Goal: Task Accomplishment & Management: Manage account settings

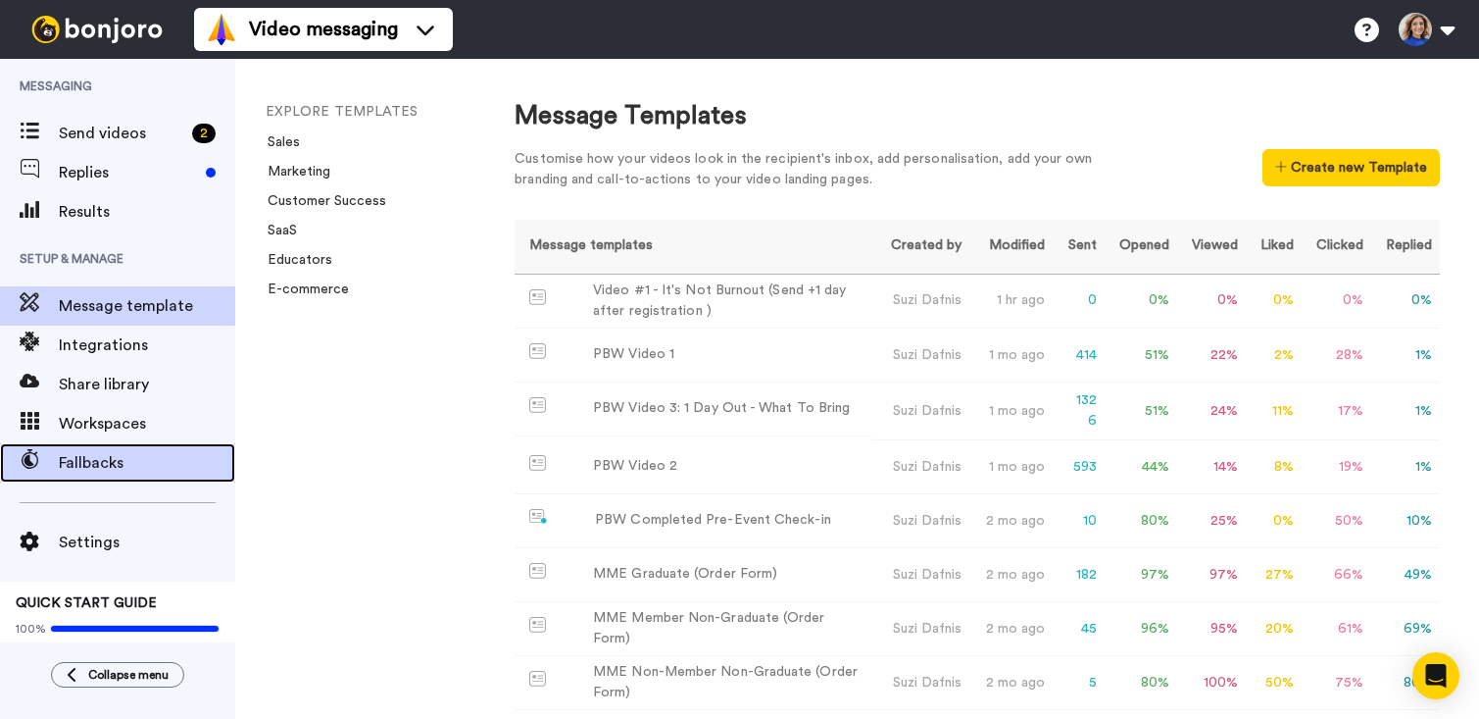
click at [98, 451] on span "Fallbacks" at bounding box center [147, 463] width 176 height 24
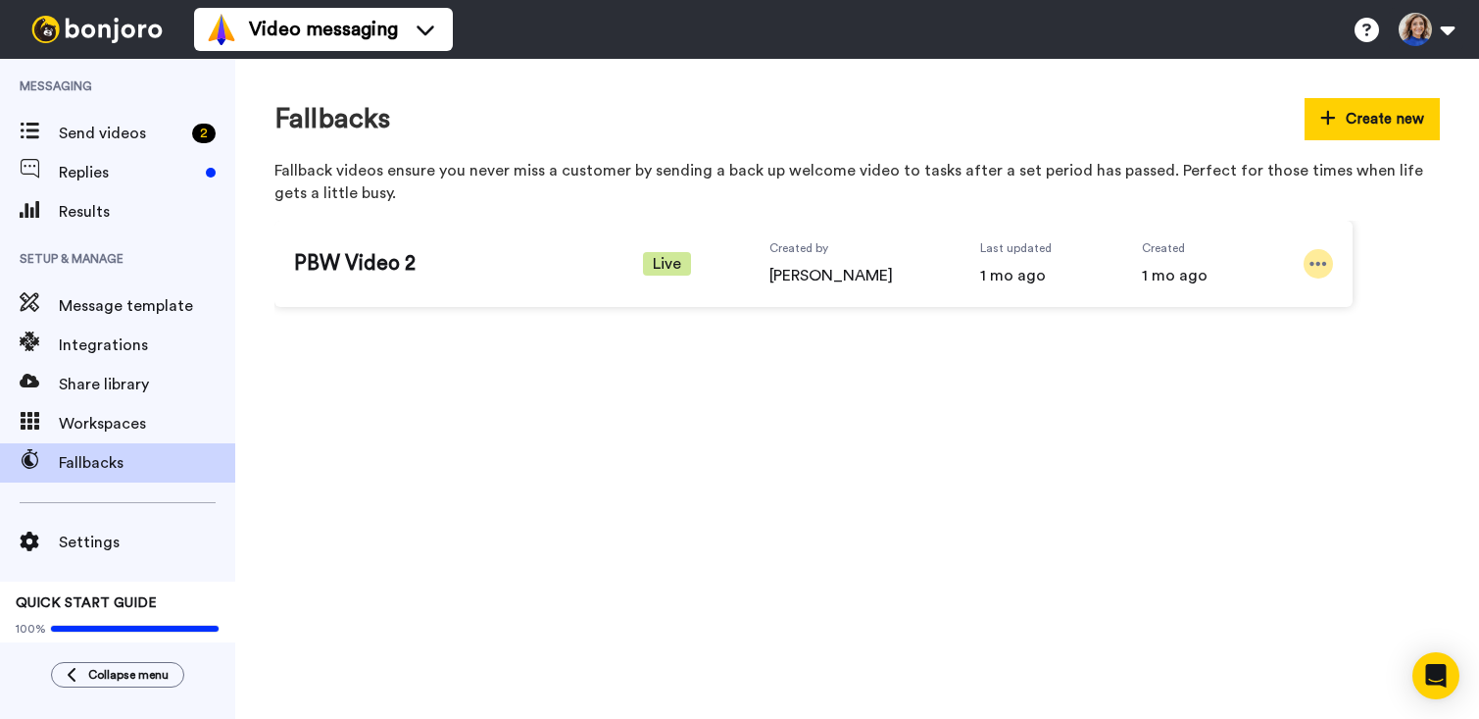
click at [1314, 259] on icon at bounding box center [1319, 264] width 18 height 20
click at [1268, 295] on span "Edit" at bounding box center [1280, 297] width 25 height 20
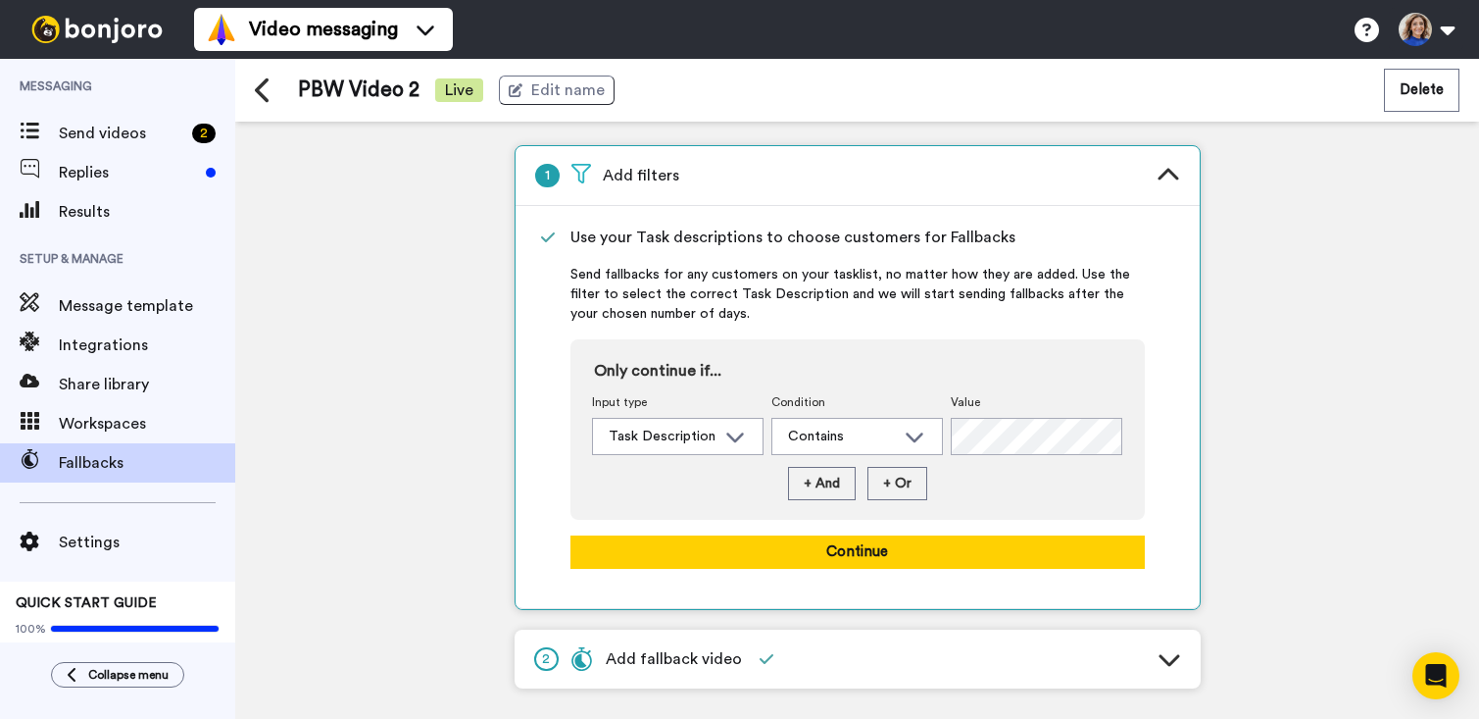
click at [1172, 659] on icon at bounding box center [1170, 659] width 24 height 24
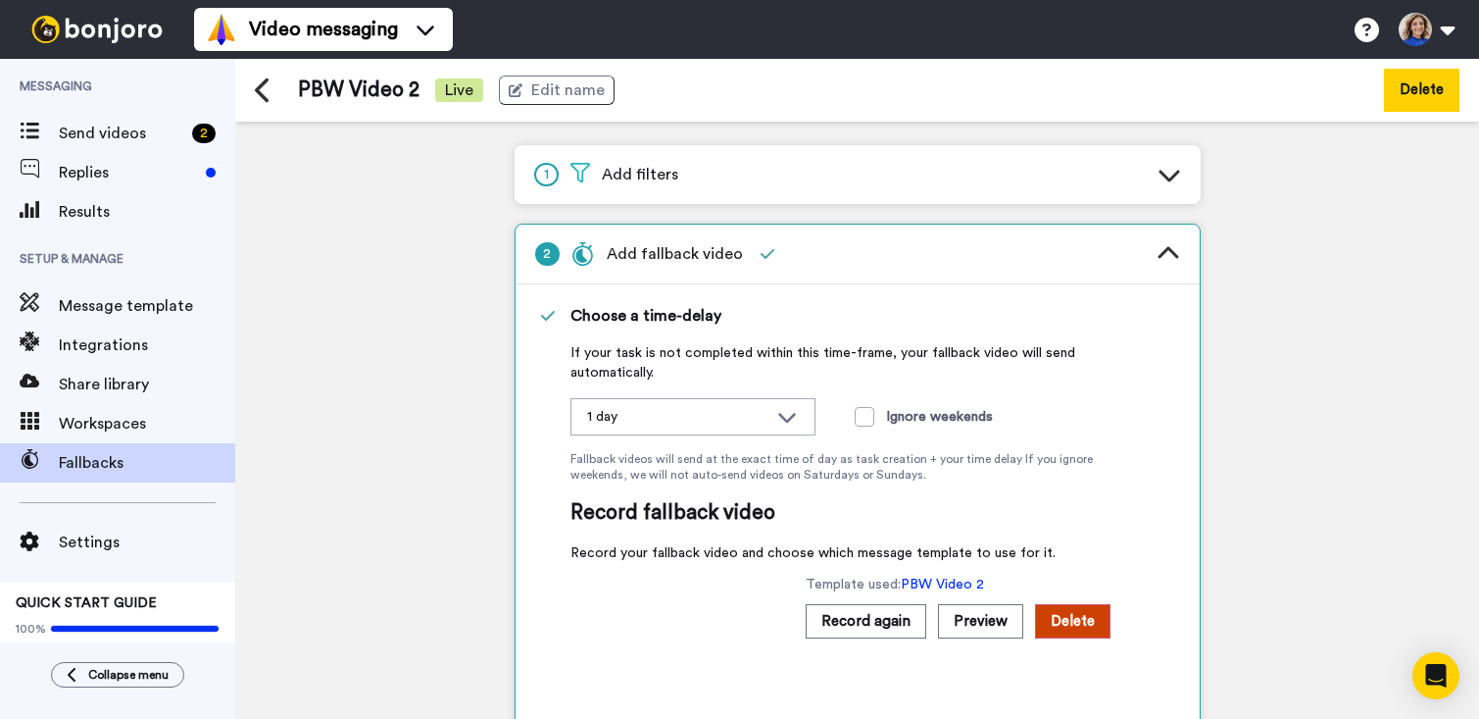
click at [1418, 97] on button "Delete" at bounding box center [1421, 90] width 75 height 42
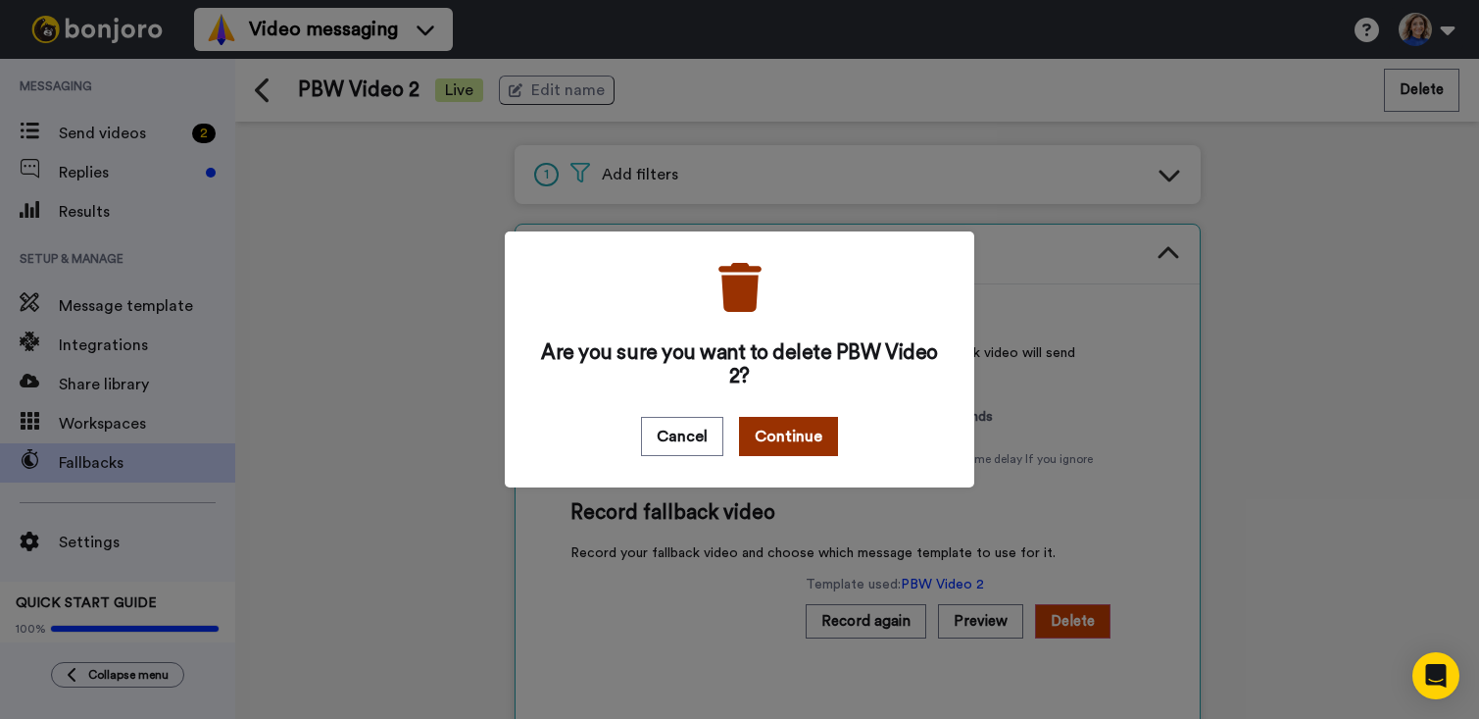
click at [779, 425] on button "Continue" at bounding box center [788, 436] width 99 height 39
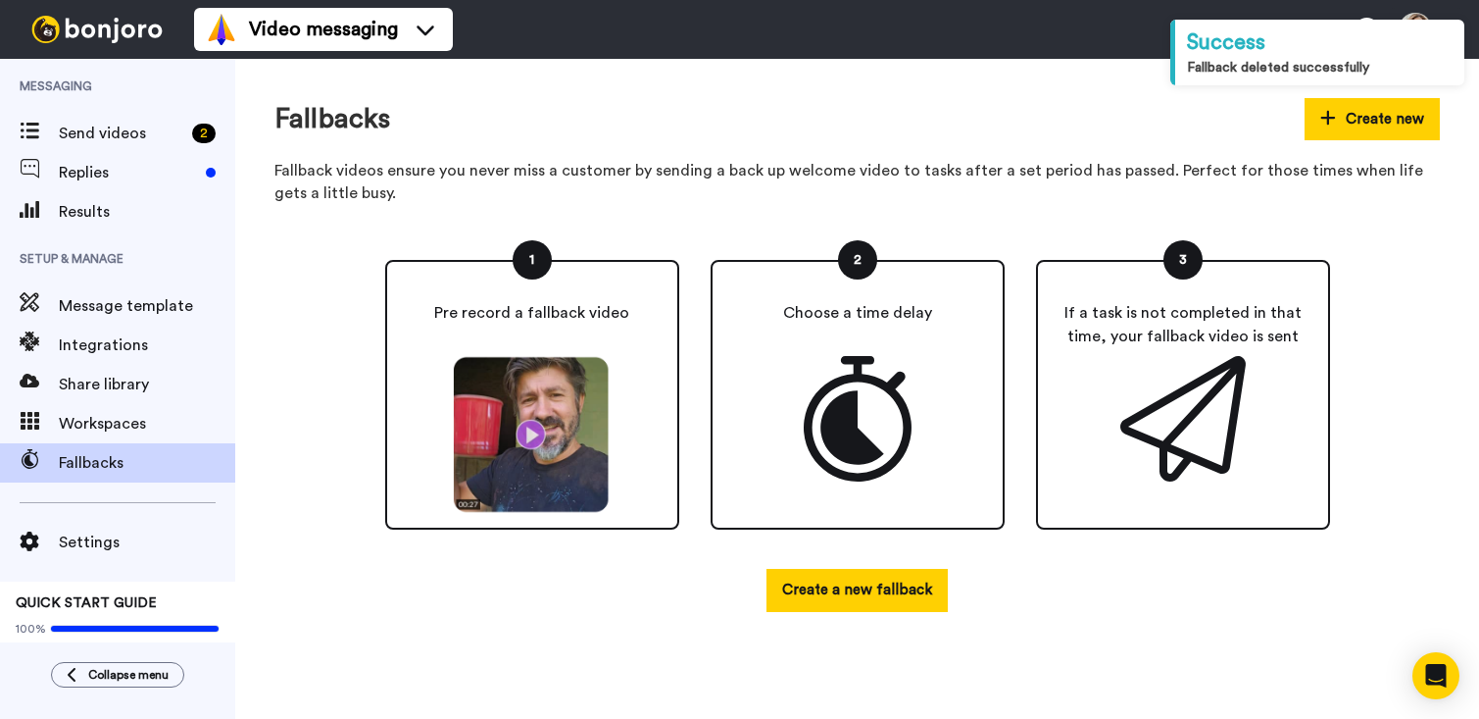
scroll to position [6, 0]
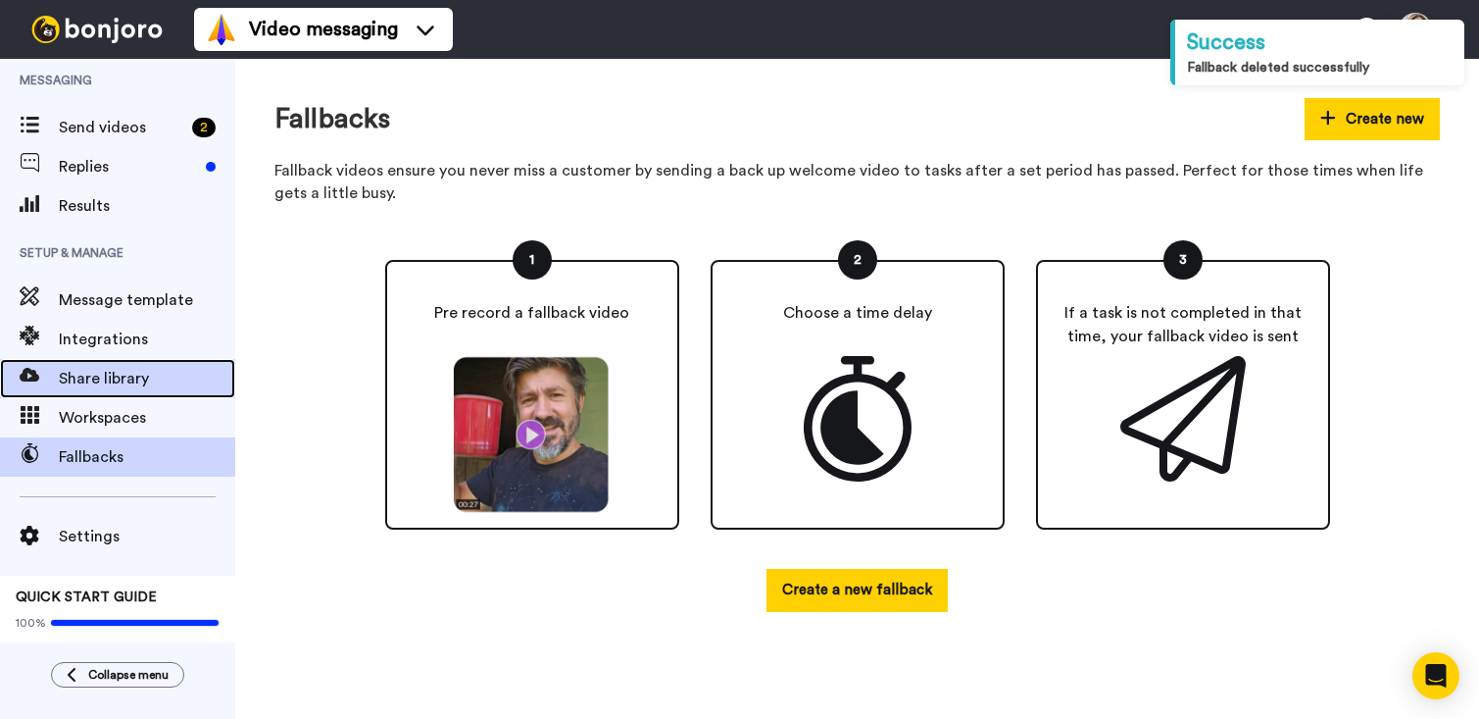
click at [116, 390] on div "Share library" at bounding box center [117, 378] width 235 height 39
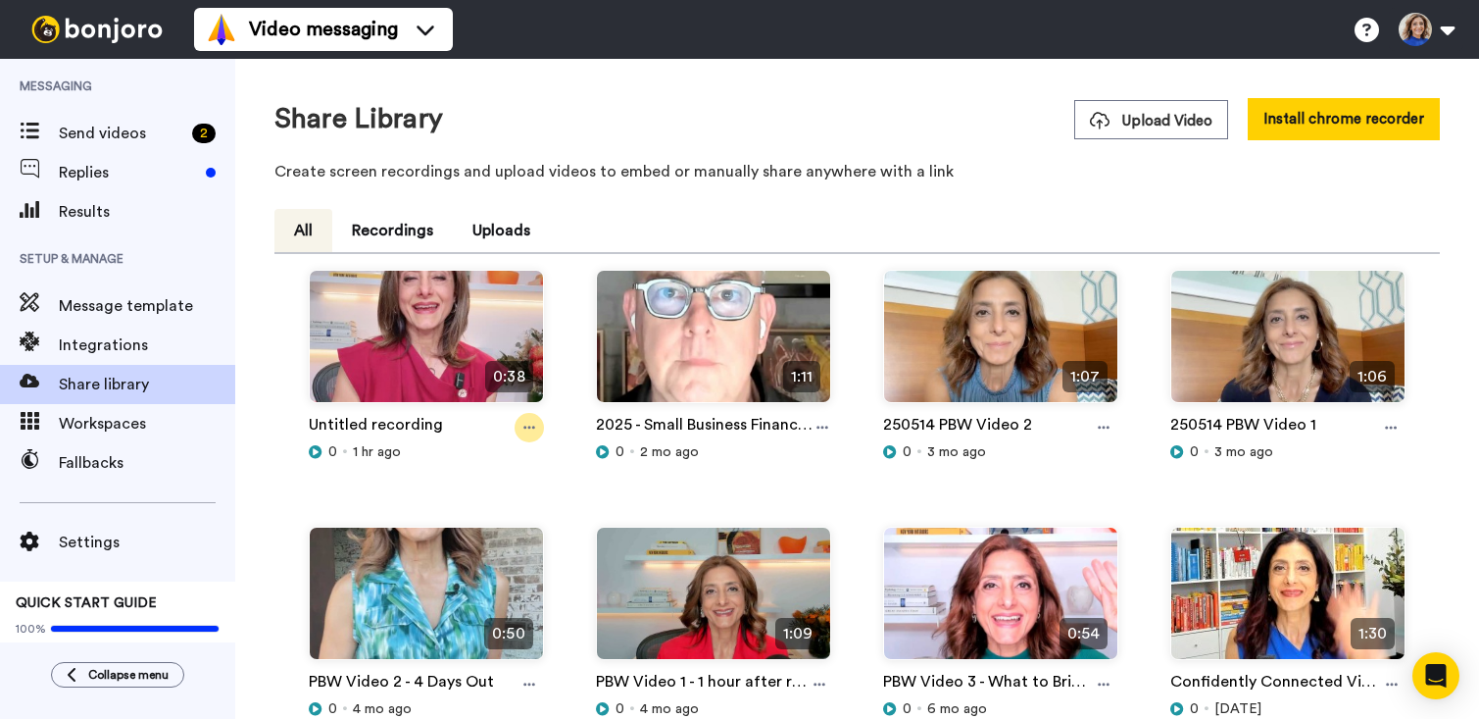
click at [527, 422] on icon at bounding box center [530, 428] width 12 height 14
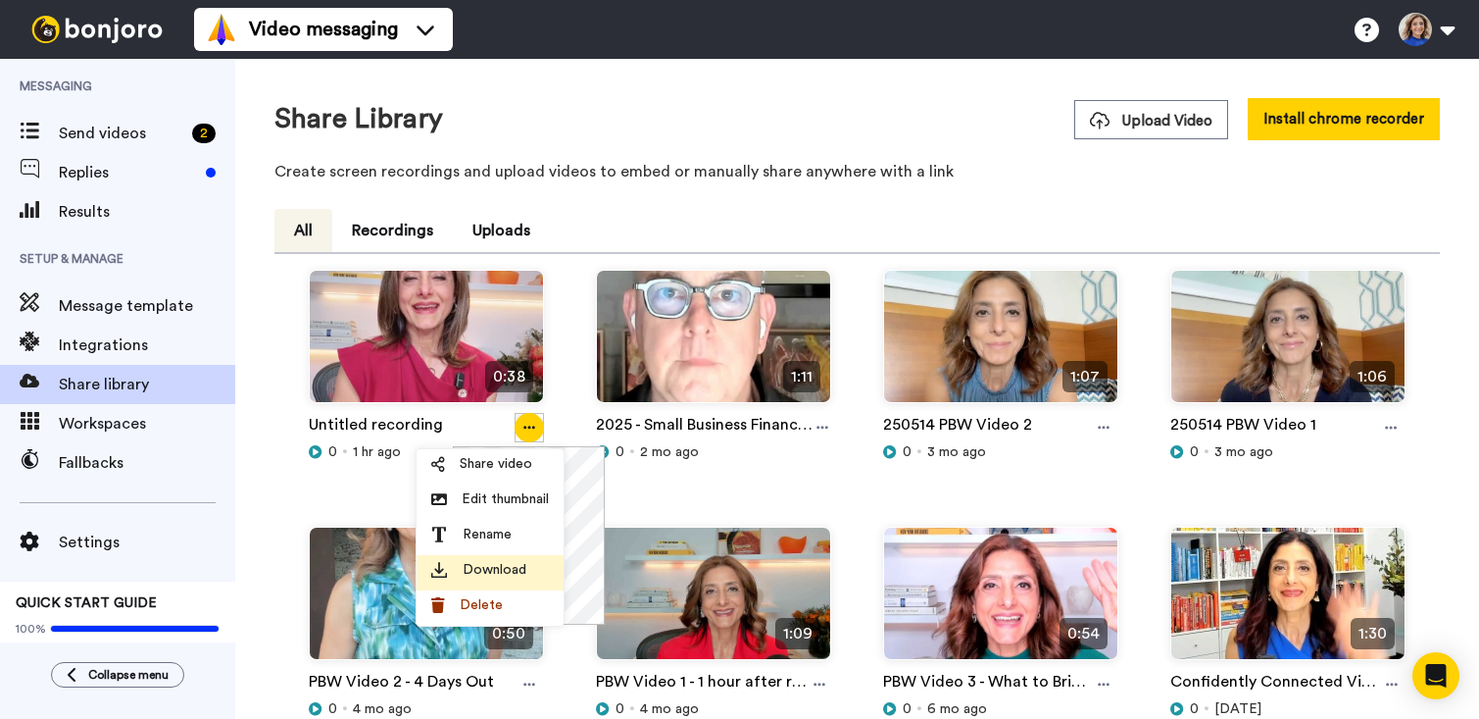
click at [444, 566] on icon at bounding box center [439, 570] width 16 height 16
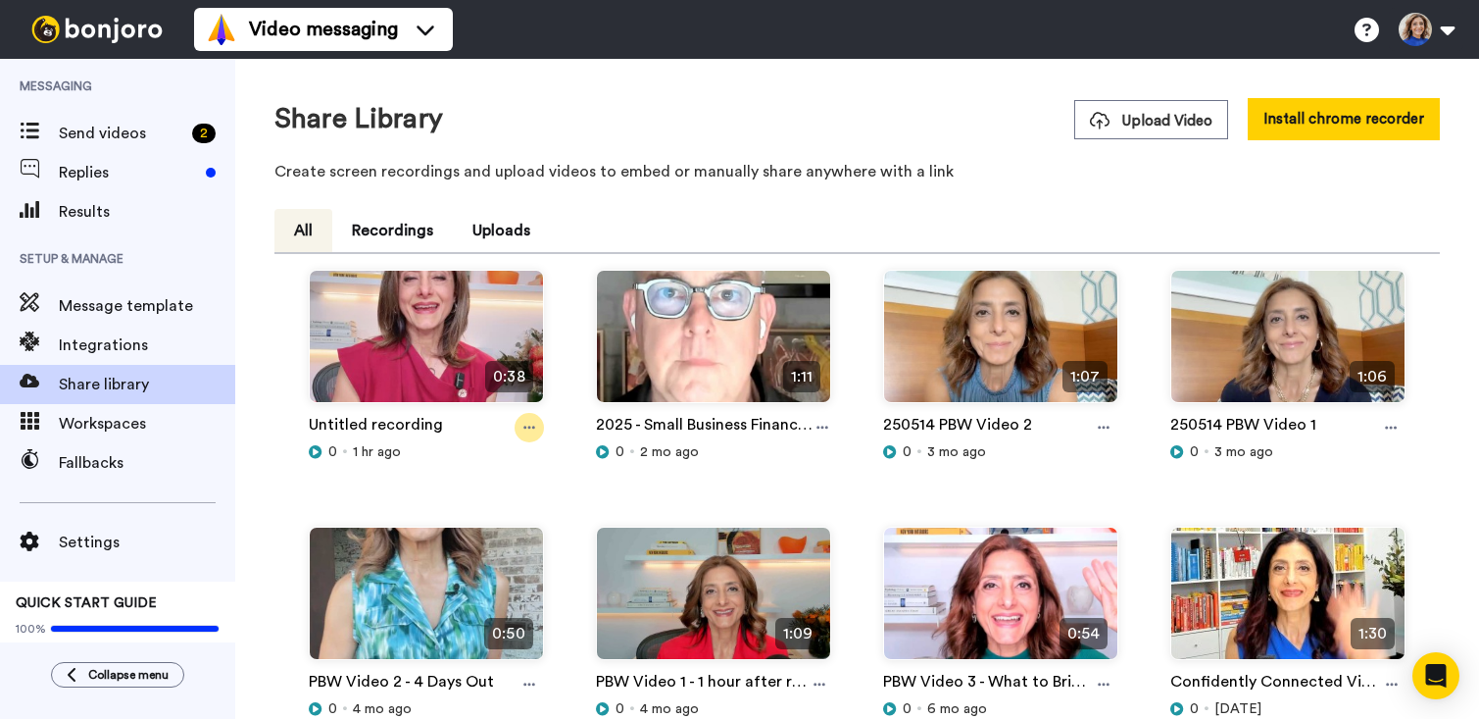
click at [524, 427] on icon at bounding box center [530, 427] width 12 height 3
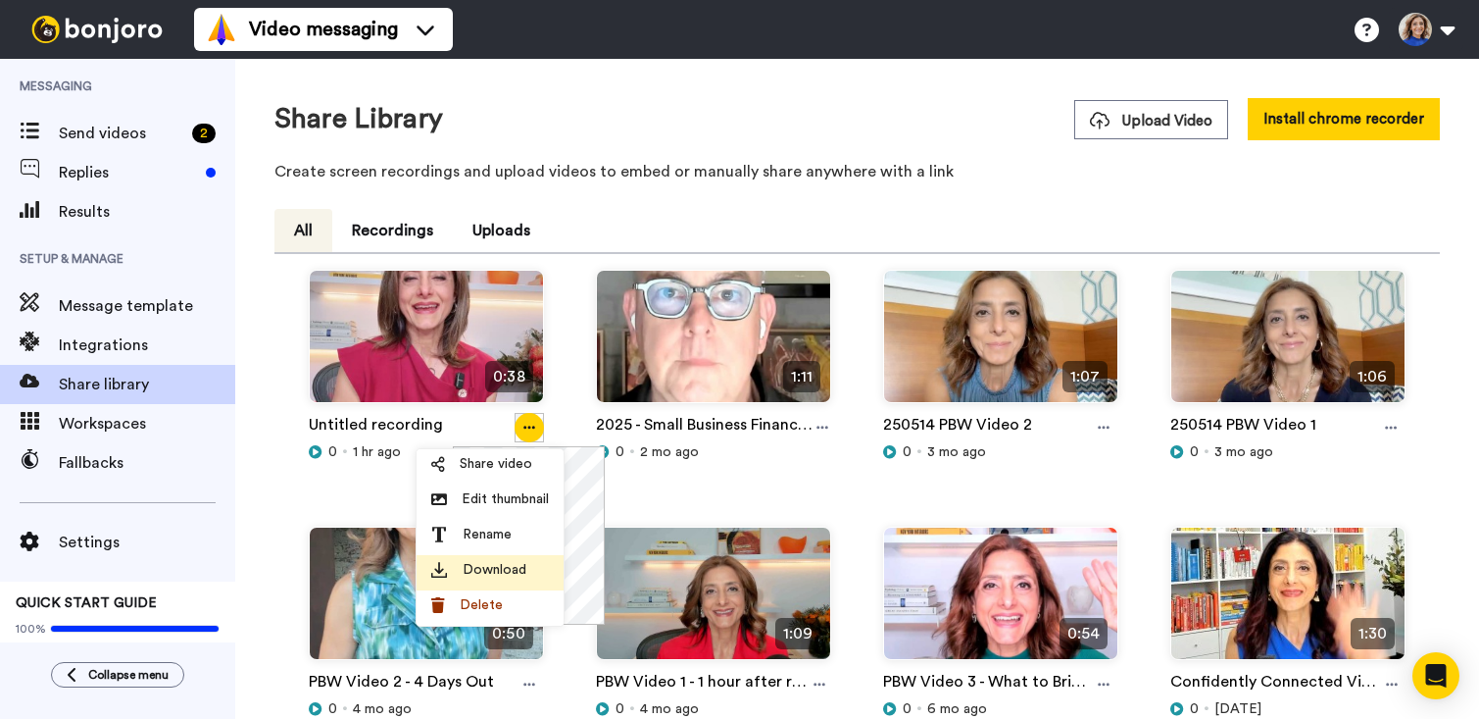
click at [461, 575] on div "Download" at bounding box center [490, 570] width 118 height 20
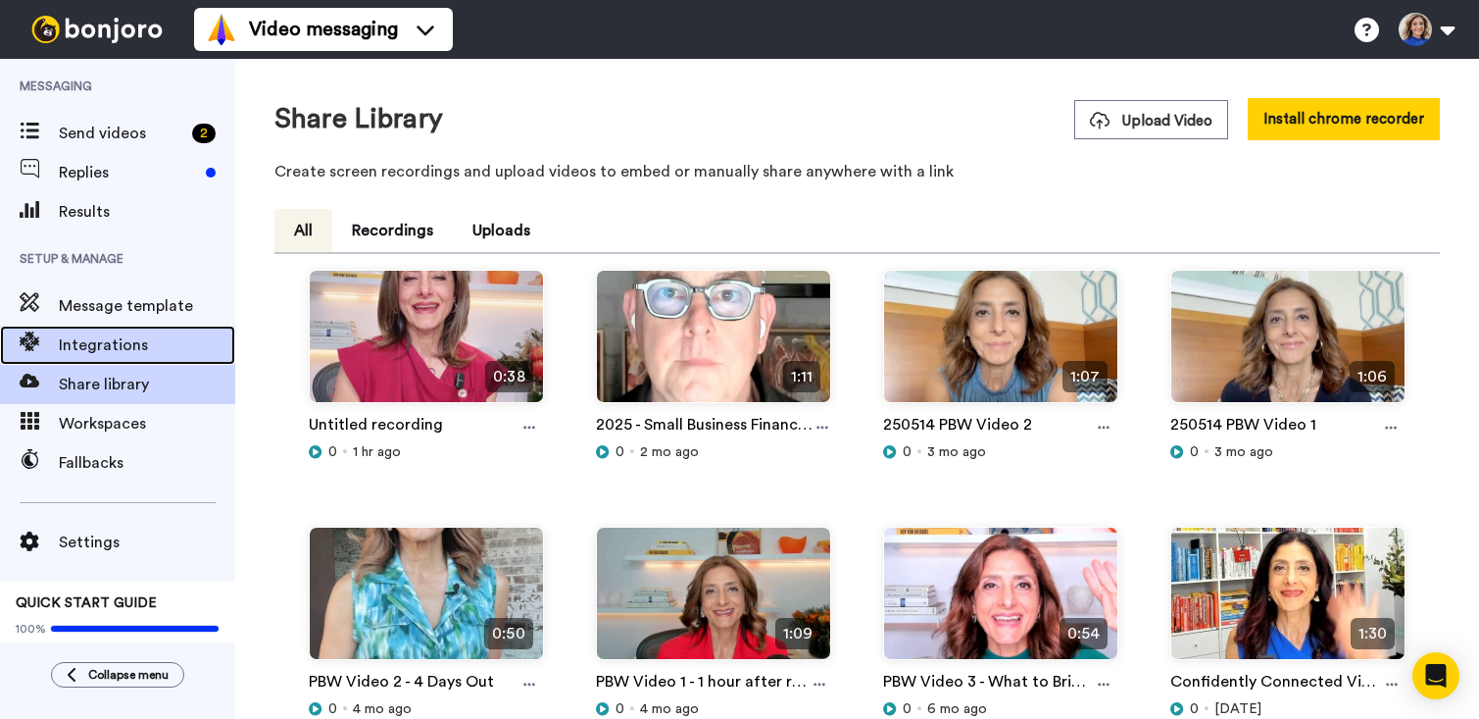
click at [132, 332] on div "Integrations" at bounding box center [117, 344] width 235 height 39
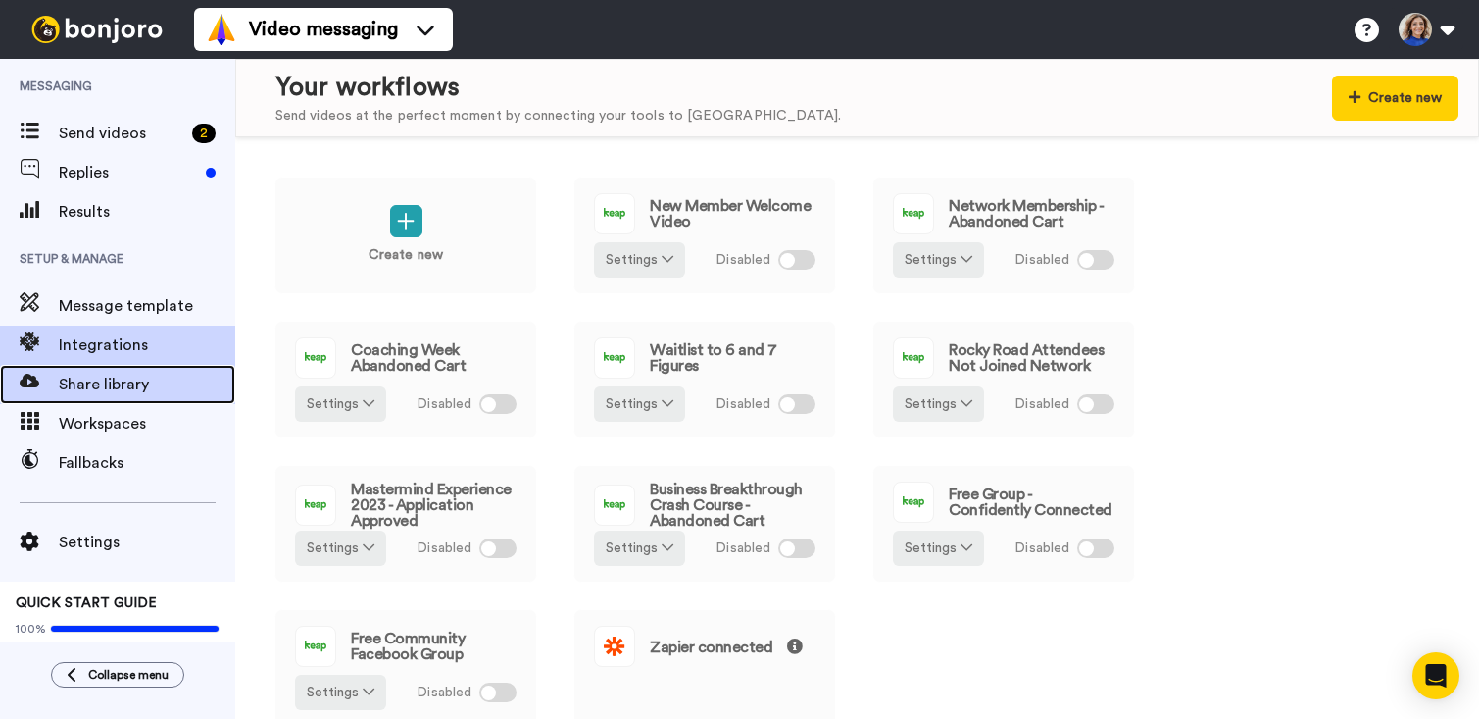
click at [104, 387] on span "Share library" at bounding box center [147, 385] width 176 height 24
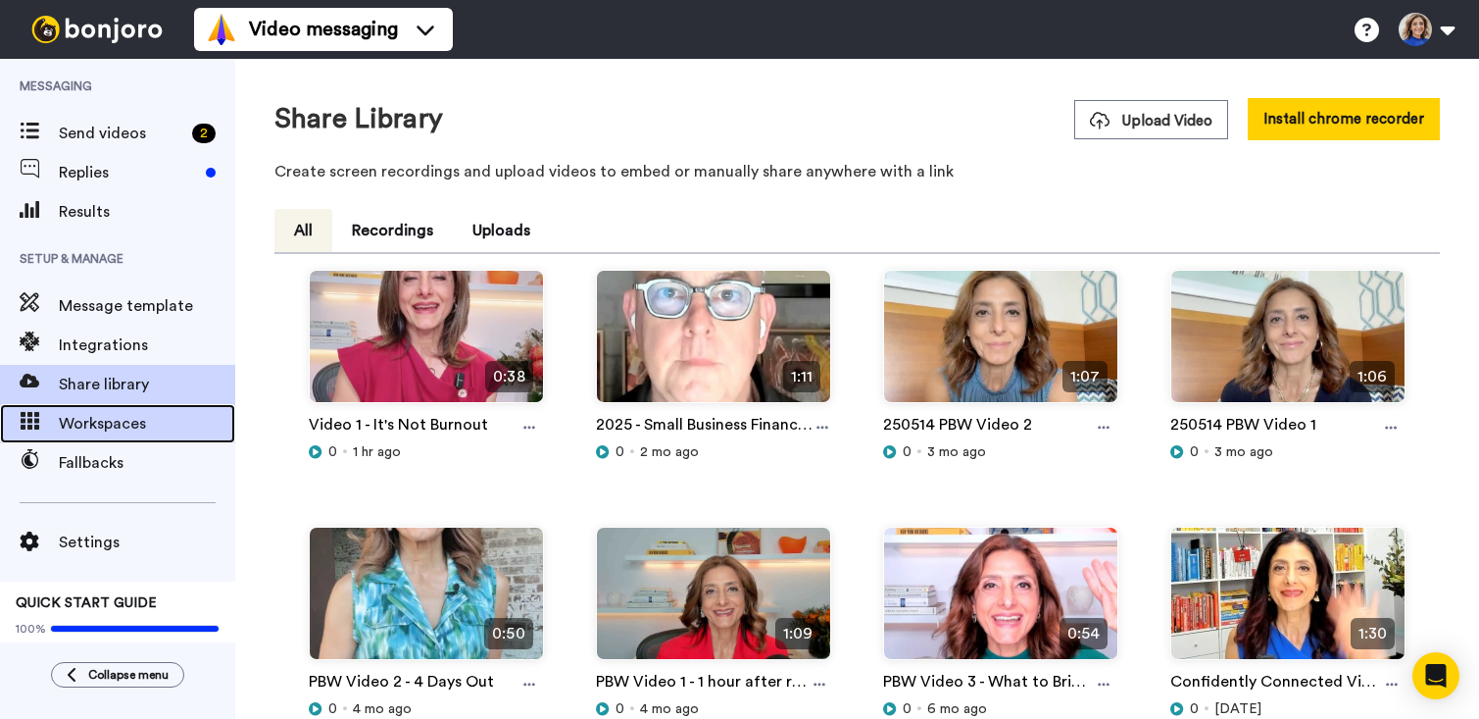
drag, startPoint x: 79, startPoint y: 422, endPoint x: 65, endPoint y: 421, distance: 14.7
click at [79, 422] on span "Workspaces" at bounding box center [147, 424] width 176 height 24
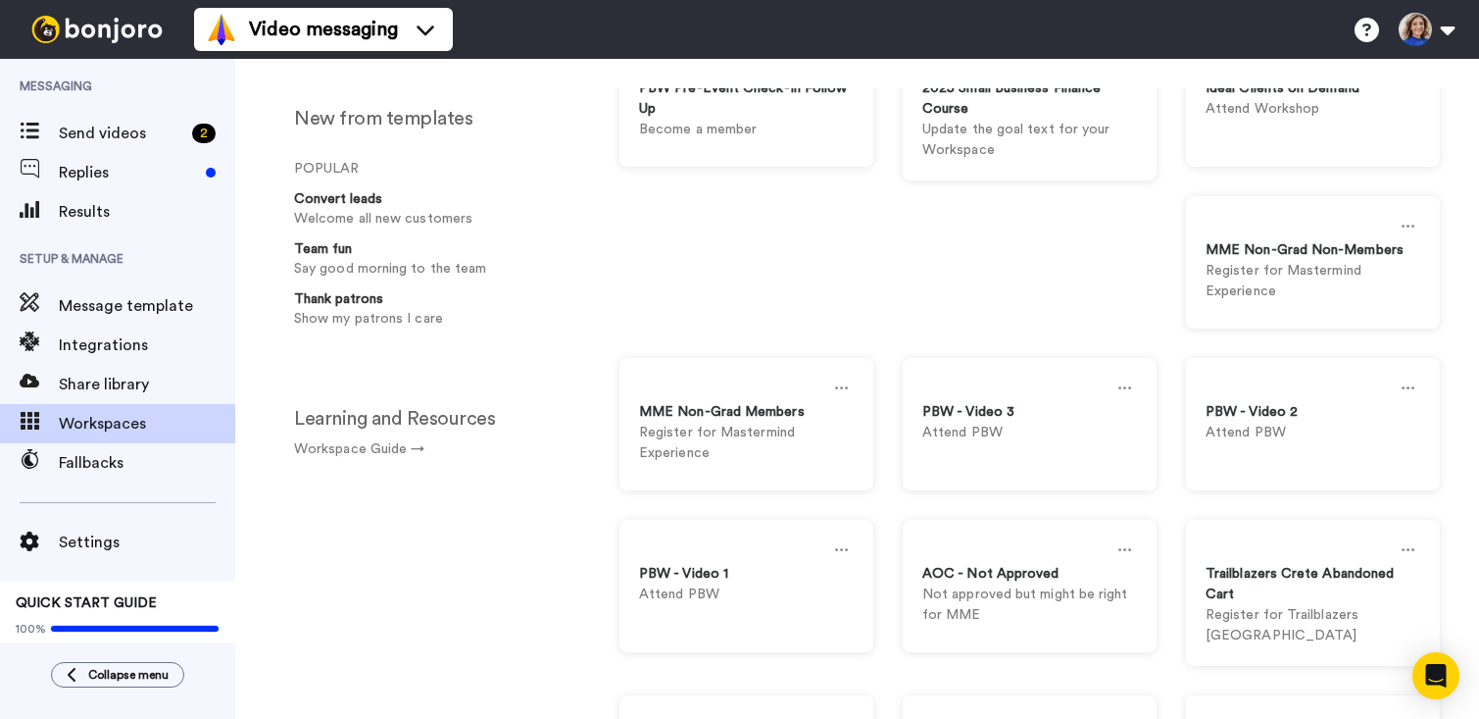
scroll to position [225, 0]
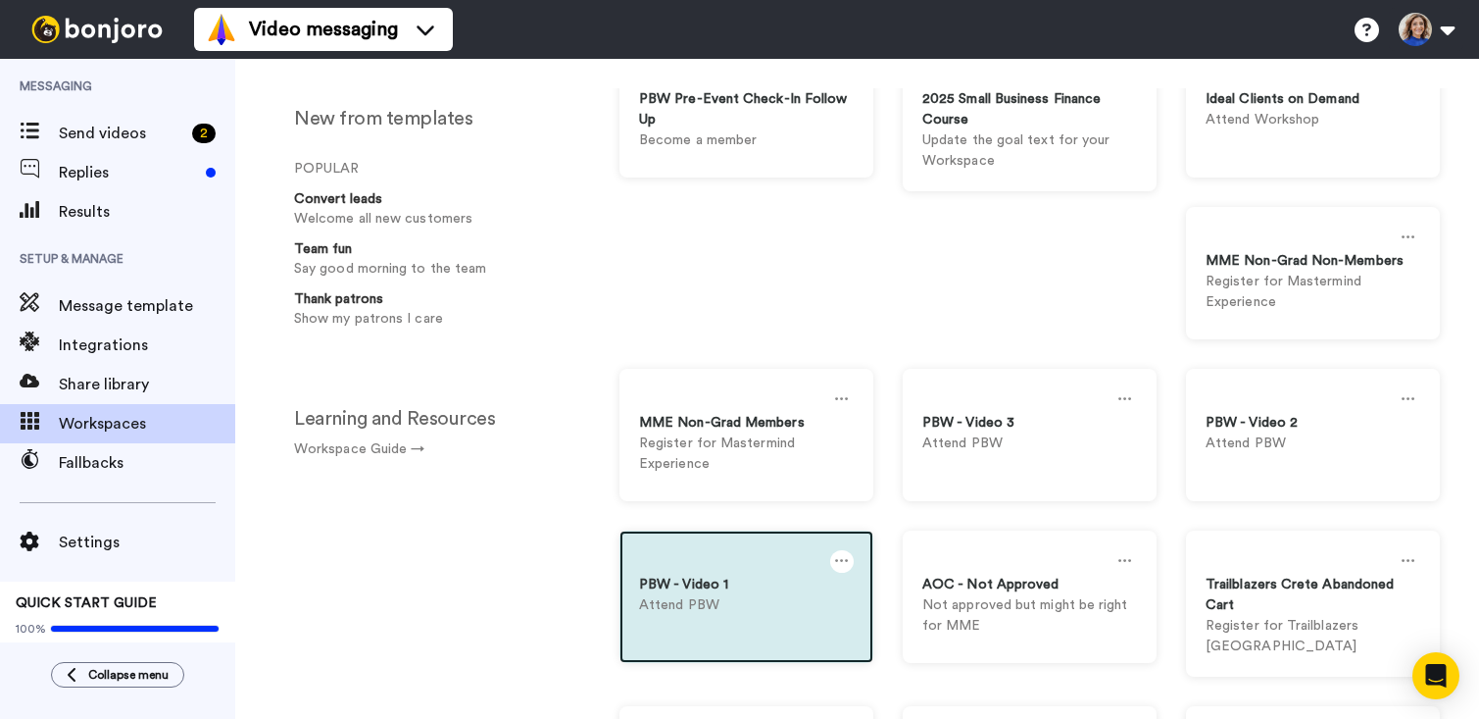
click at [837, 555] on icon at bounding box center [842, 561] width 14 height 22
click at [738, 568] on div "Settings" at bounding box center [757, 570] width 175 height 38
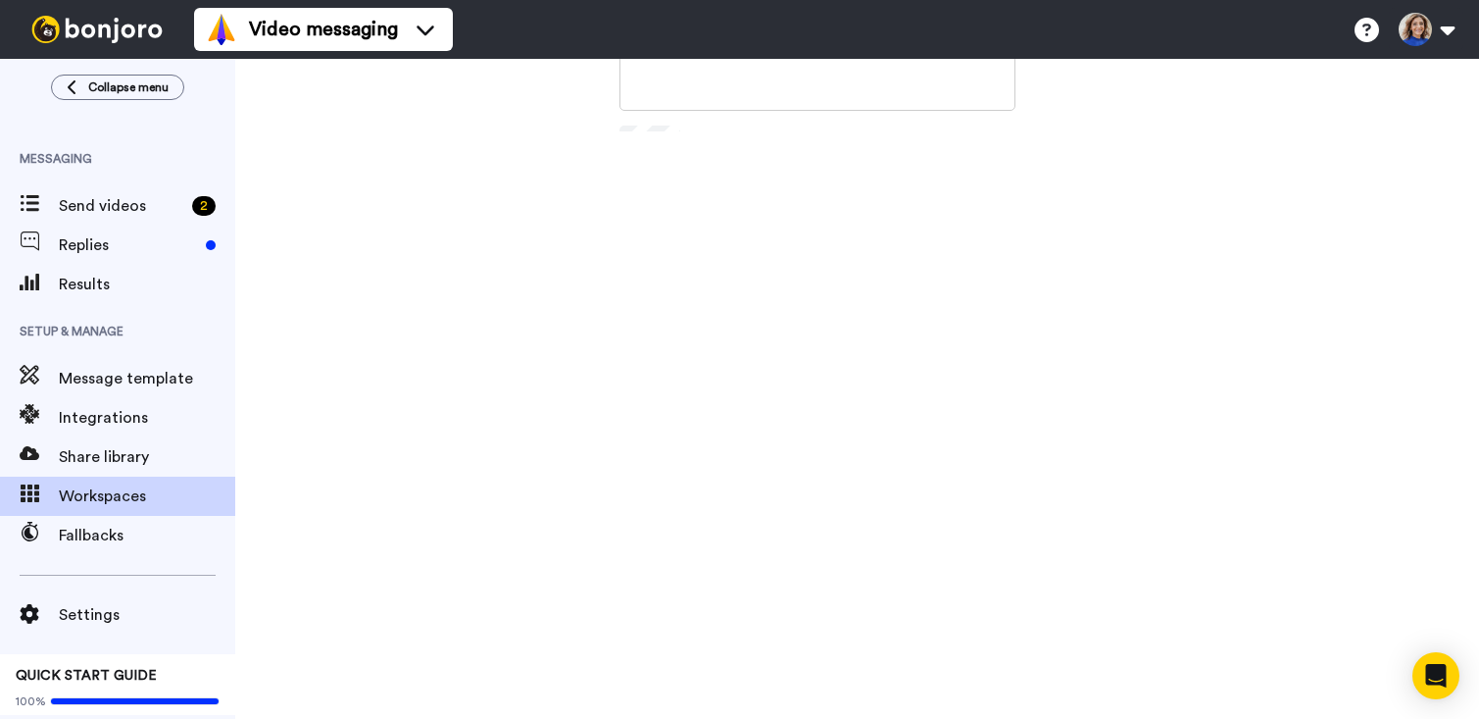
scroll to position [617, 0]
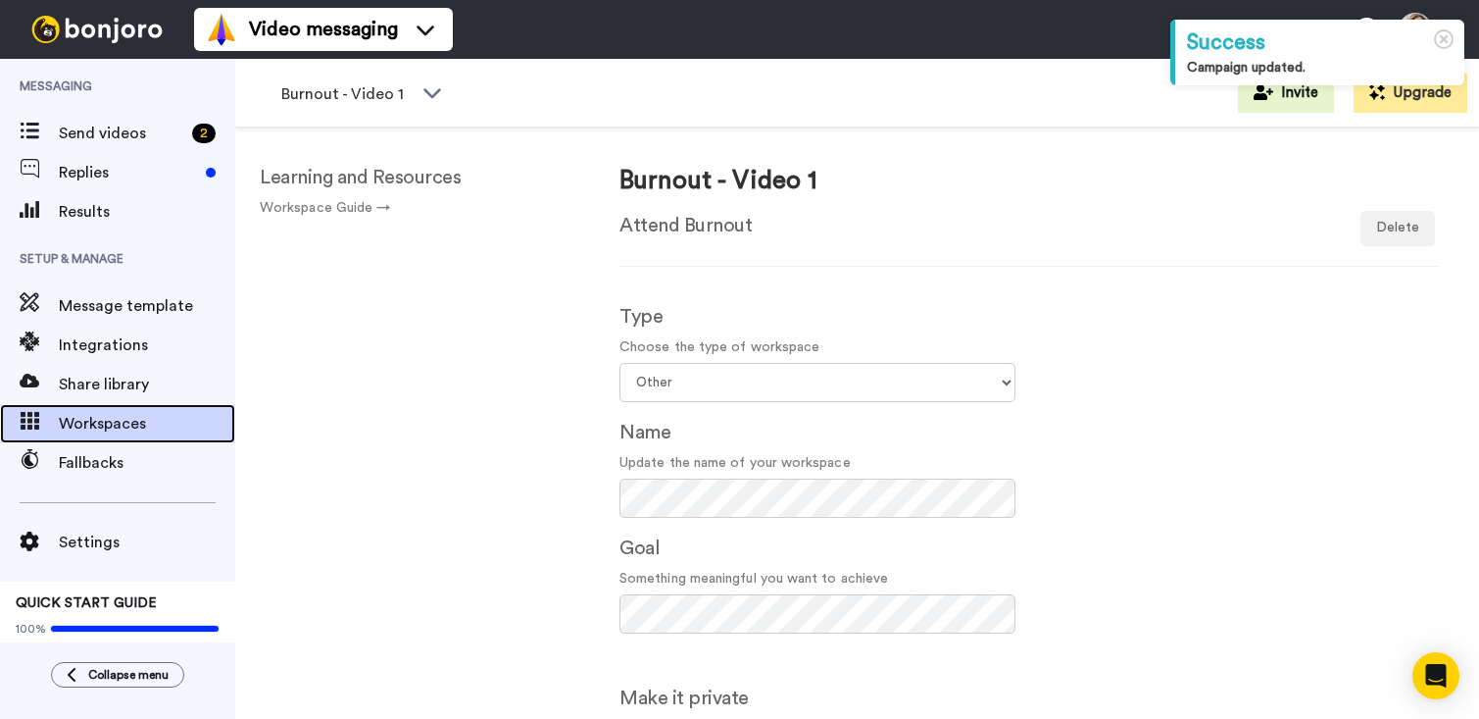
click at [113, 425] on span "Workspaces" at bounding box center [147, 424] width 176 height 24
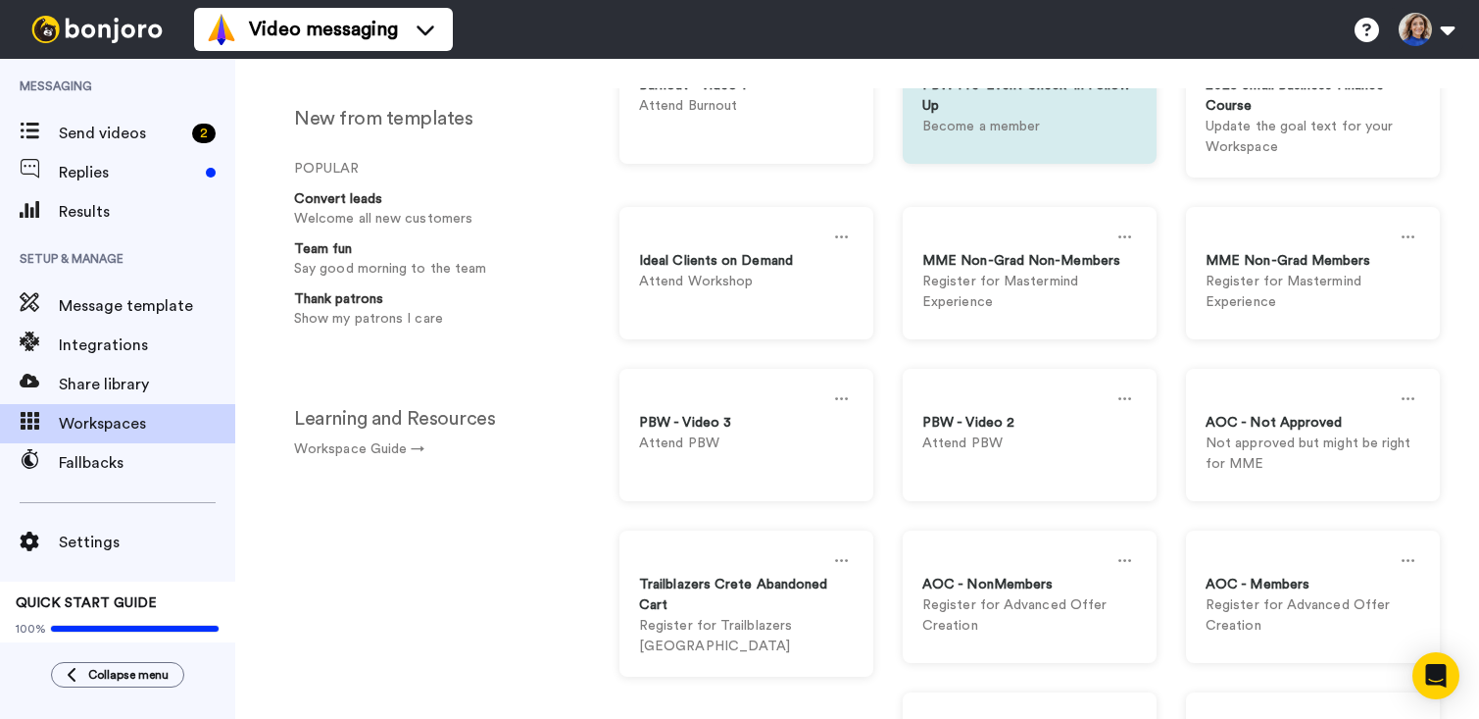
scroll to position [241, 0]
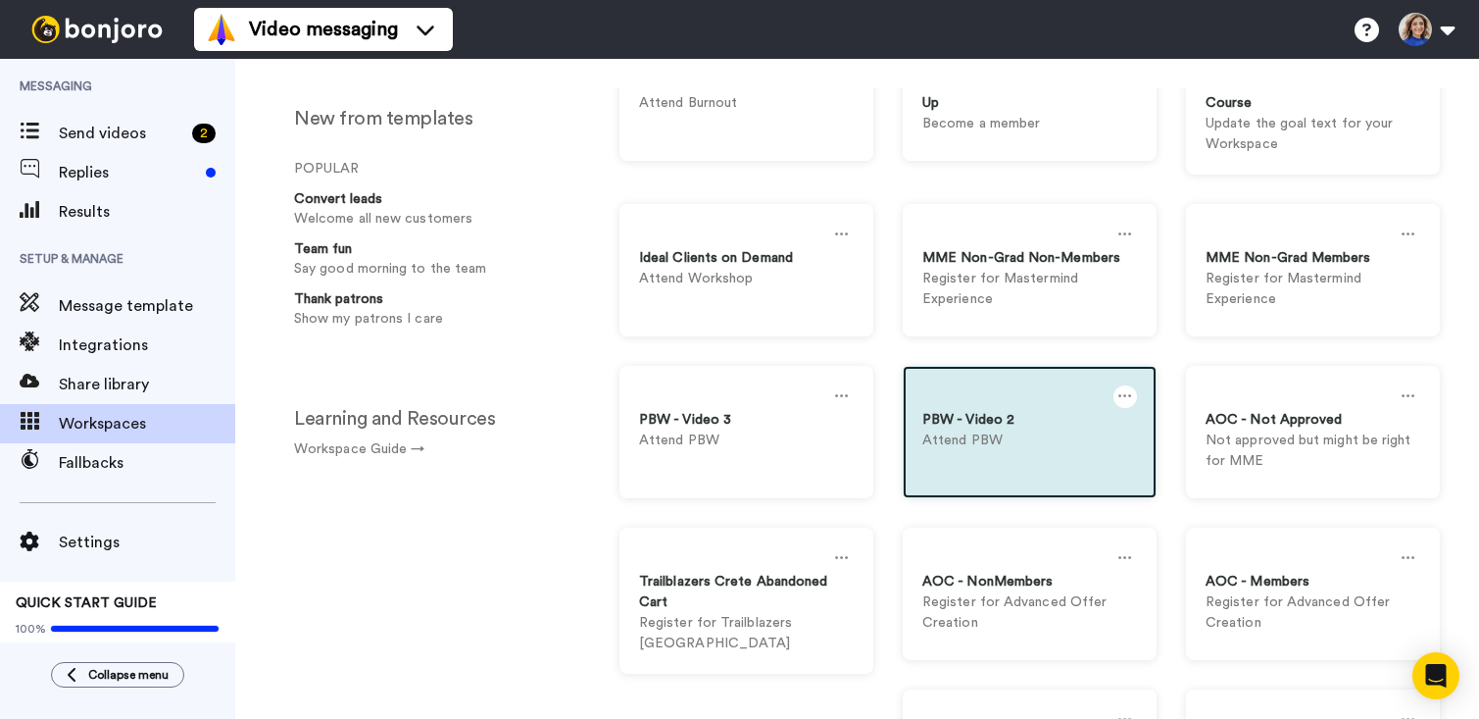
click at [1122, 396] on icon at bounding box center [1126, 396] width 14 height 22
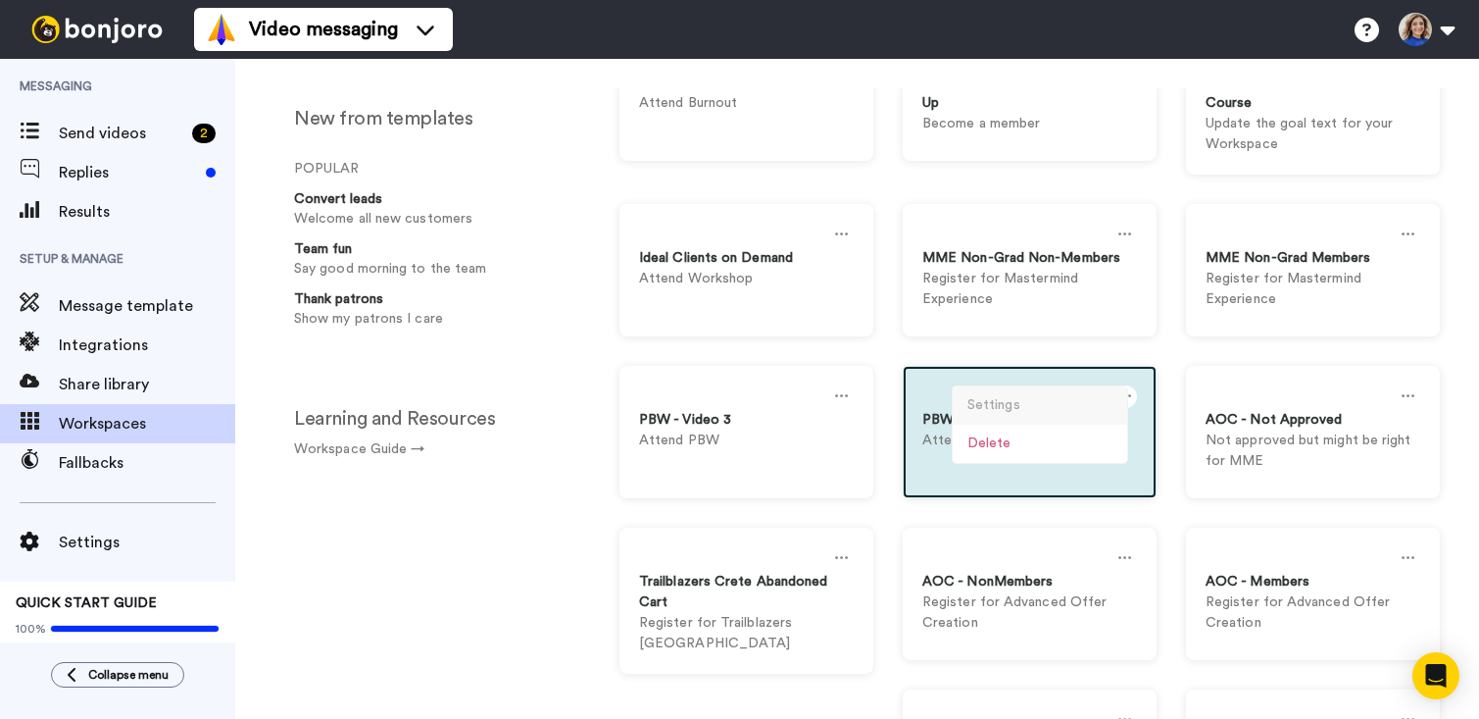
click at [1083, 400] on div "Settings" at bounding box center [1040, 405] width 175 height 38
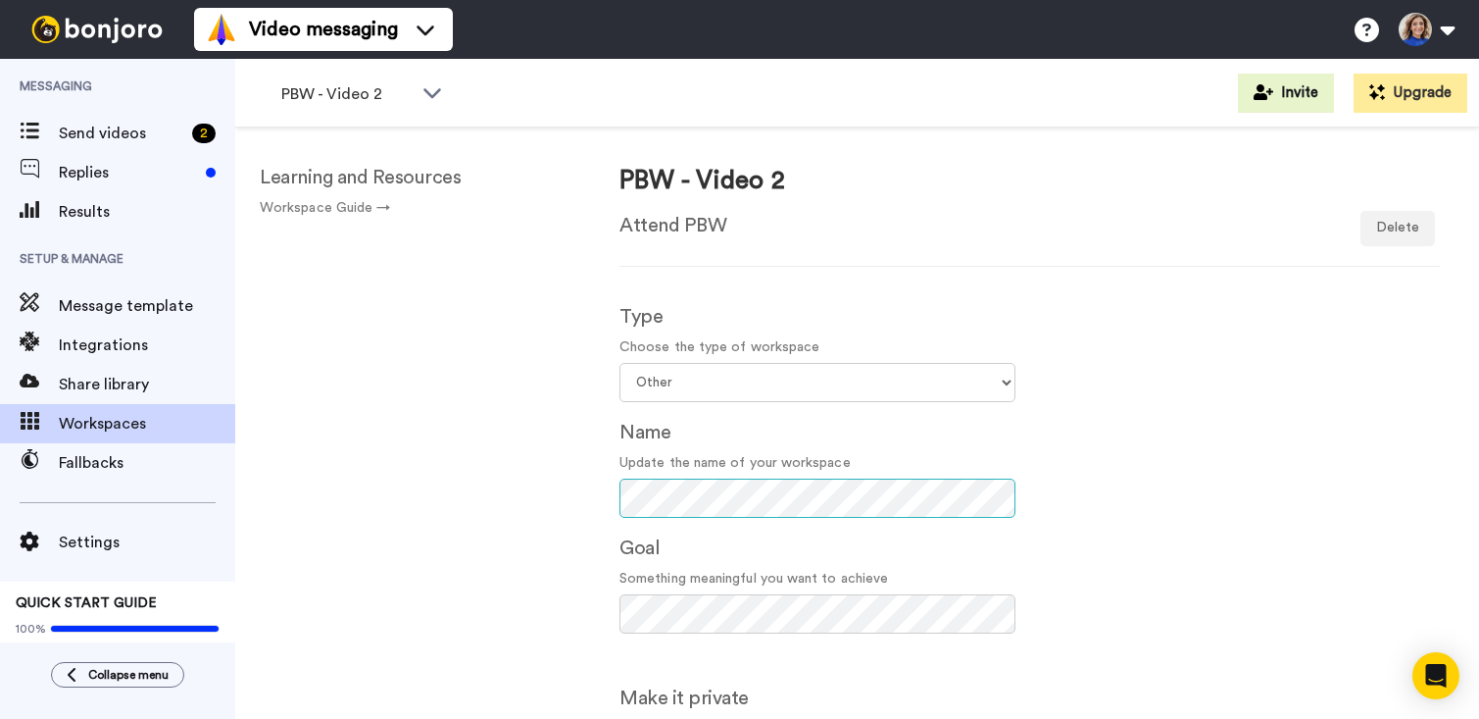
click at [612, 497] on div "Type Choose the type of workspace Select your workspace type Default Onboarding…" at bounding box center [817, 653] width 425 height 735
click at [1191, 543] on div "Type Choose the type of workspace Select your workspace type Default Onboarding…" at bounding box center [1030, 653] width 850 height 735
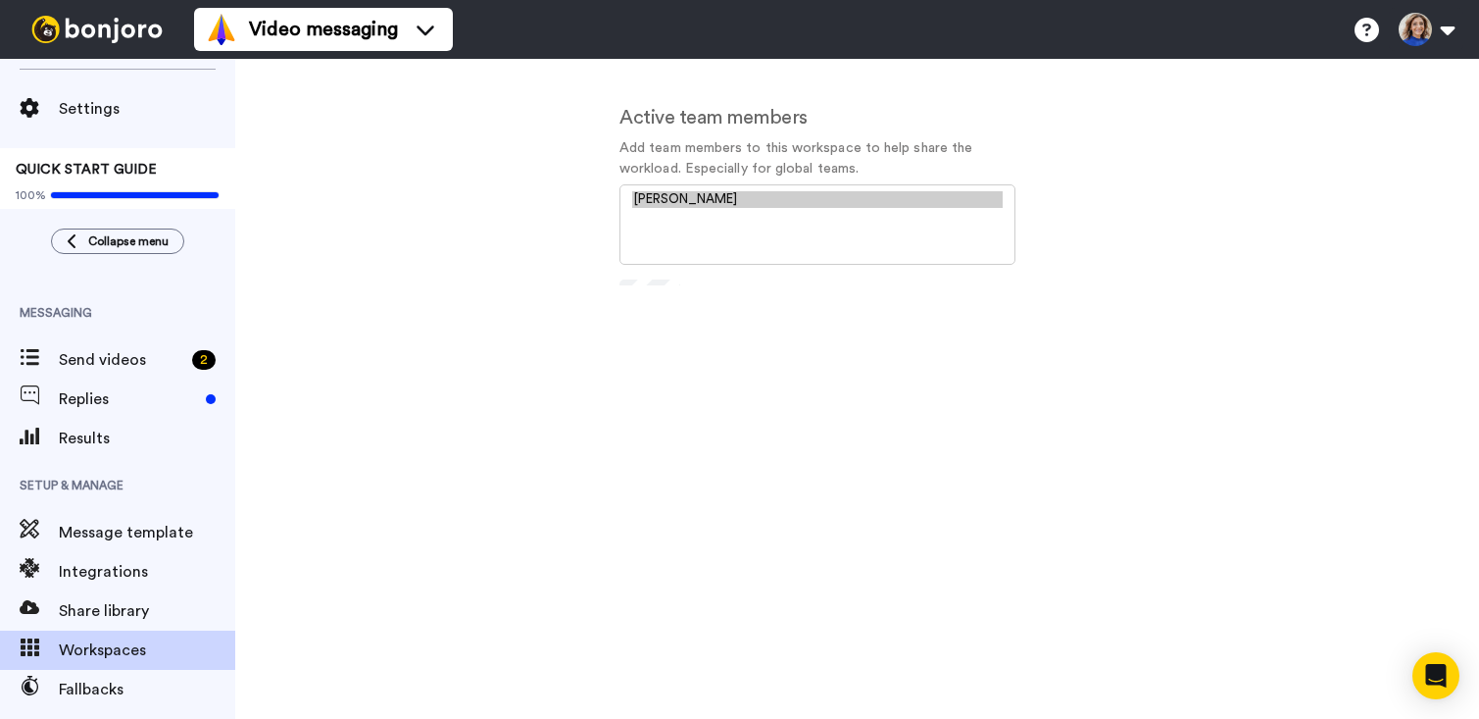
scroll to position [466, 0]
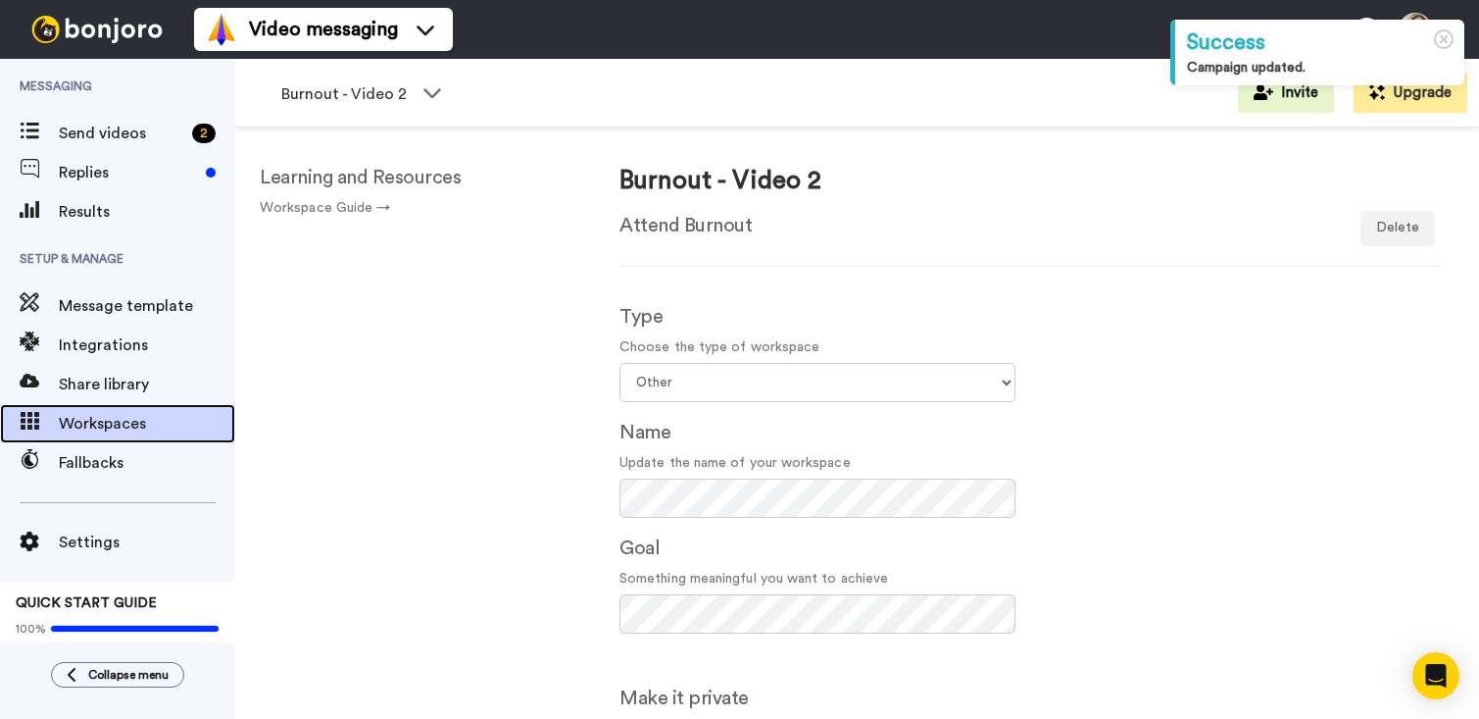
click at [109, 418] on span "Workspaces" at bounding box center [147, 424] width 176 height 24
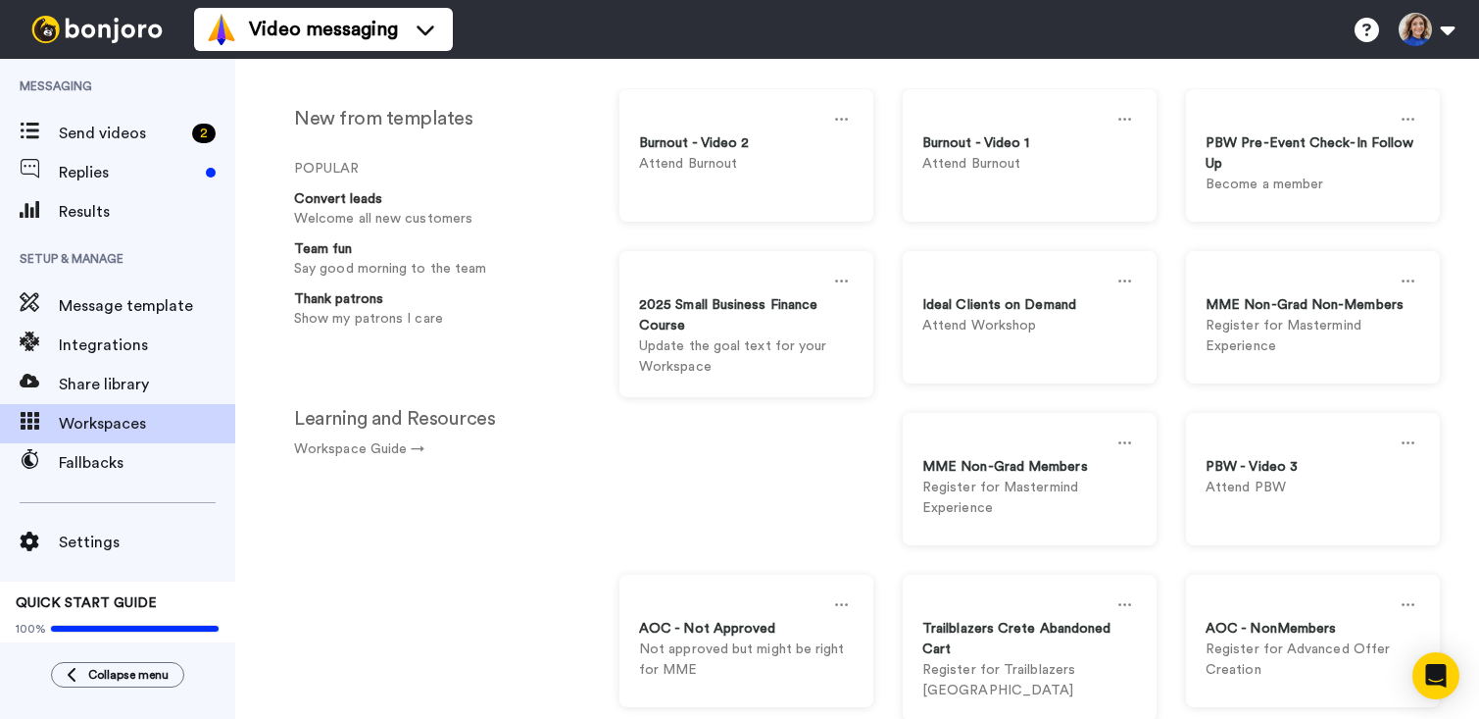
scroll to position [212, 0]
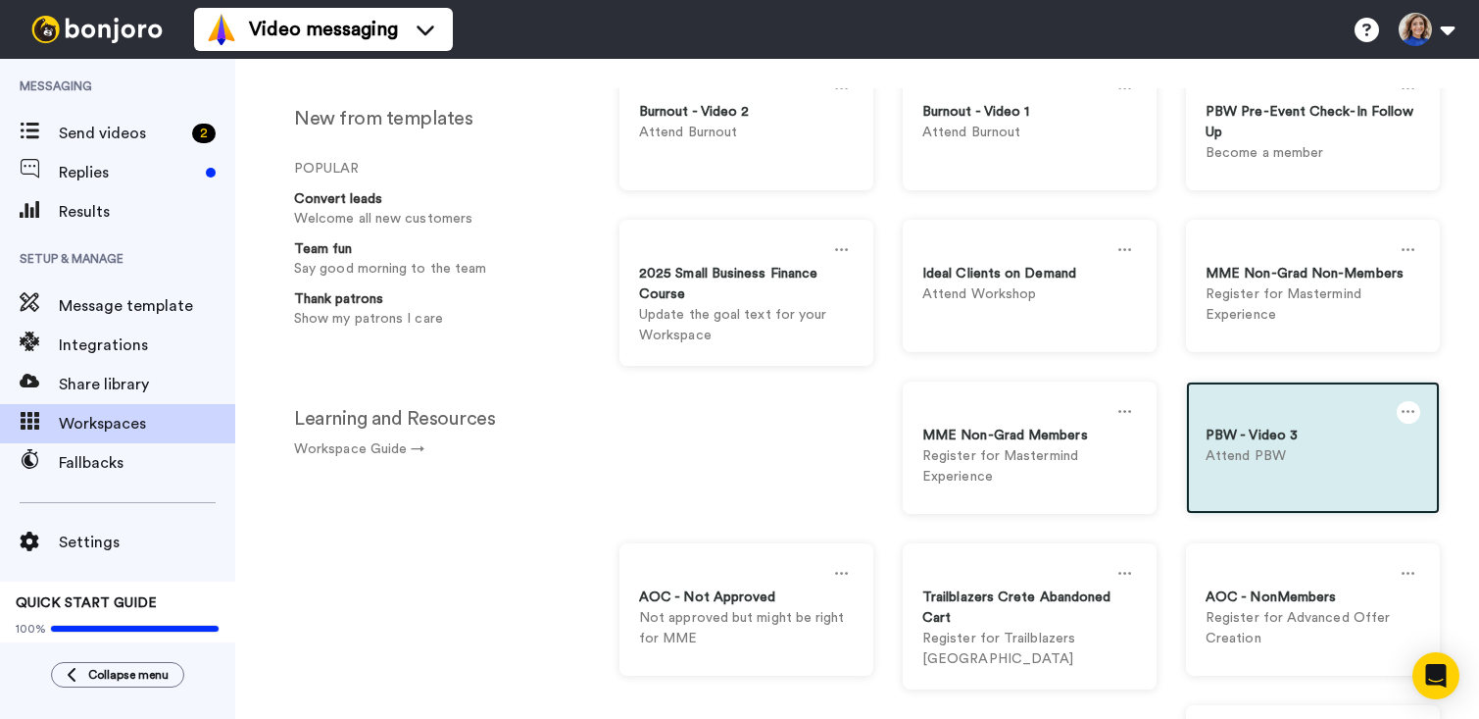
click at [1293, 431] on div "PBW - Video 3" at bounding box center [1313, 435] width 215 height 21
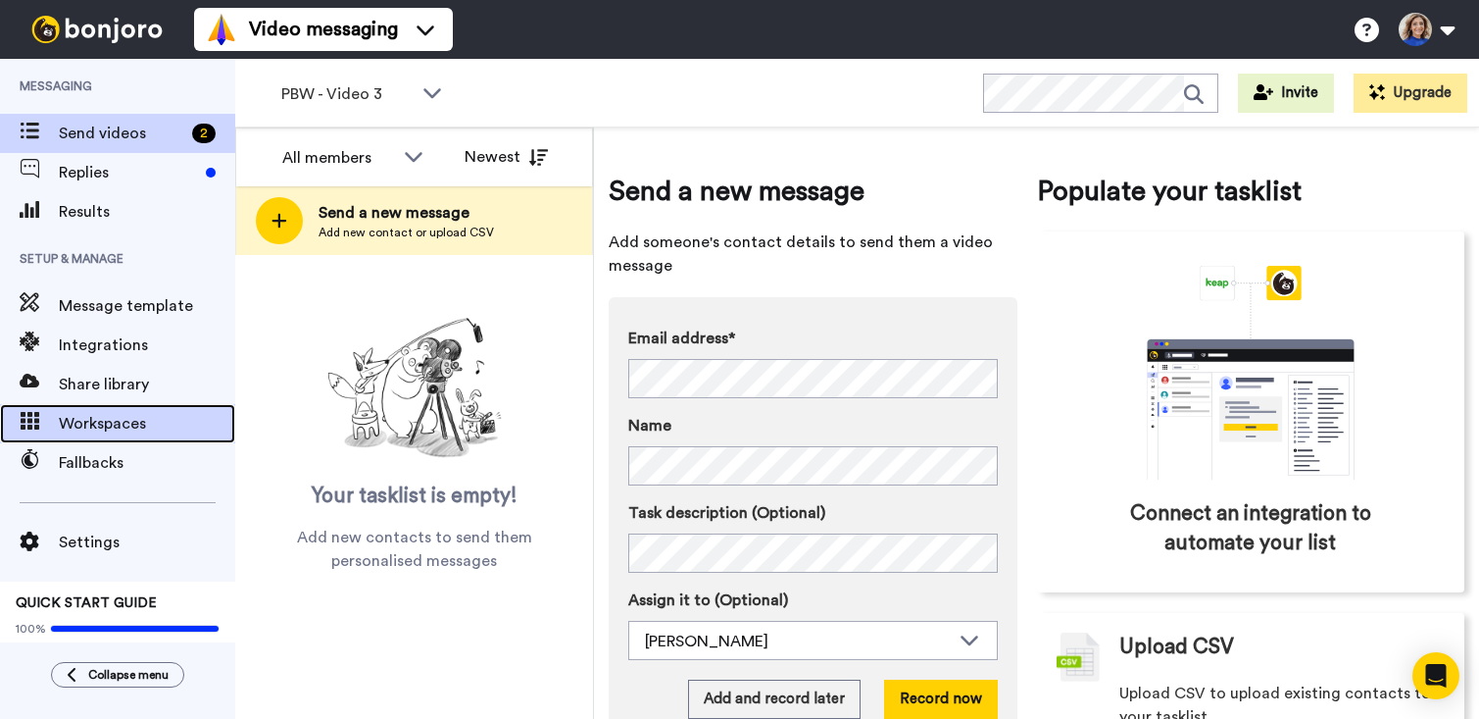
click at [93, 413] on span "Workspaces" at bounding box center [147, 424] width 176 height 24
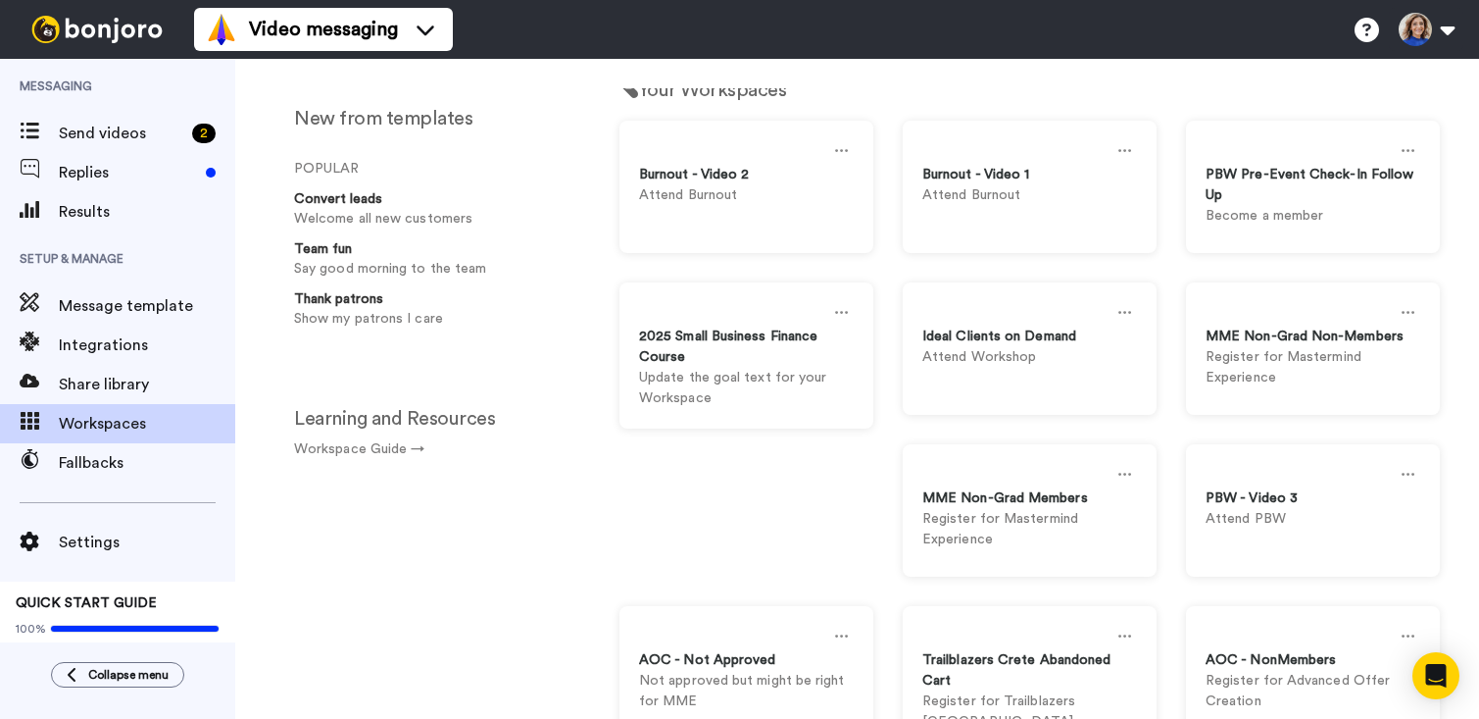
scroll to position [173, 0]
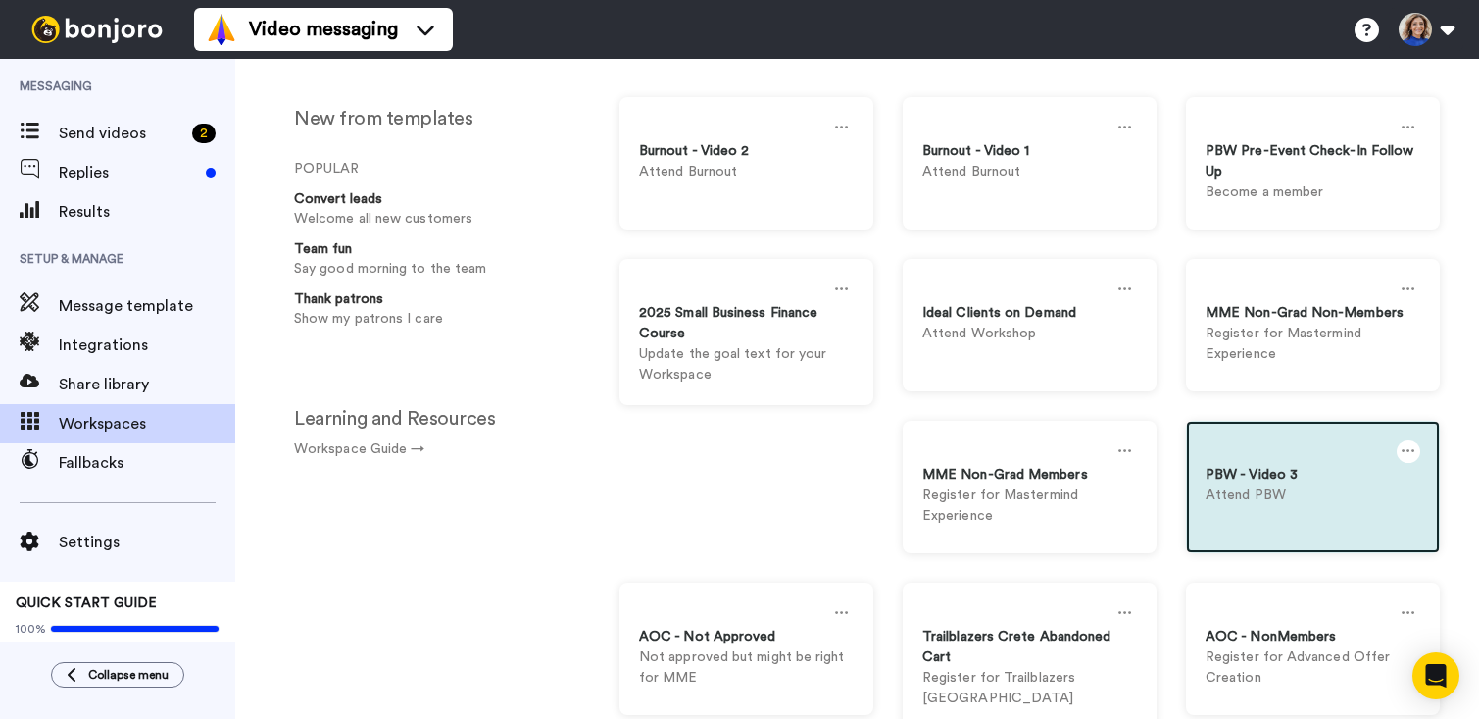
click at [1412, 449] on icon at bounding box center [1409, 451] width 14 height 22
click at [1343, 456] on div "Settings" at bounding box center [1323, 460] width 175 height 38
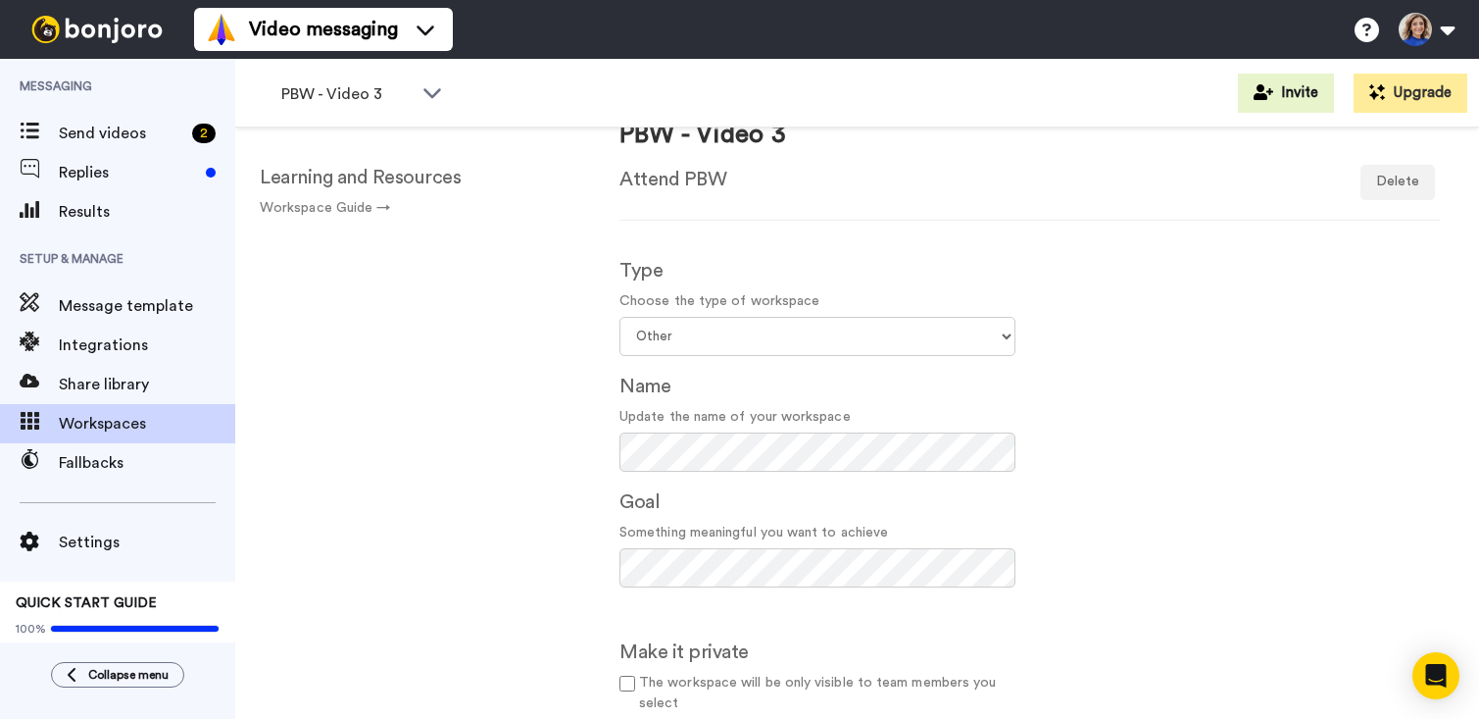
scroll to position [48, 0]
click at [597, 443] on div "PBW - Video 3 Attend PBW Archive Delete Type Choose the type of workspace Selec…" at bounding box center [1029, 457] width 899 height 660
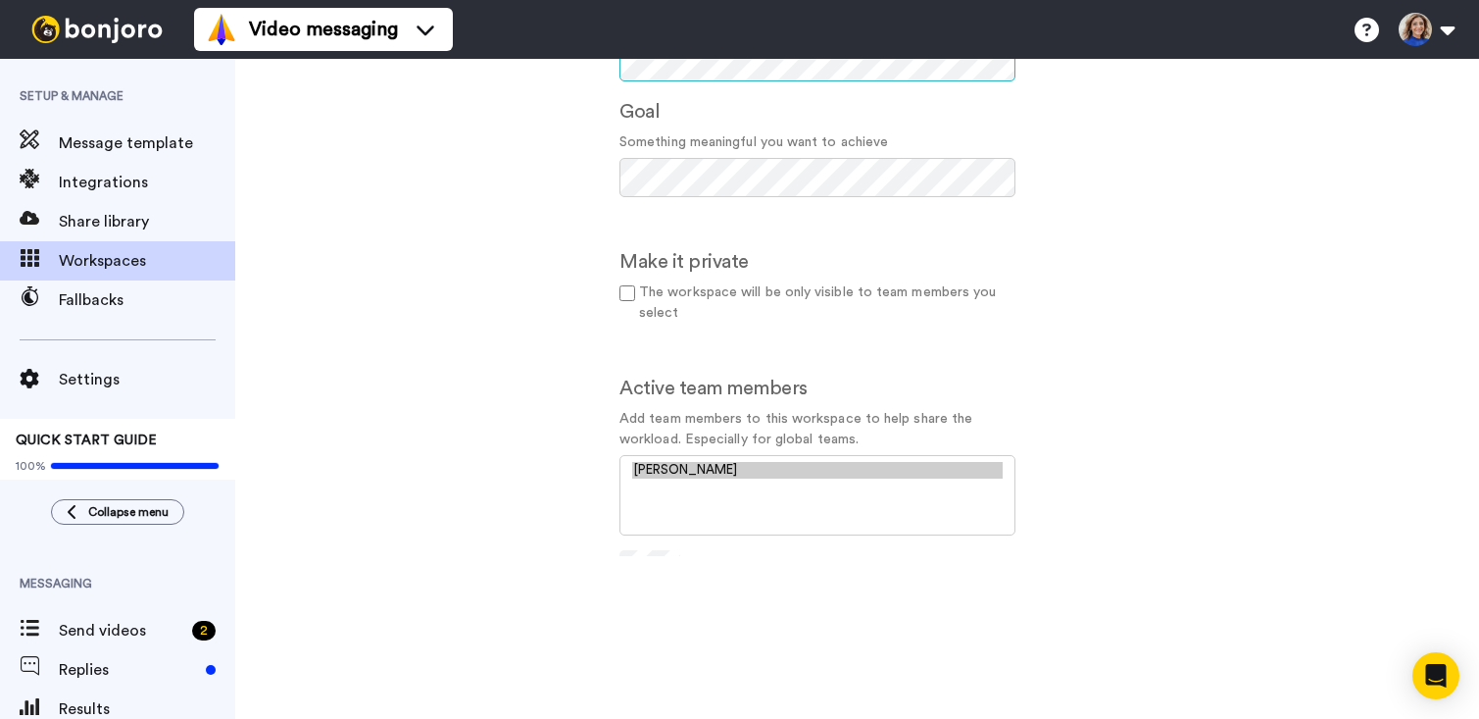
scroll to position [170, 0]
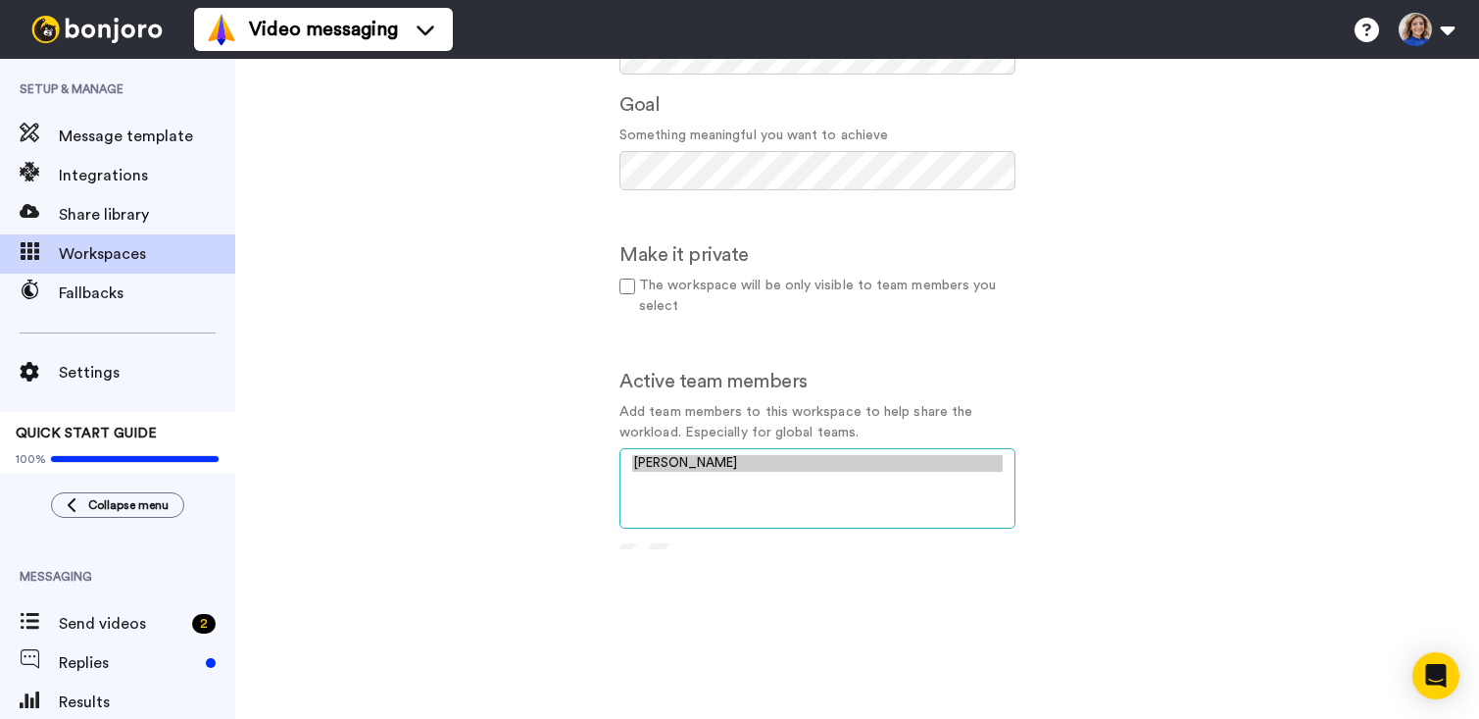
drag, startPoint x: 673, startPoint y: 464, endPoint x: 661, endPoint y: 474, distance: 15.3
click at [673, 464] on option "Suzi Dafnis" at bounding box center [817, 463] width 371 height 17
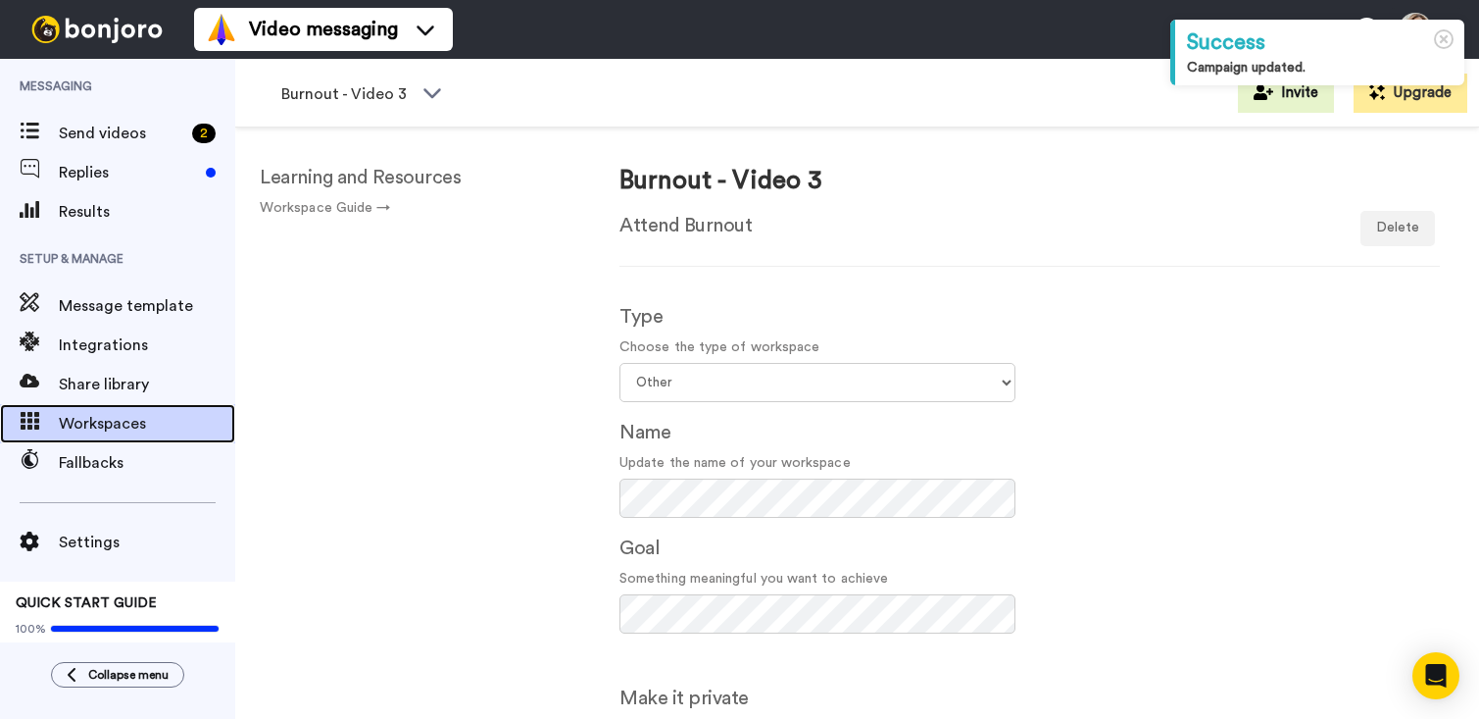
click at [80, 415] on span "Workspaces" at bounding box center [147, 424] width 176 height 24
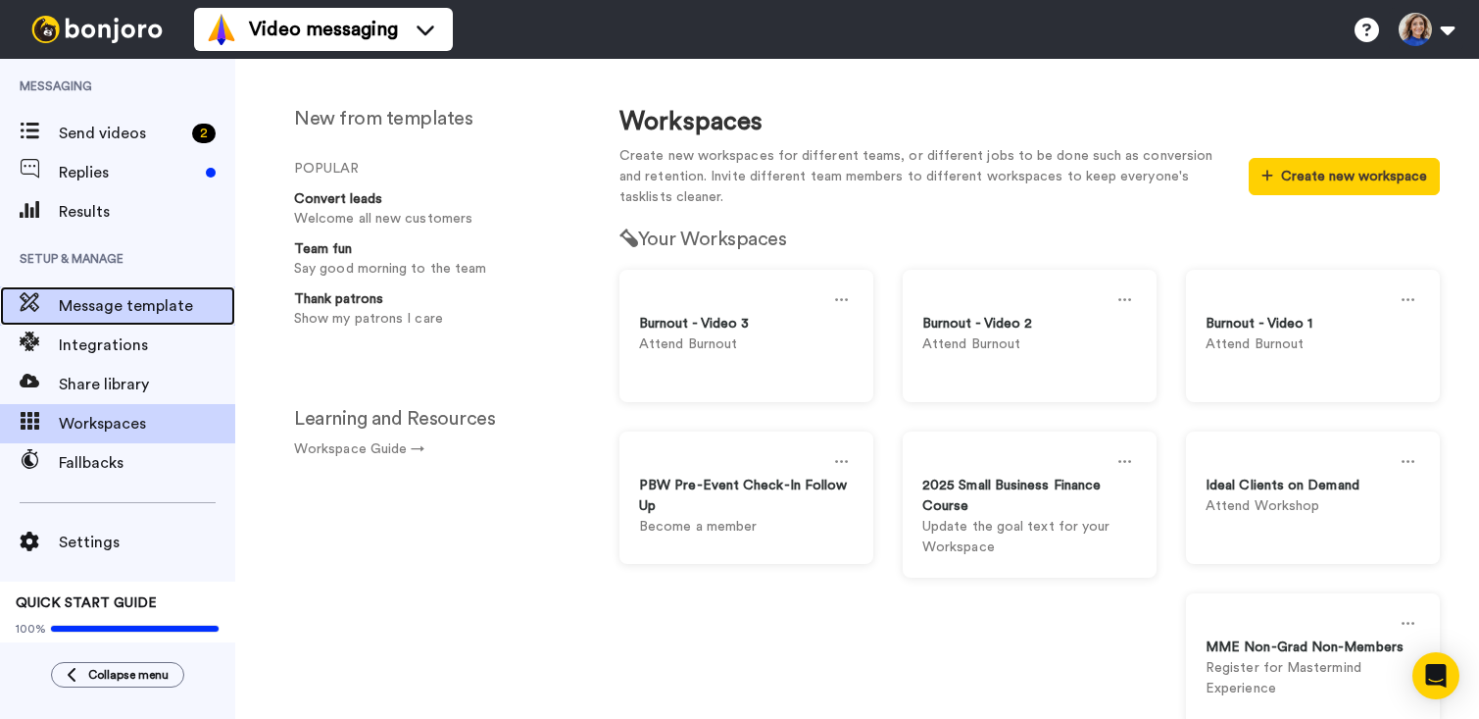
click at [119, 299] on span "Message template" at bounding box center [147, 306] width 176 height 24
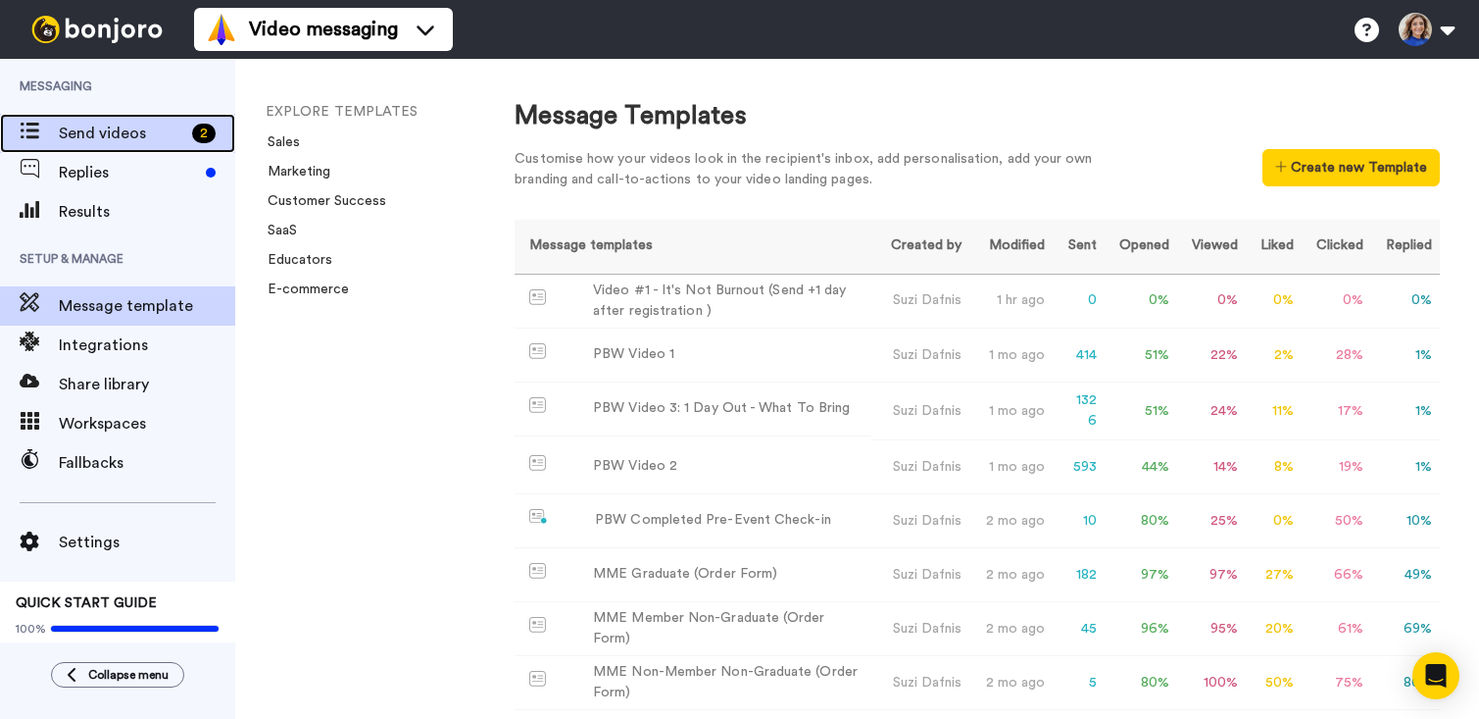
click at [86, 127] on span "Send videos" at bounding box center [121, 134] width 125 height 24
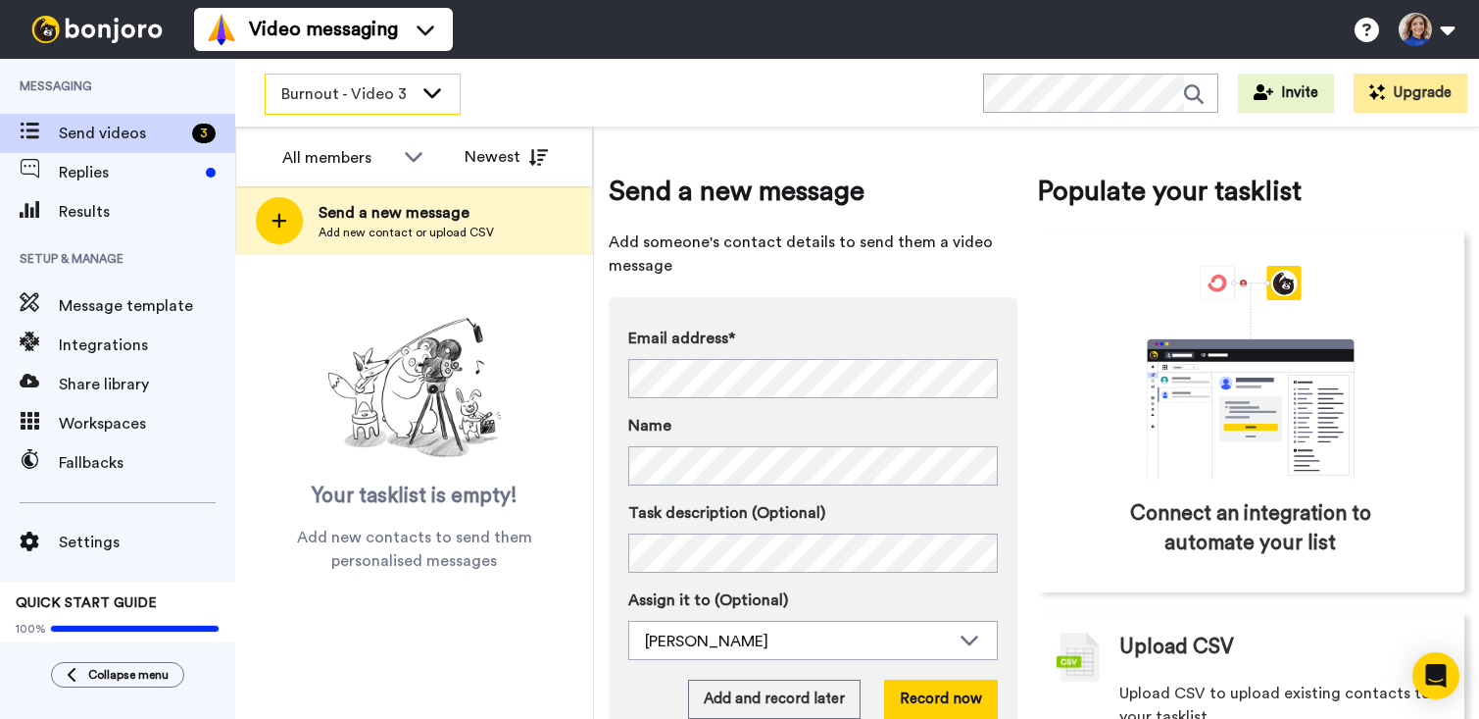
click at [357, 95] on span "Burnout - Video 3" at bounding box center [346, 94] width 131 height 24
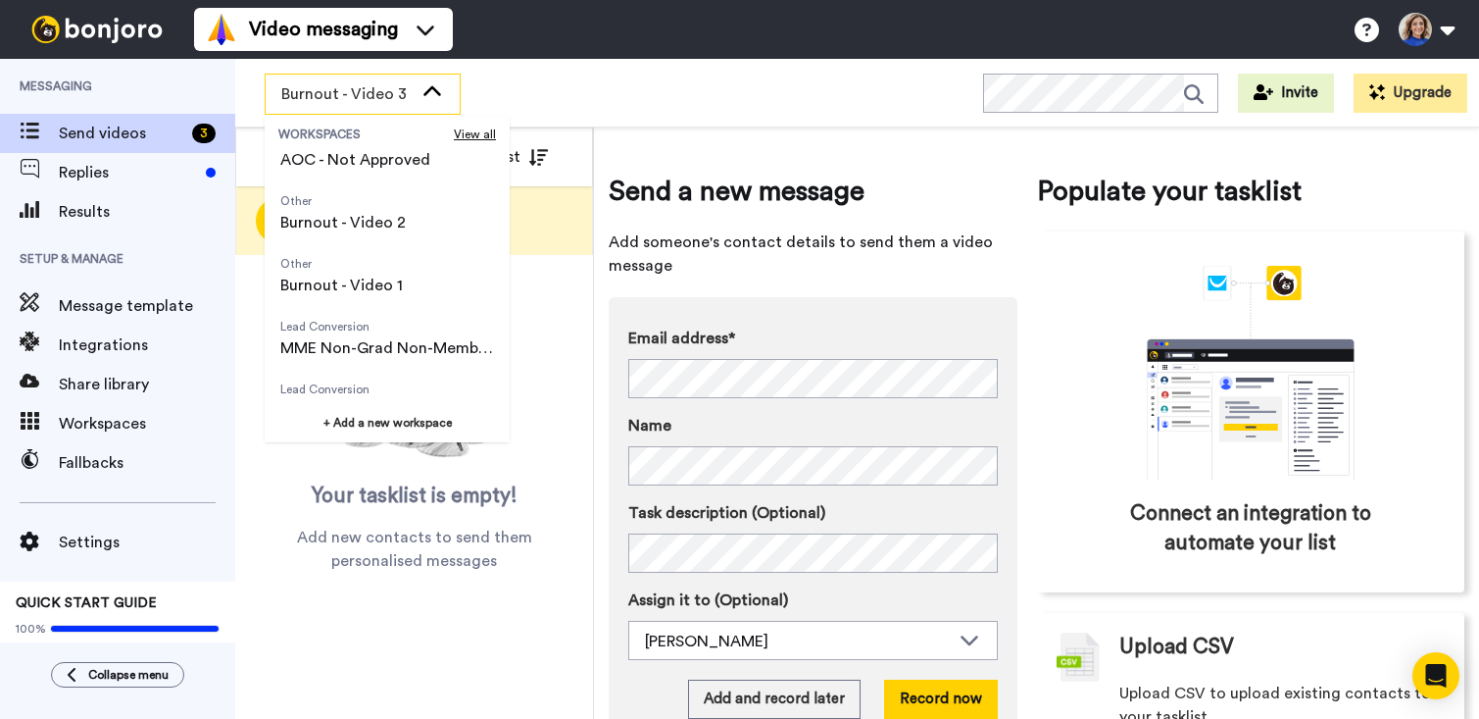
scroll to position [788, 0]
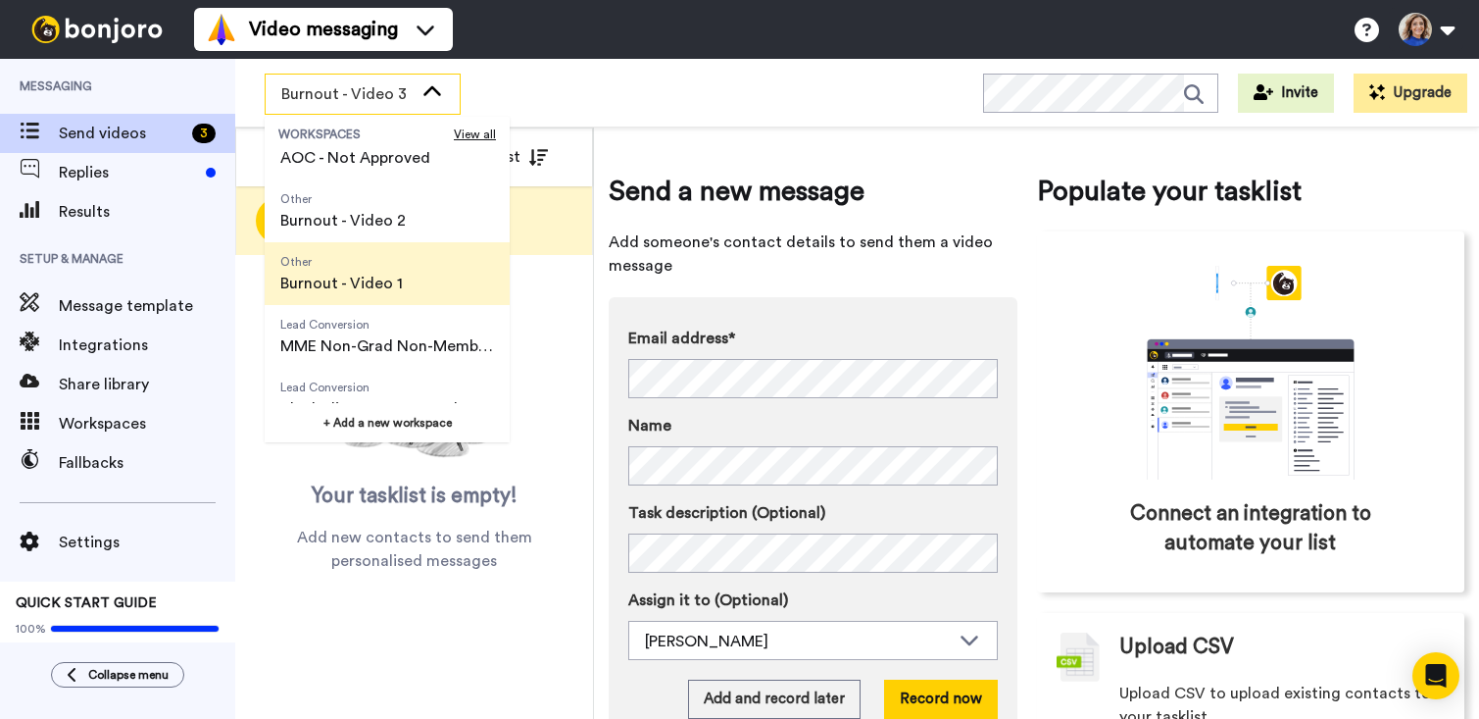
click at [348, 280] on span "Burnout - Video 1" at bounding box center [341, 284] width 123 height 24
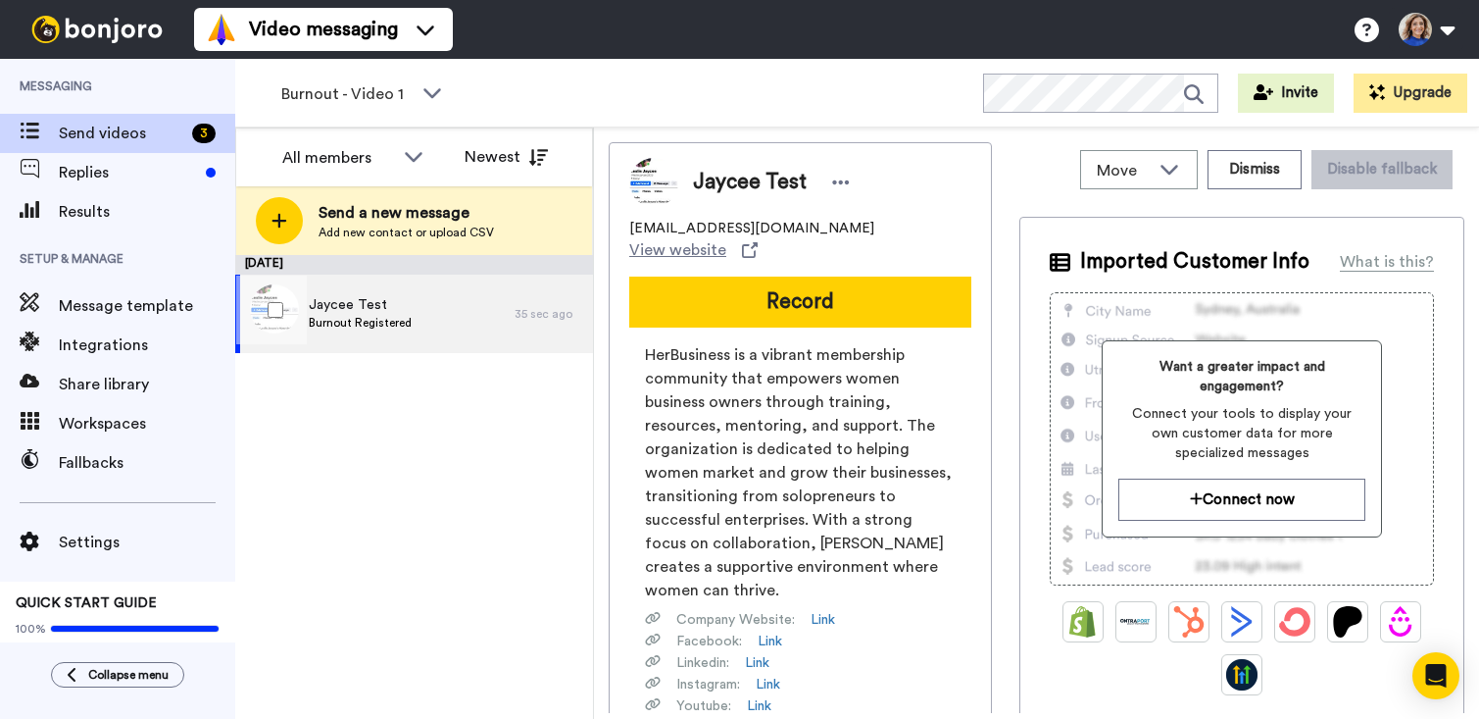
click at [399, 318] on span "Burnout Registered" at bounding box center [360, 323] width 103 height 16
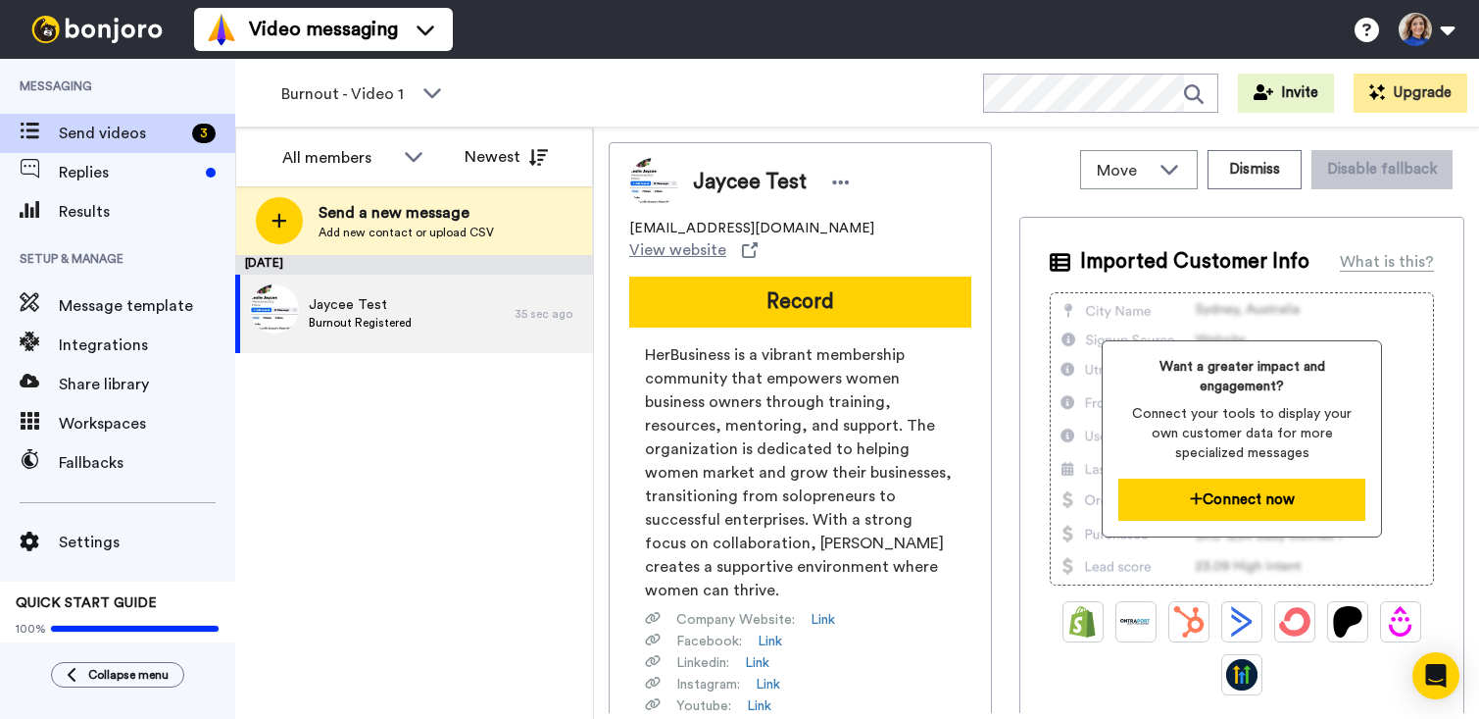
click at [1215, 503] on button "Connect now" at bounding box center [1242, 499] width 247 height 42
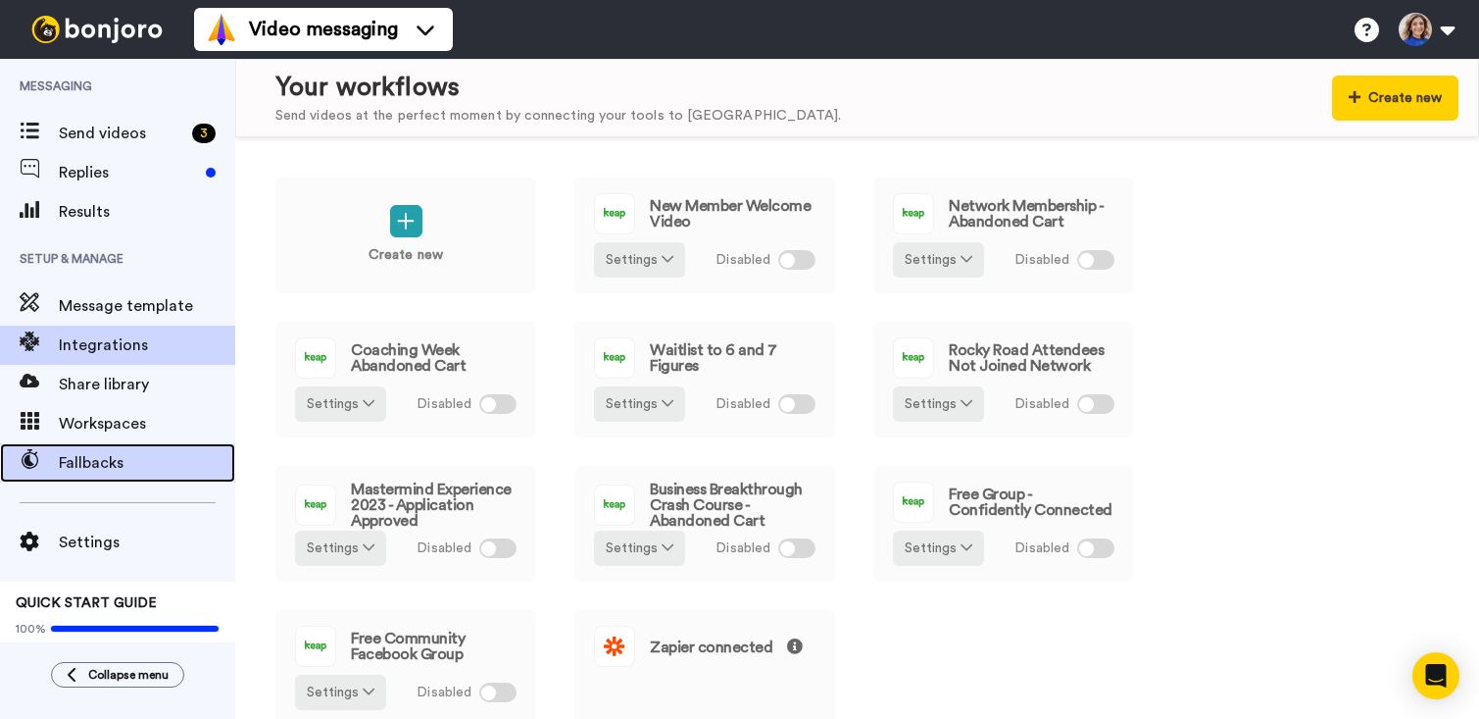
click at [89, 466] on span "Fallbacks" at bounding box center [147, 463] width 176 height 24
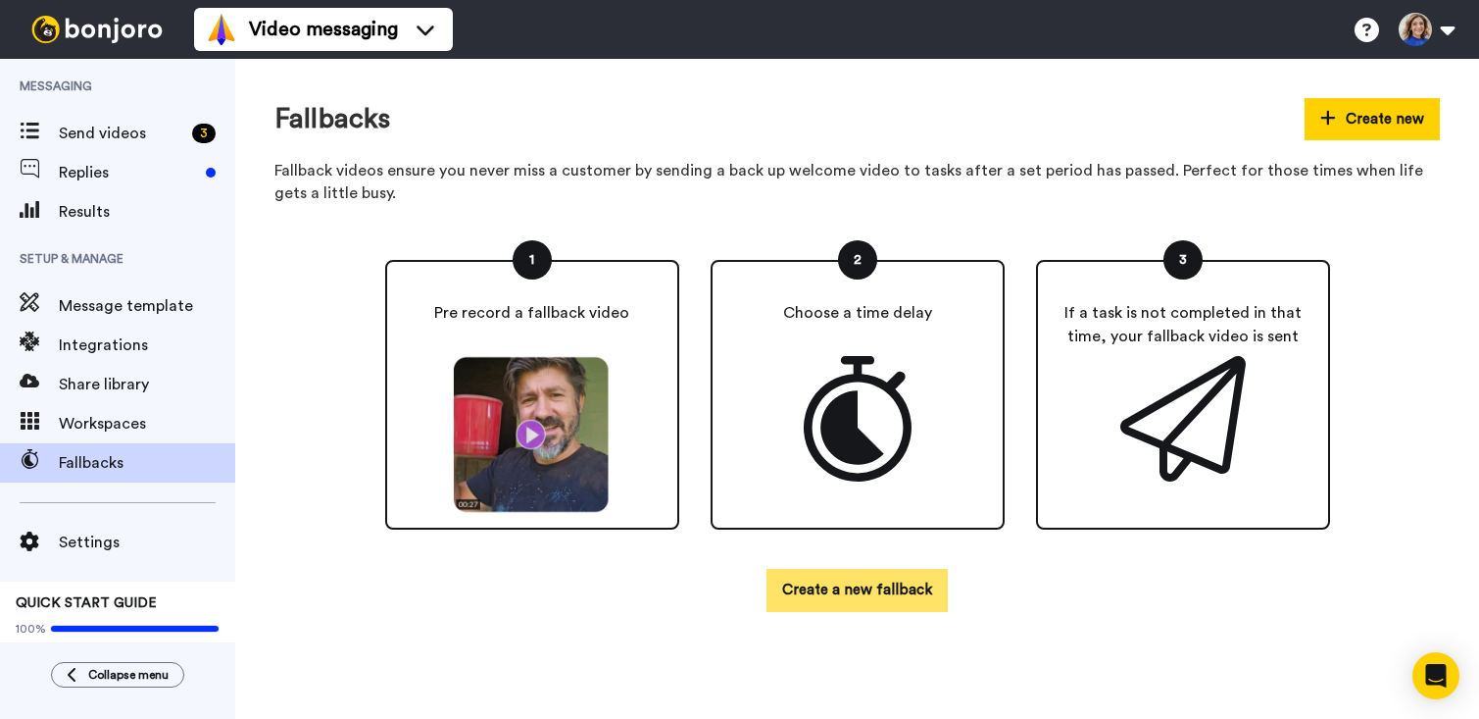
click at [843, 581] on button "Create a new fallback" at bounding box center [857, 590] width 181 height 42
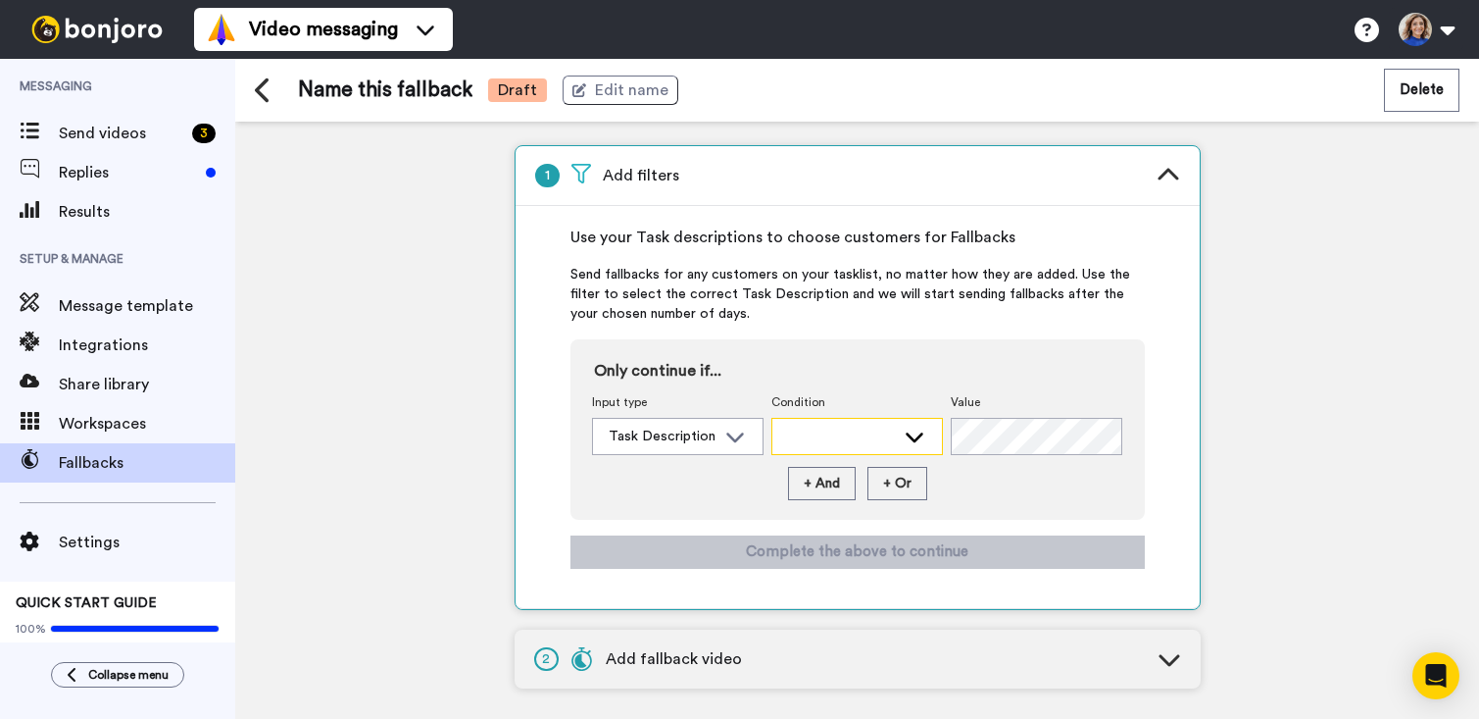
click at [813, 433] on div at bounding box center [841, 436] width 107 height 20
click at [842, 479] on span "Contains" at bounding box center [811, 481] width 79 height 20
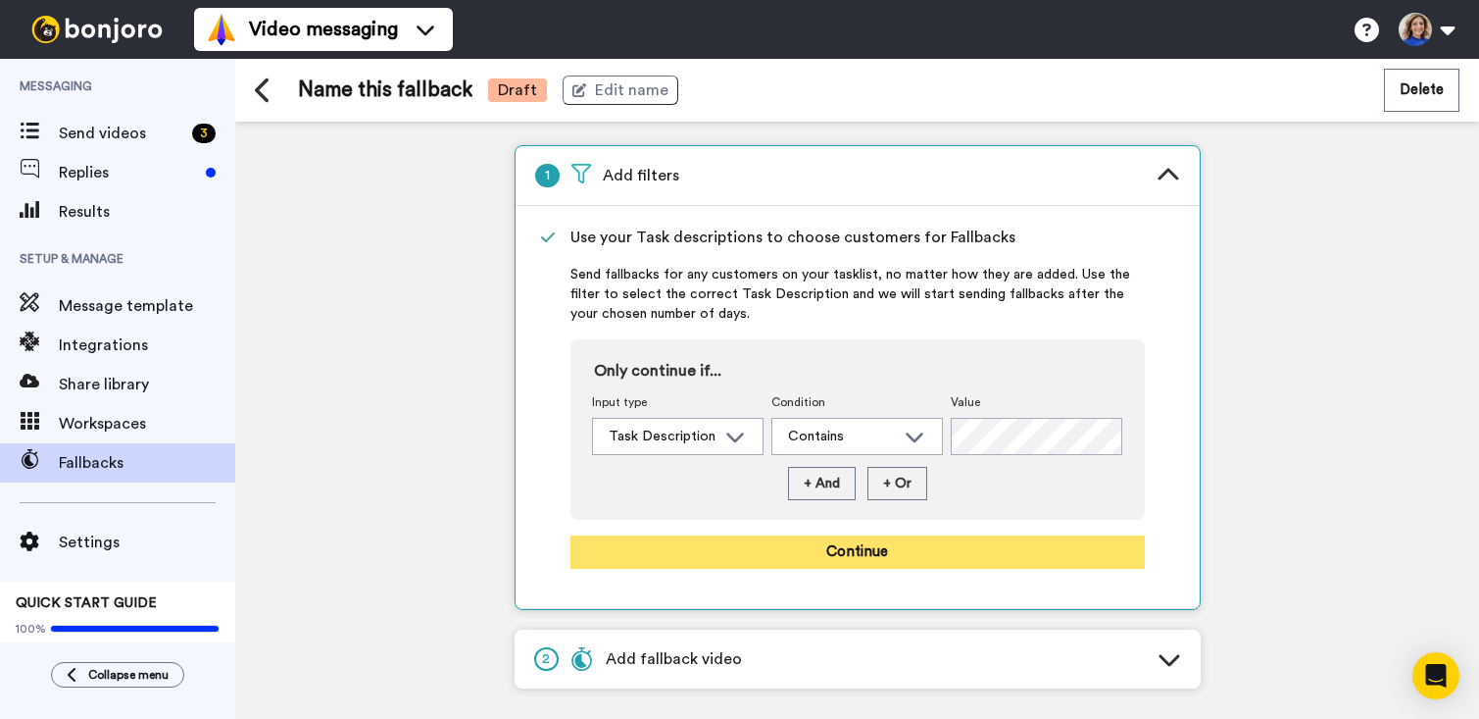
click at [921, 548] on button "Continue" at bounding box center [858, 551] width 574 height 33
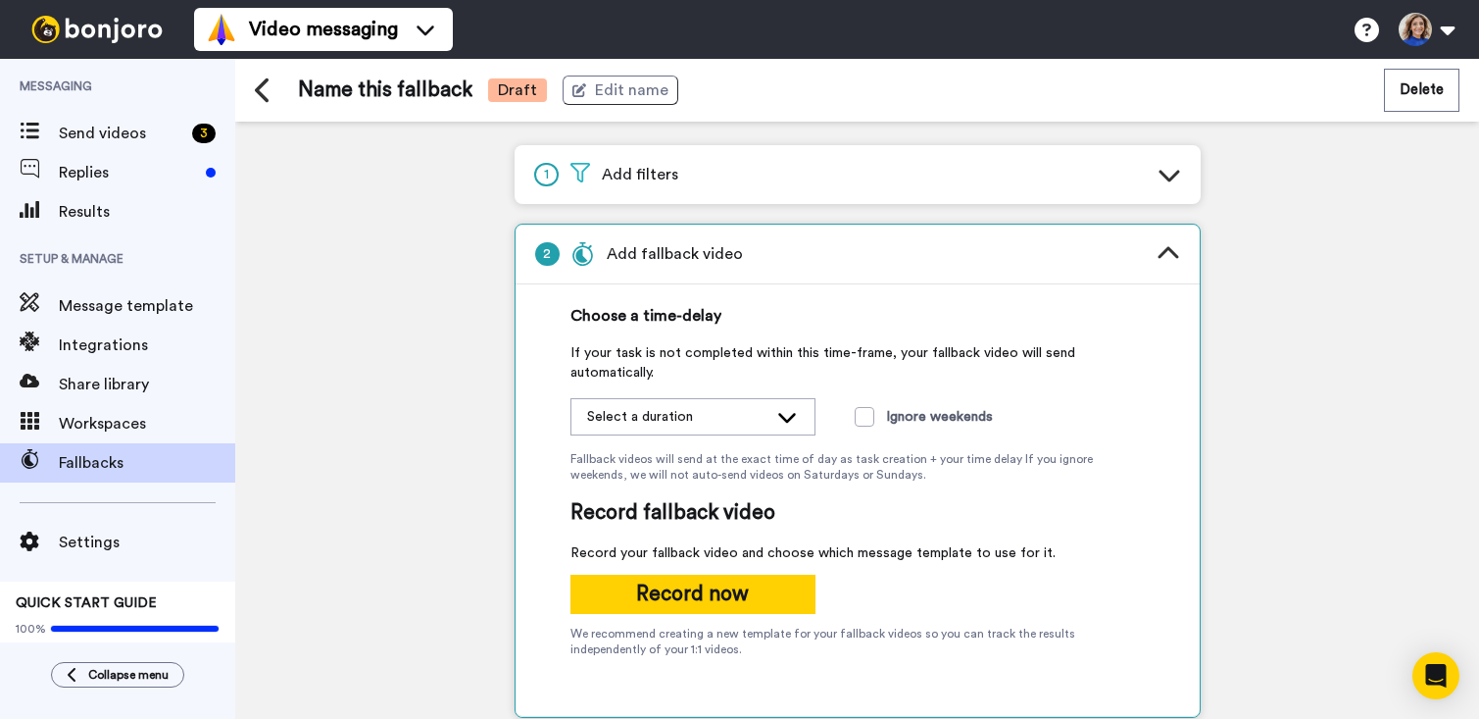
click at [773, 416] on div "Select a duration" at bounding box center [693, 416] width 243 height 35
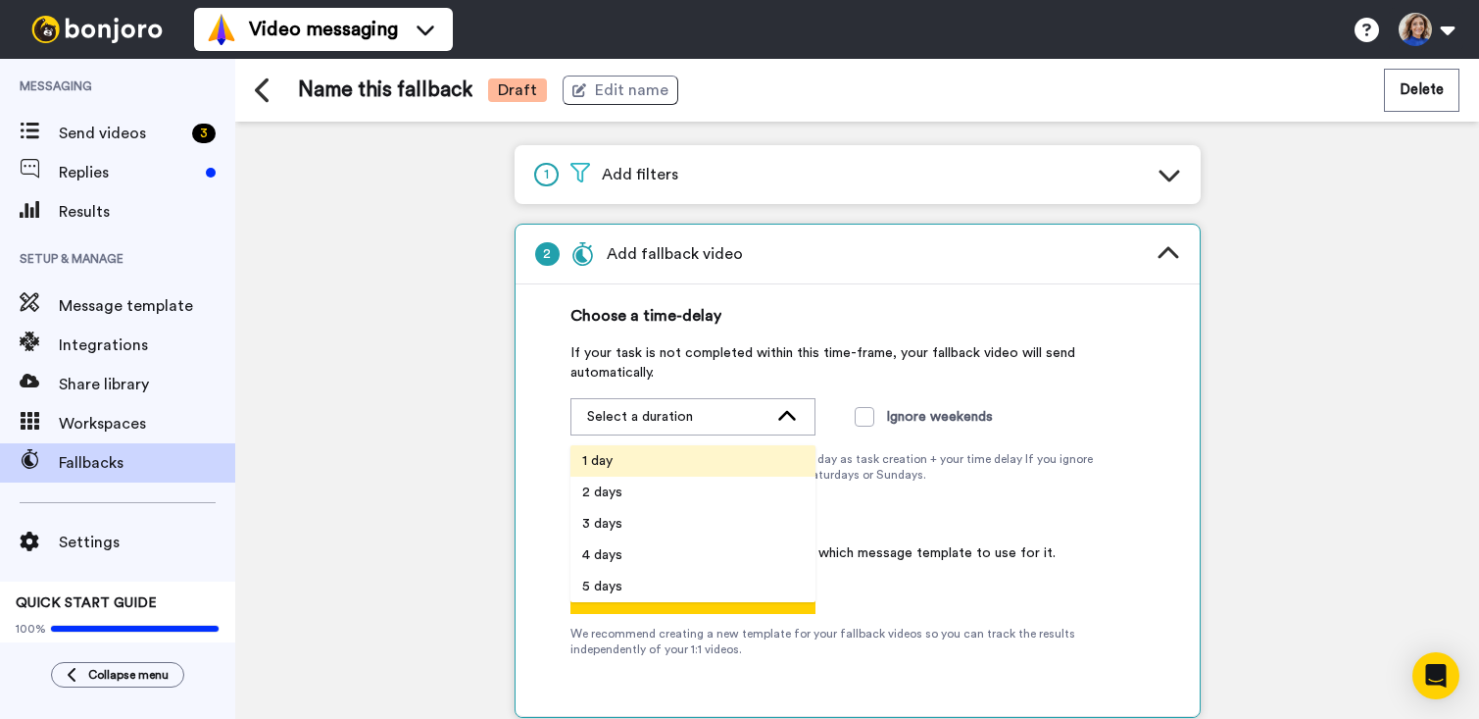
click at [684, 459] on li "1 day" at bounding box center [693, 460] width 245 height 31
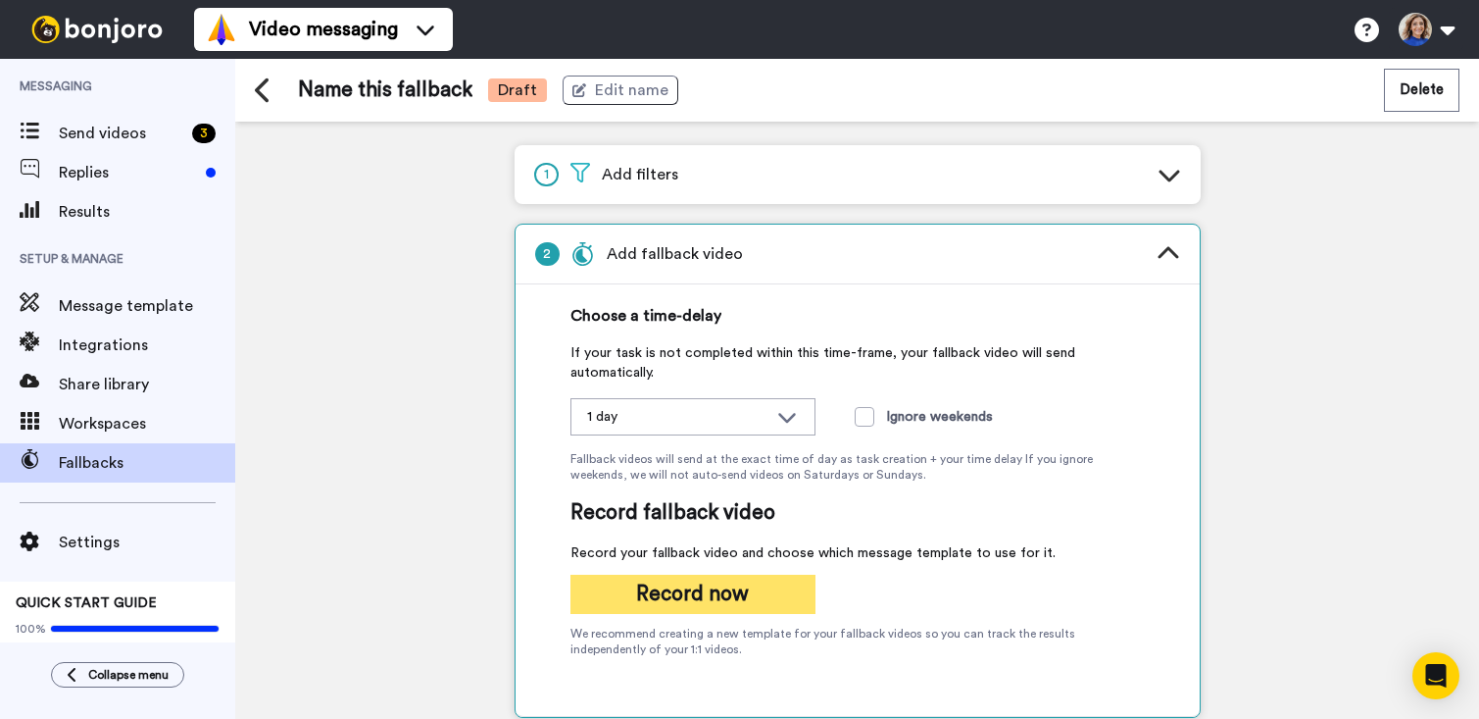
click at [751, 591] on button "Record now" at bounding box center [693, 593] width 245 height 39
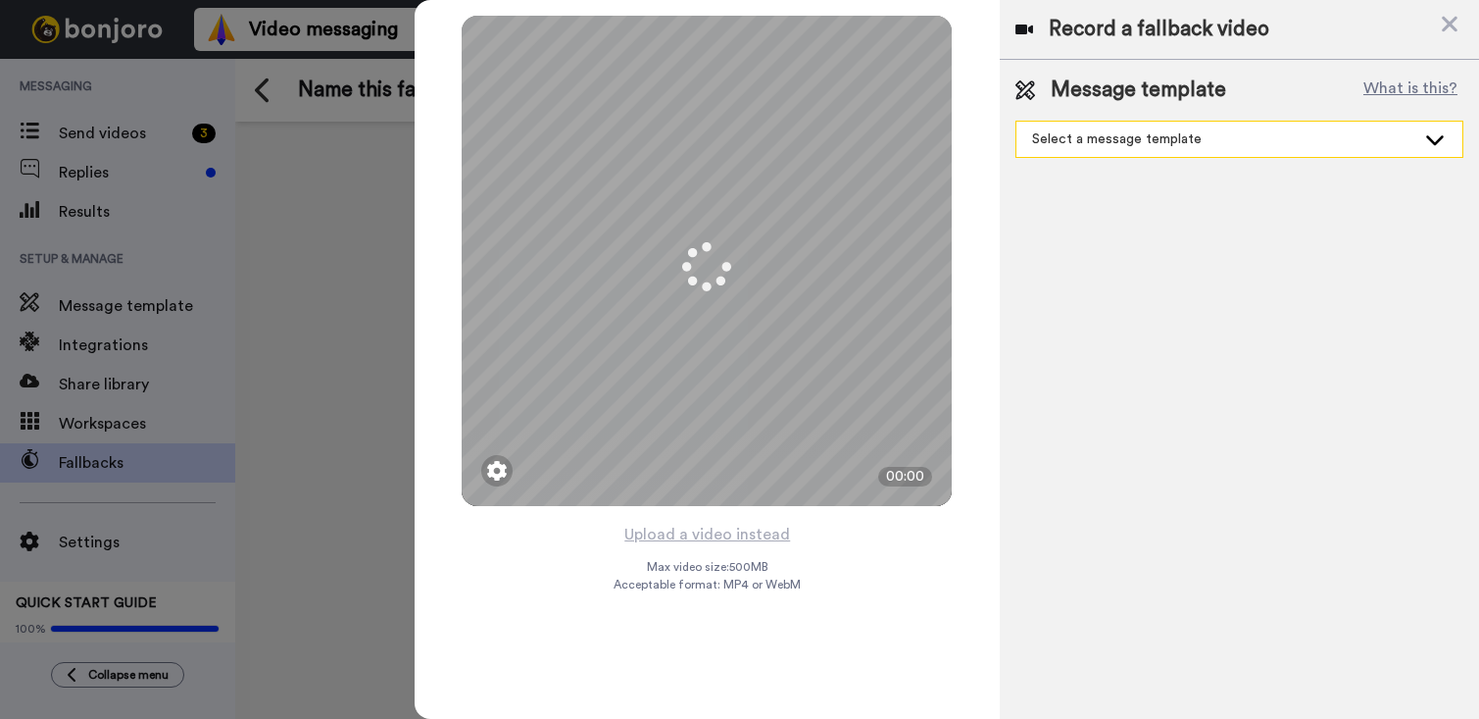
click at [1144, 139] on div "Select a message template" at bounding box center [1223, 139] width 383 height 20
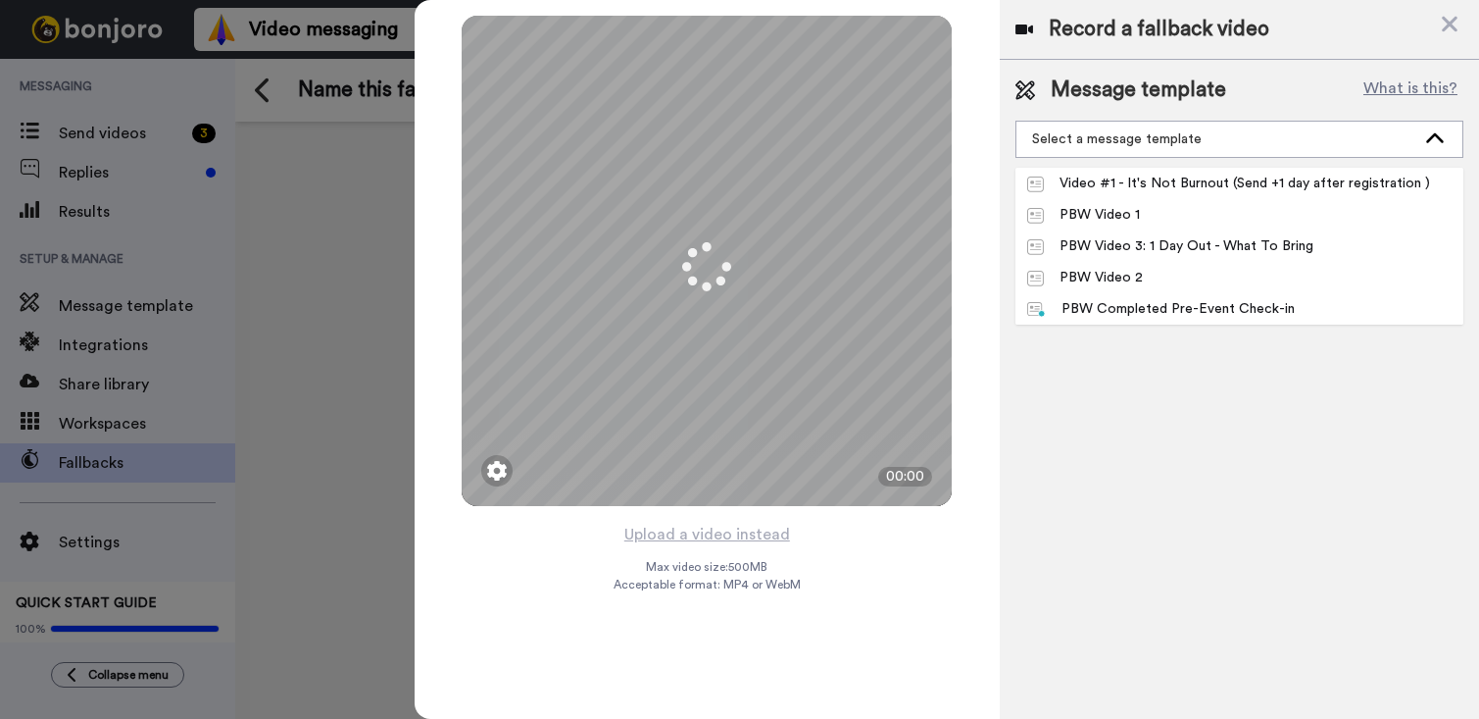
click at [1153, 177] on div "Video #1 - It's Not Burnout (Send +1 day after registration )" at bounding box center [1228, 184] width 403 height 20
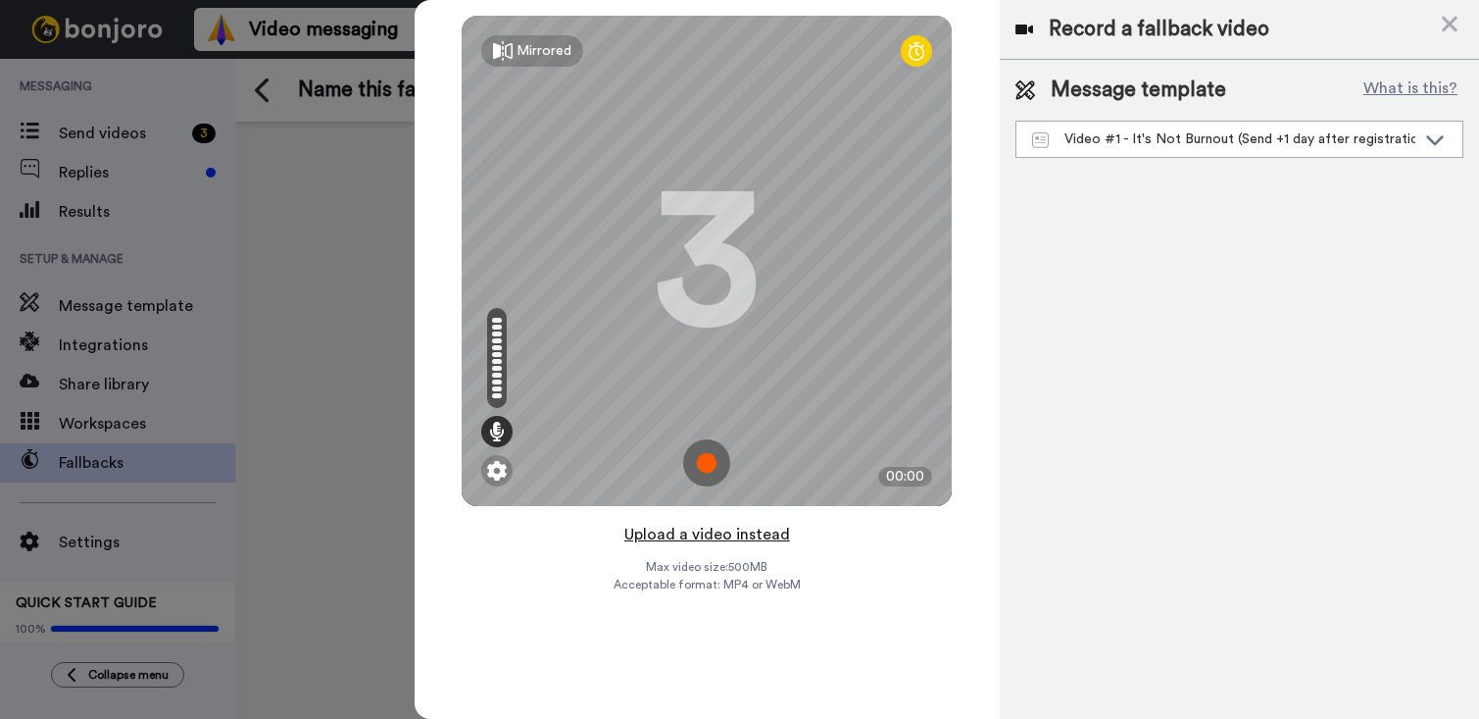
click at [720, 539] on button "Upload a video instead" at bounding box center [707, 534] width 177 height 25
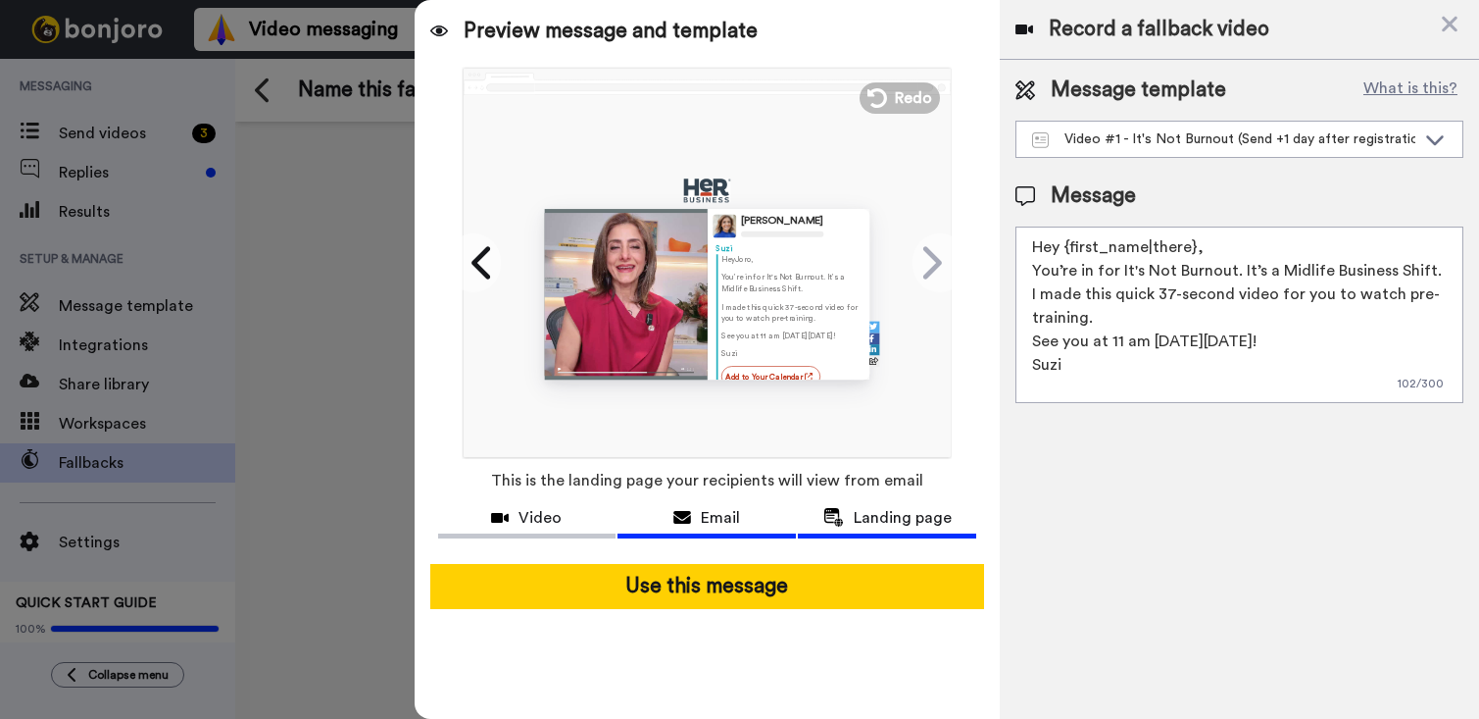
click at [721, 514] on span "Email" at bounding box center [720, 518] width 39 height 24
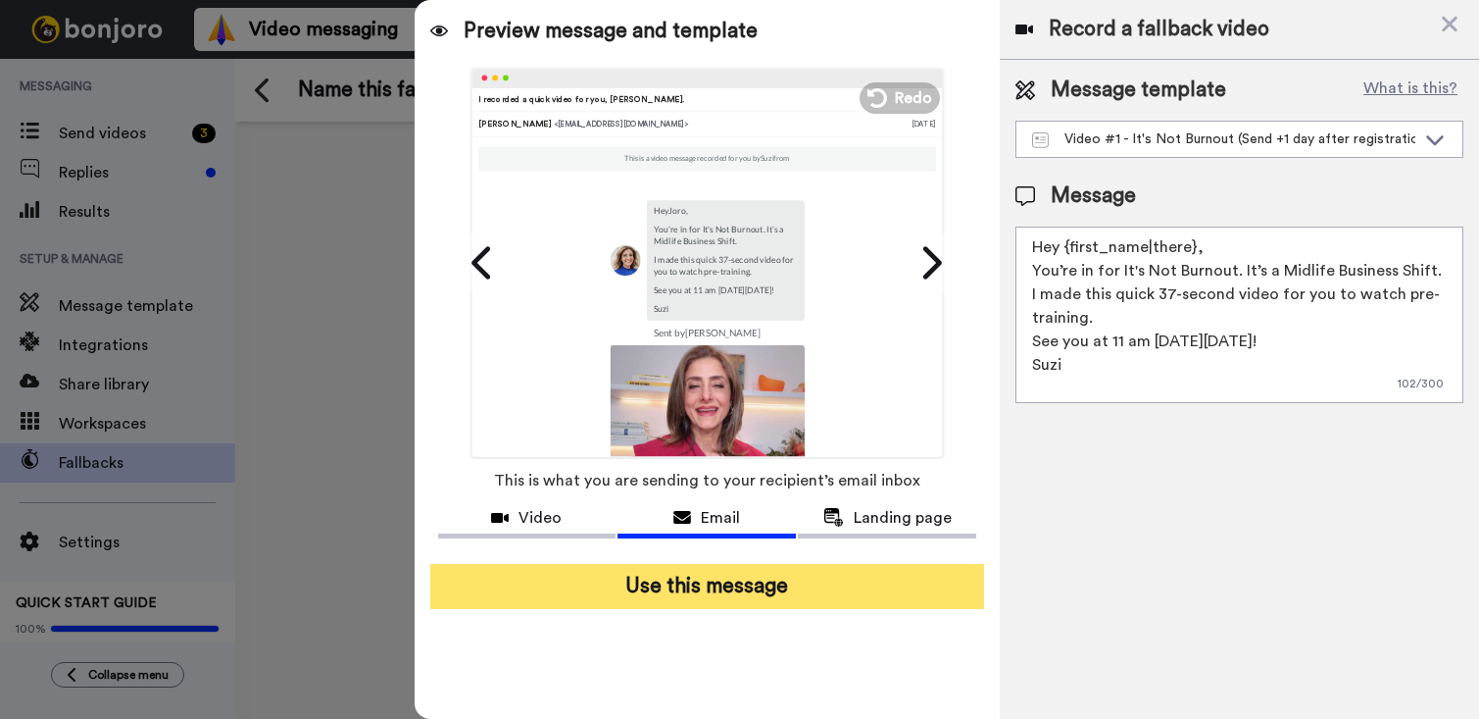
click at [732, 592] on button "Use this message" at bounding box center [707, 586] width 555 height 45
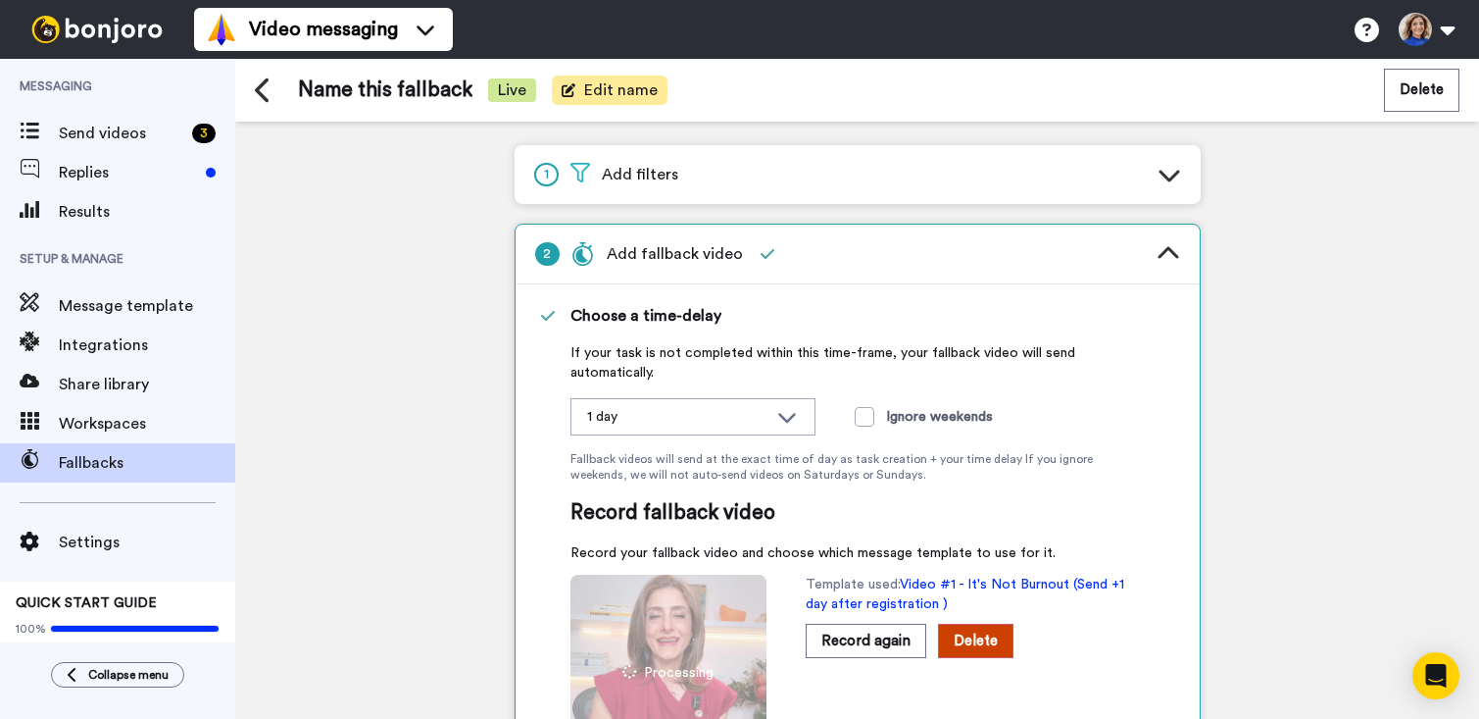
click at [619, 88] on span "Edit name" at bounding box center [621, 90] width 74 height 24
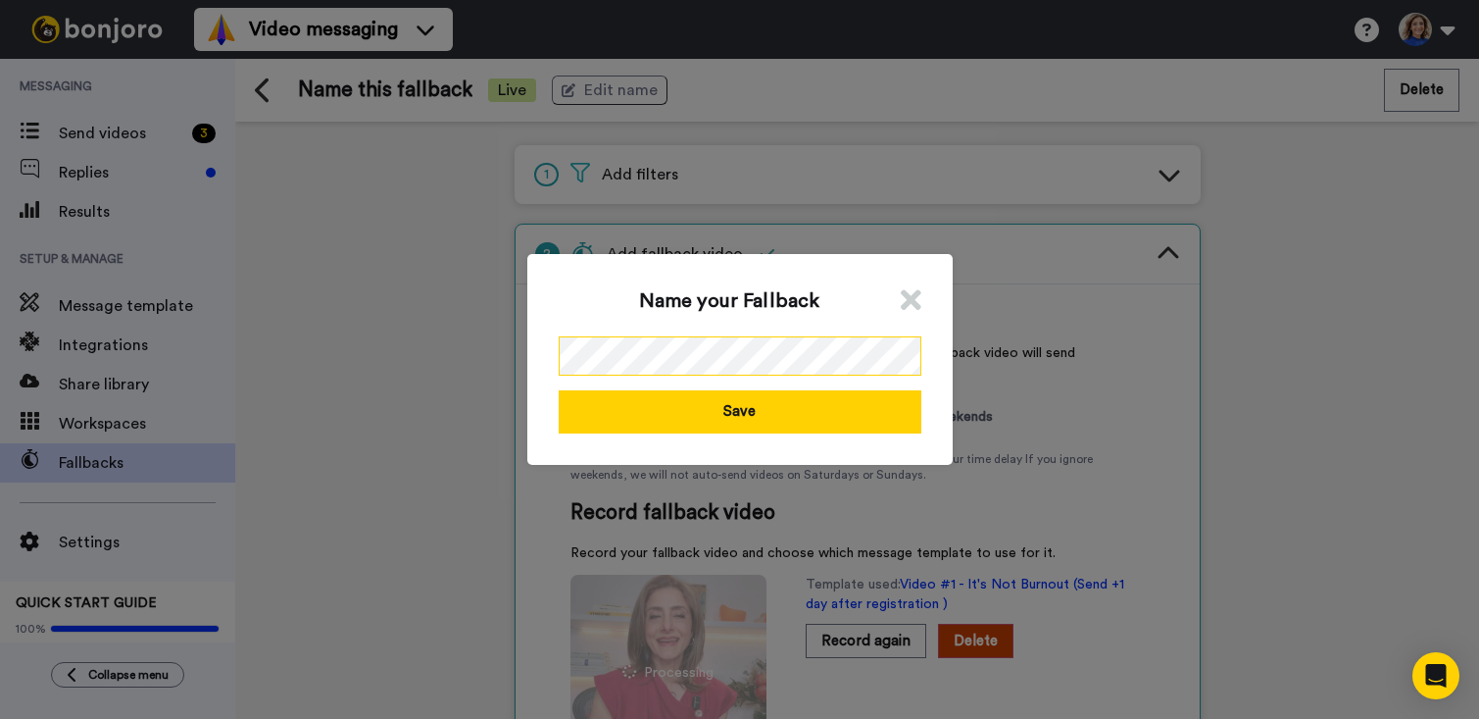
click at [530, 341] on div "Name your Fallback Save" at bounding box center [739, 359] width 425 height 210
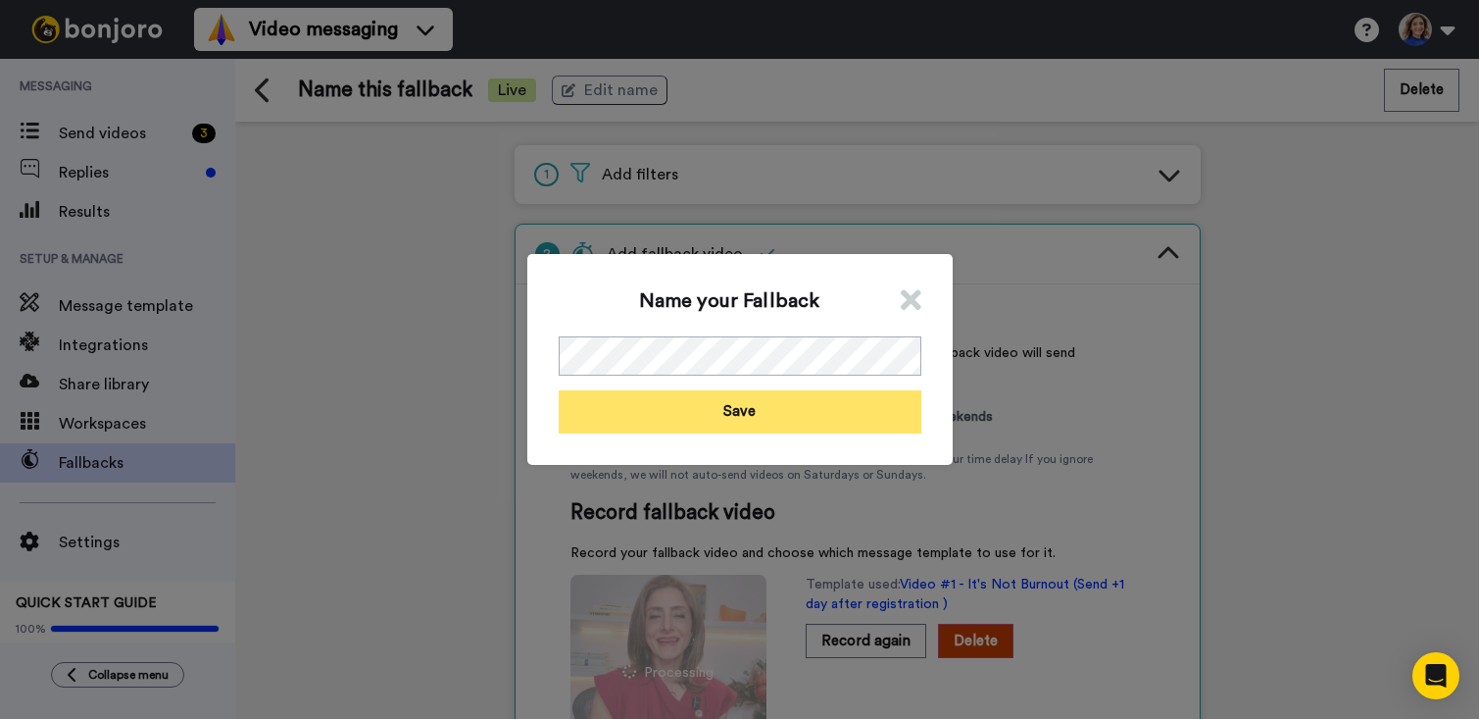
click at [652, 407] on button "Save" at bounding box center [740, 411] width 363 height 42
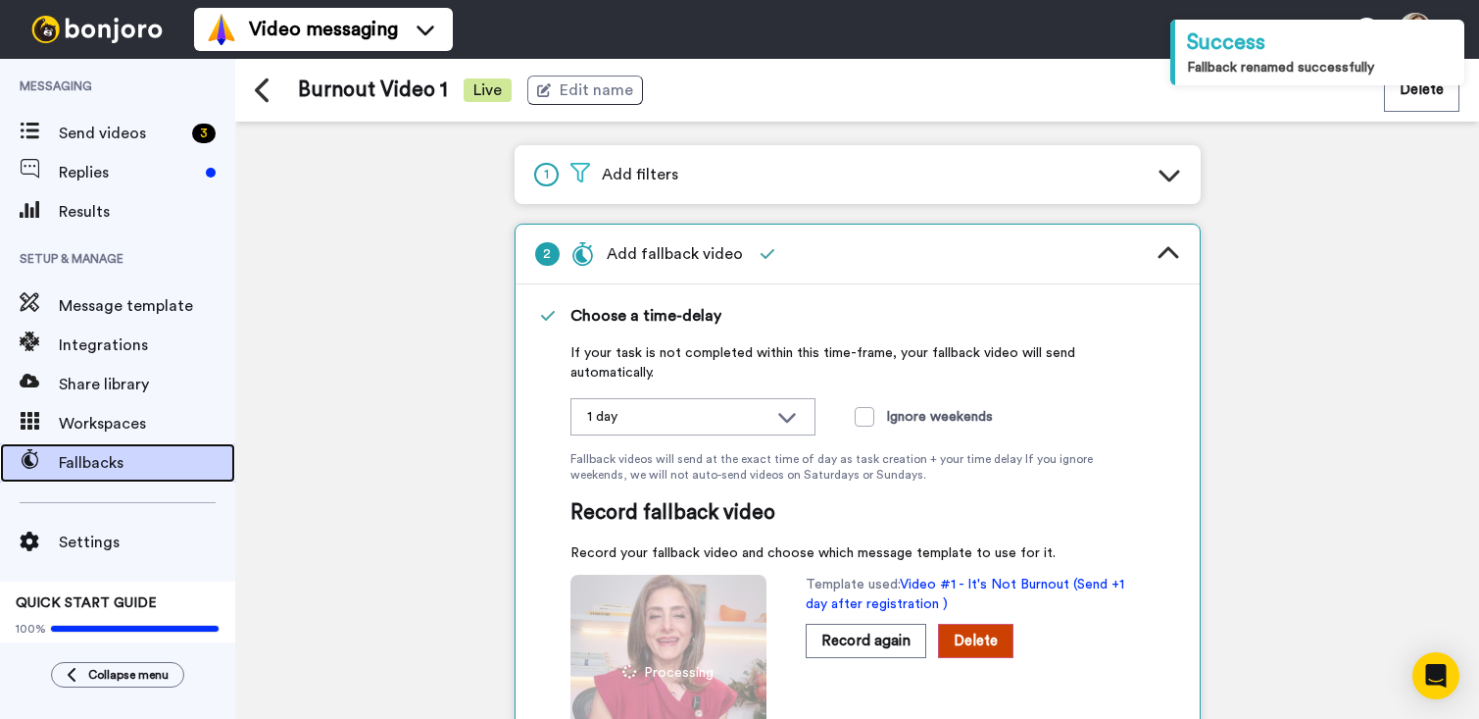
click at [104, 458] on span "Fallbacks" at bounding box center [147, 463] width 176 height 24
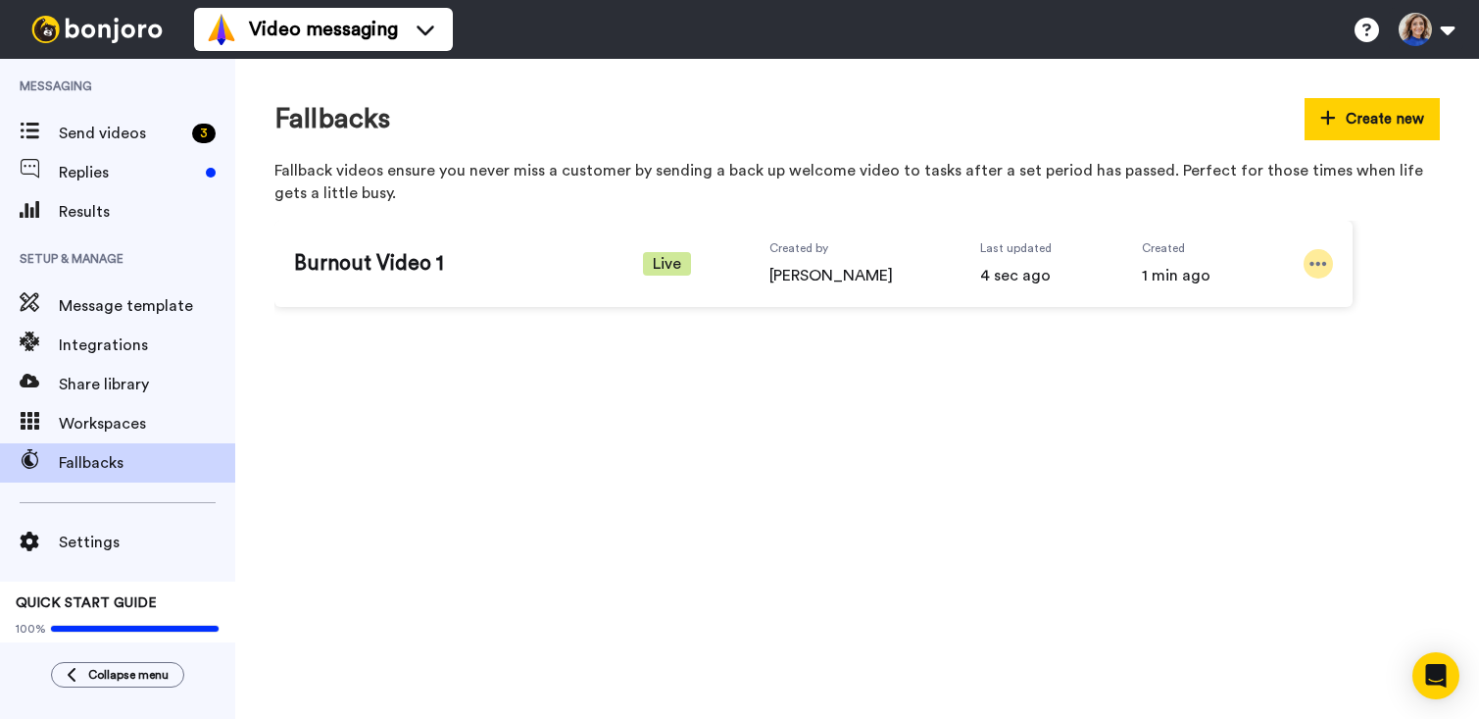
click at [1325, 261] on icon at bounding box center [1319, 264] width 18 height 20
click at [1282, 294] on span "Edit" at bounding box center [1280, 297] width 25 height 20
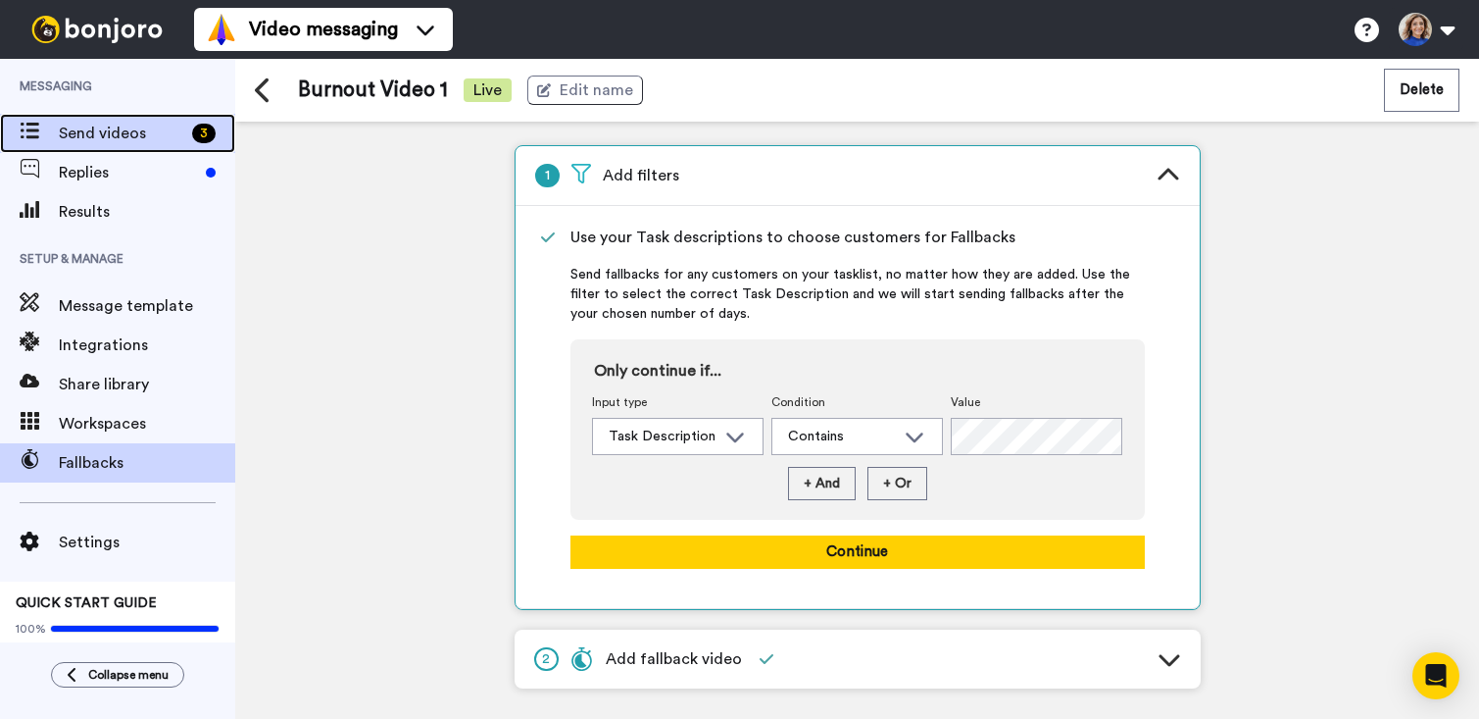
click at [107, 133] on span "Send videos" at bounding box center [121, 134] width 125 height 24
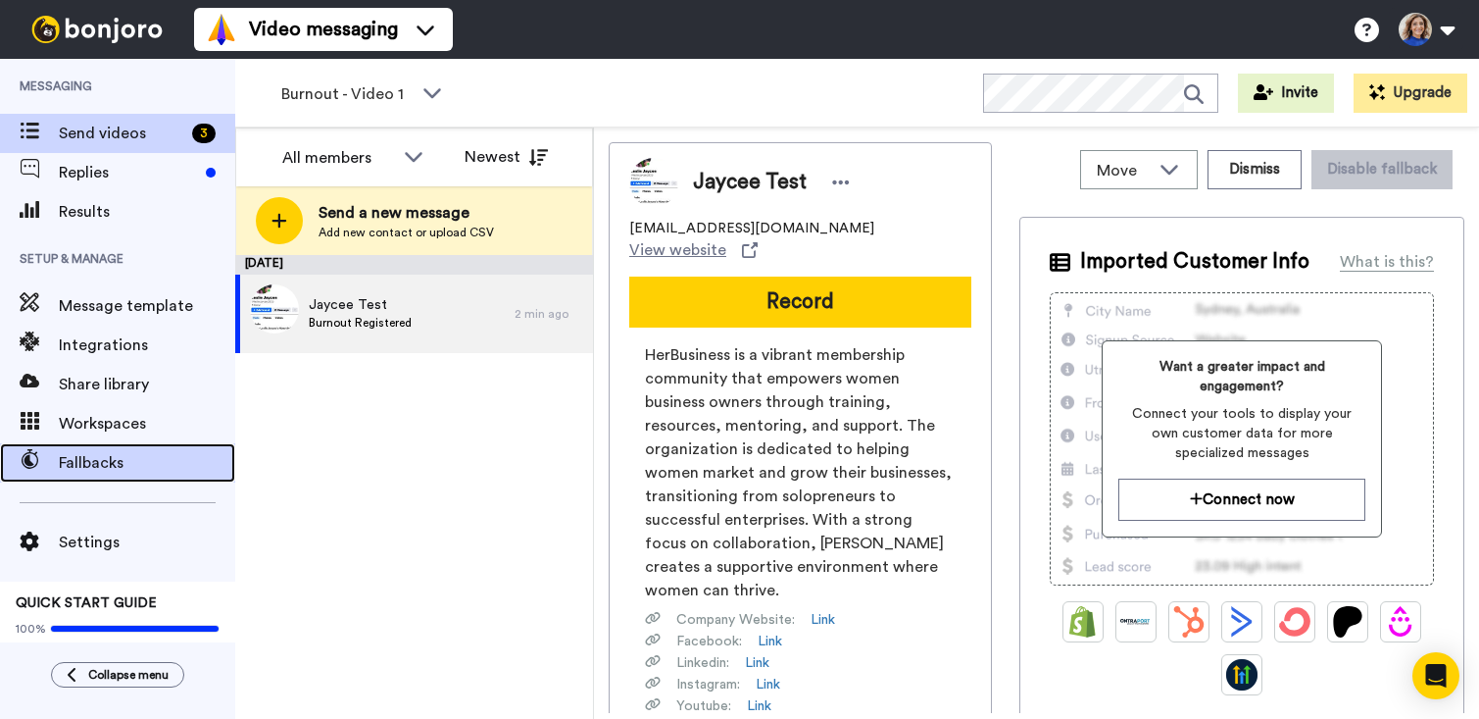
click at [87, 456] on span "Fallbacks" at bounding box center [147, 463] width 176 height 24
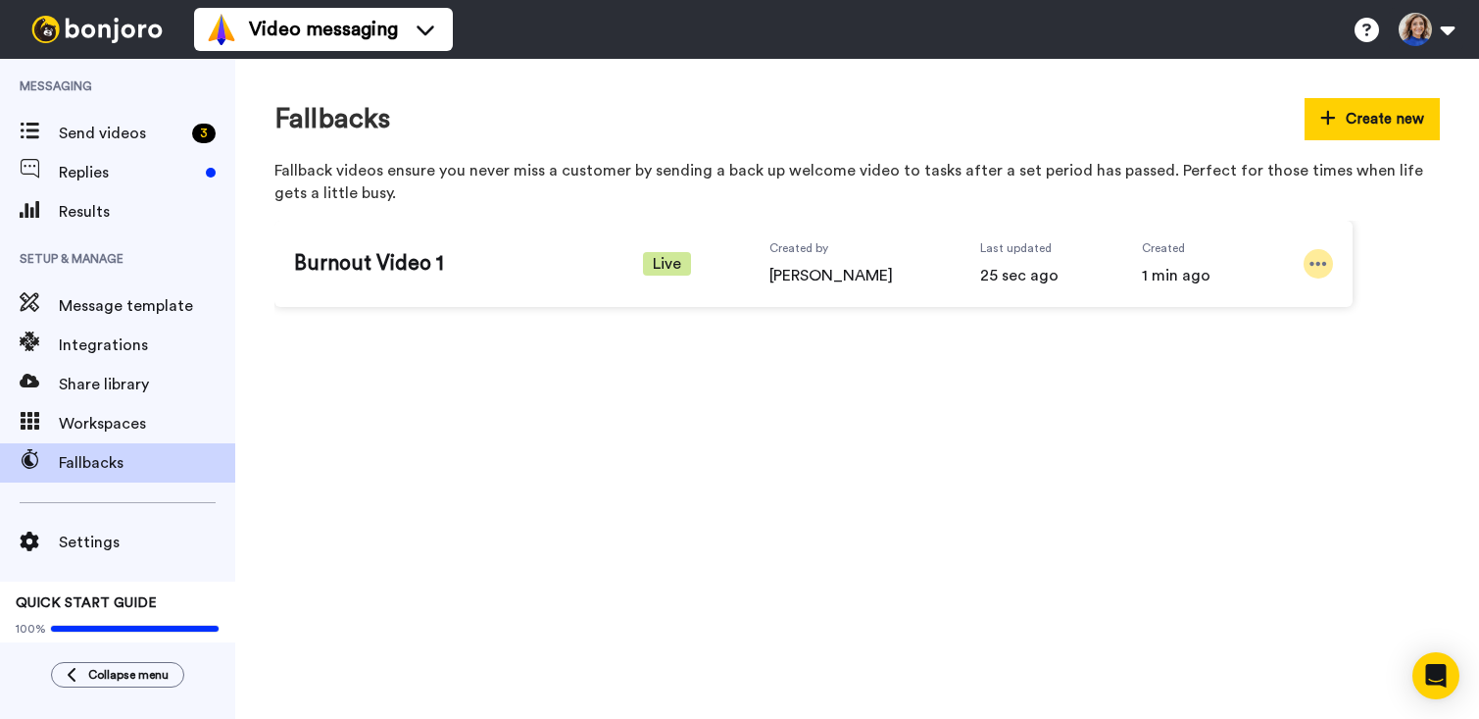
click at [1315, 263] on icon at bounding box center [1319, 264] width 18 height 20
click at [1246, 297] on icon at bounding box center [1244, 297] width 16 height 16
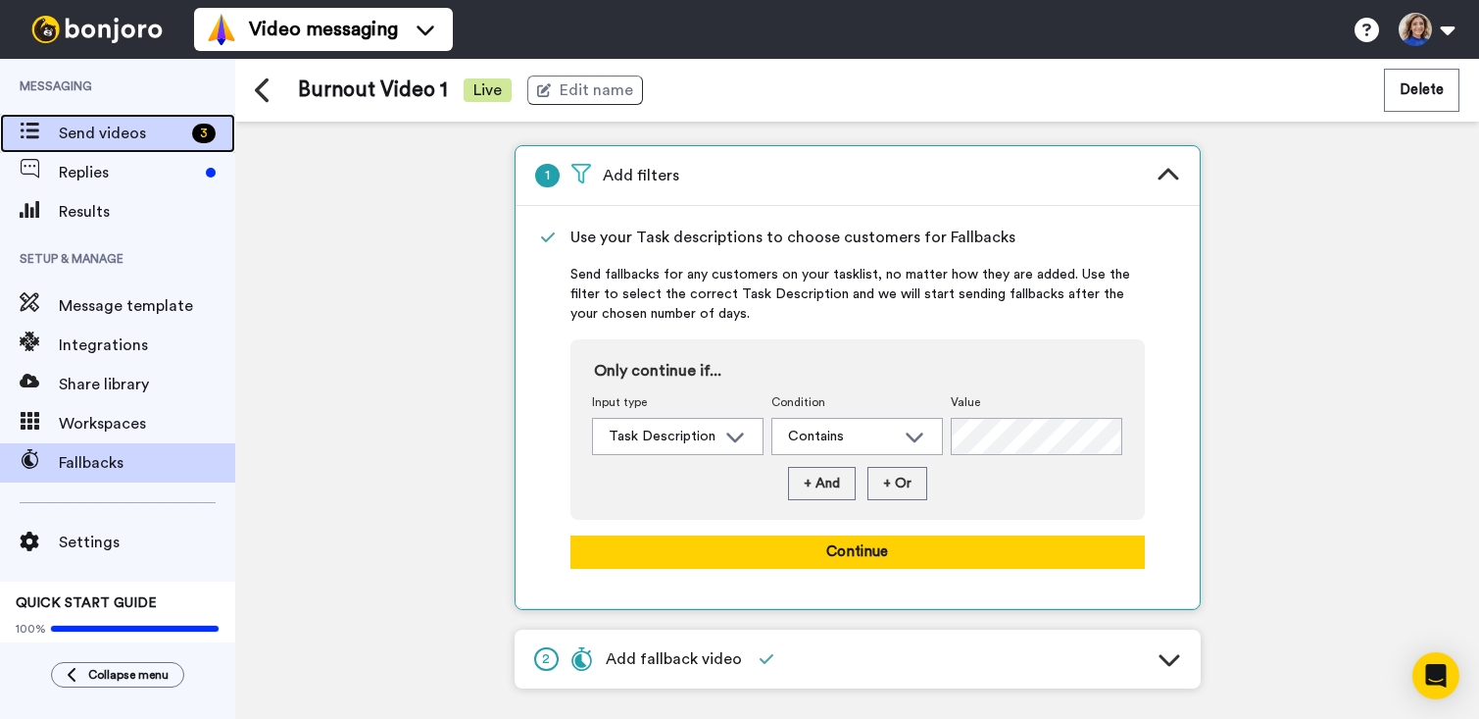
click at [102, 132] on span "Send videos" at bounding box center [121, 134] width 125 height 24
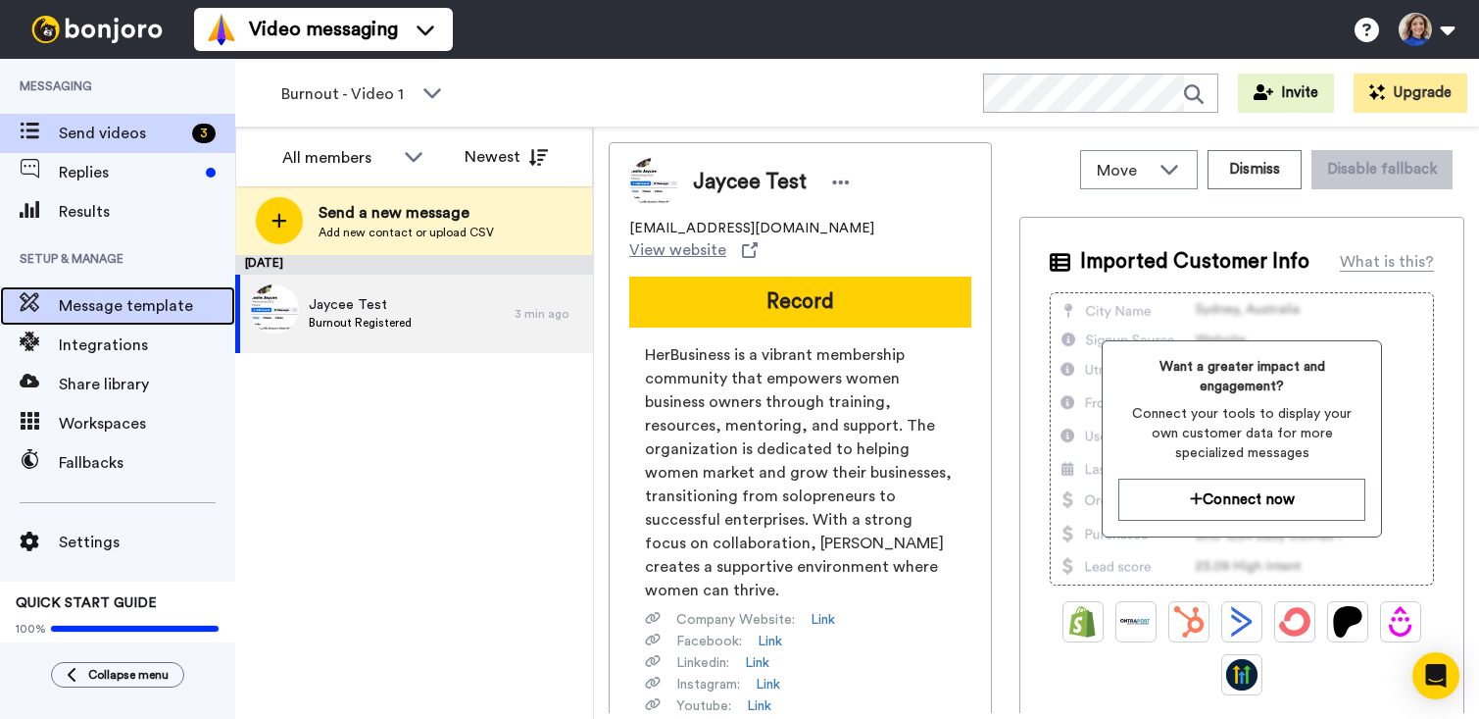
click at [122, 314] on span "Message template" at bounding box center [147, 306] width 176 height 24
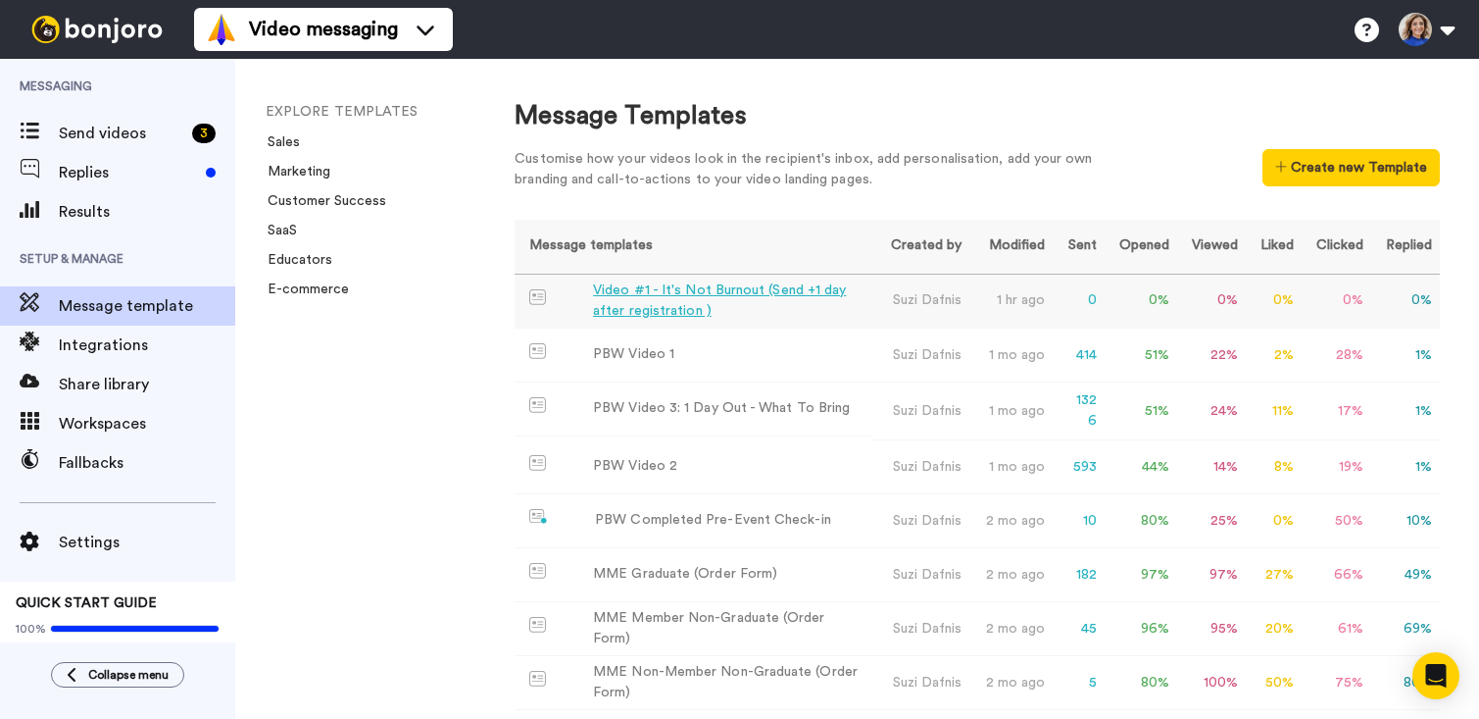
click at [739, 288] on div "Video #1 - It's Not Burnout (Send +1 day after registration )" at bounding box center [728, 300] width 271 height 41
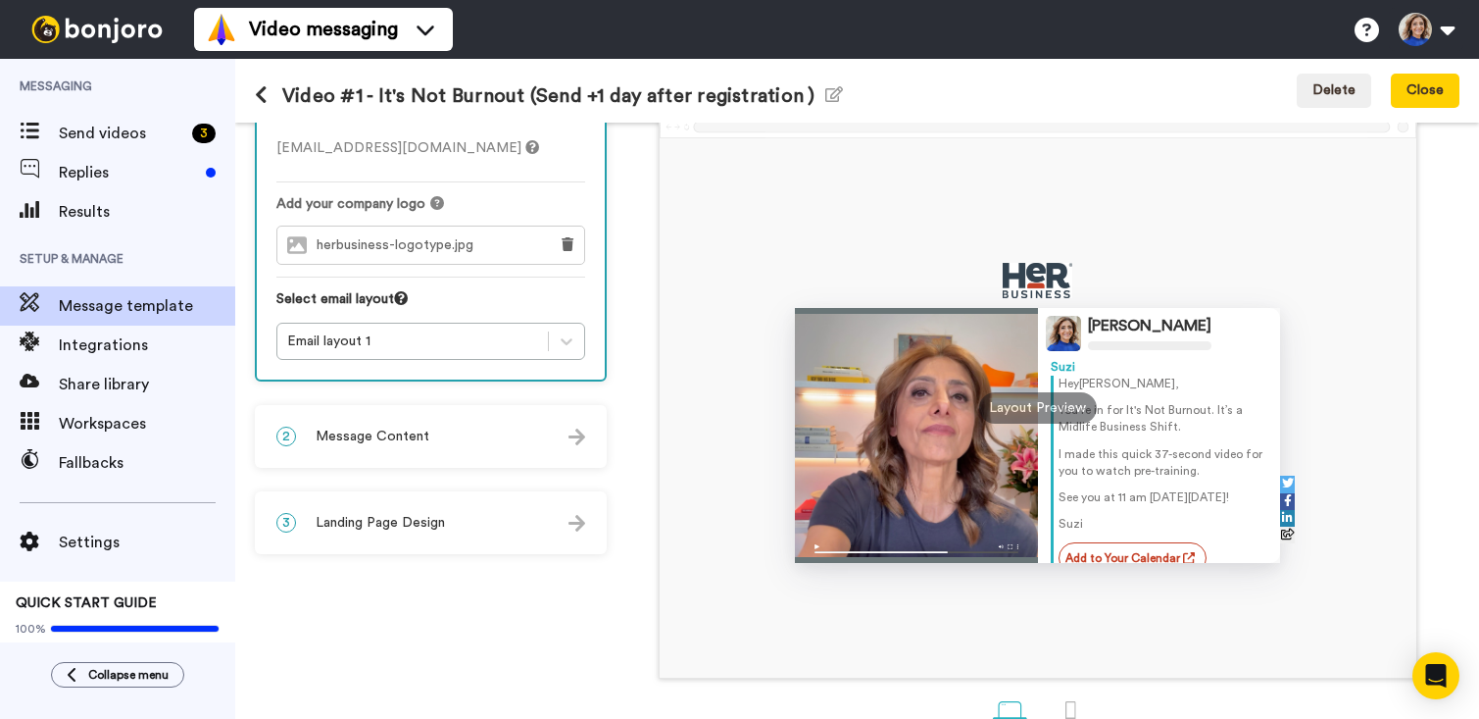
scroll to position [161, 0]
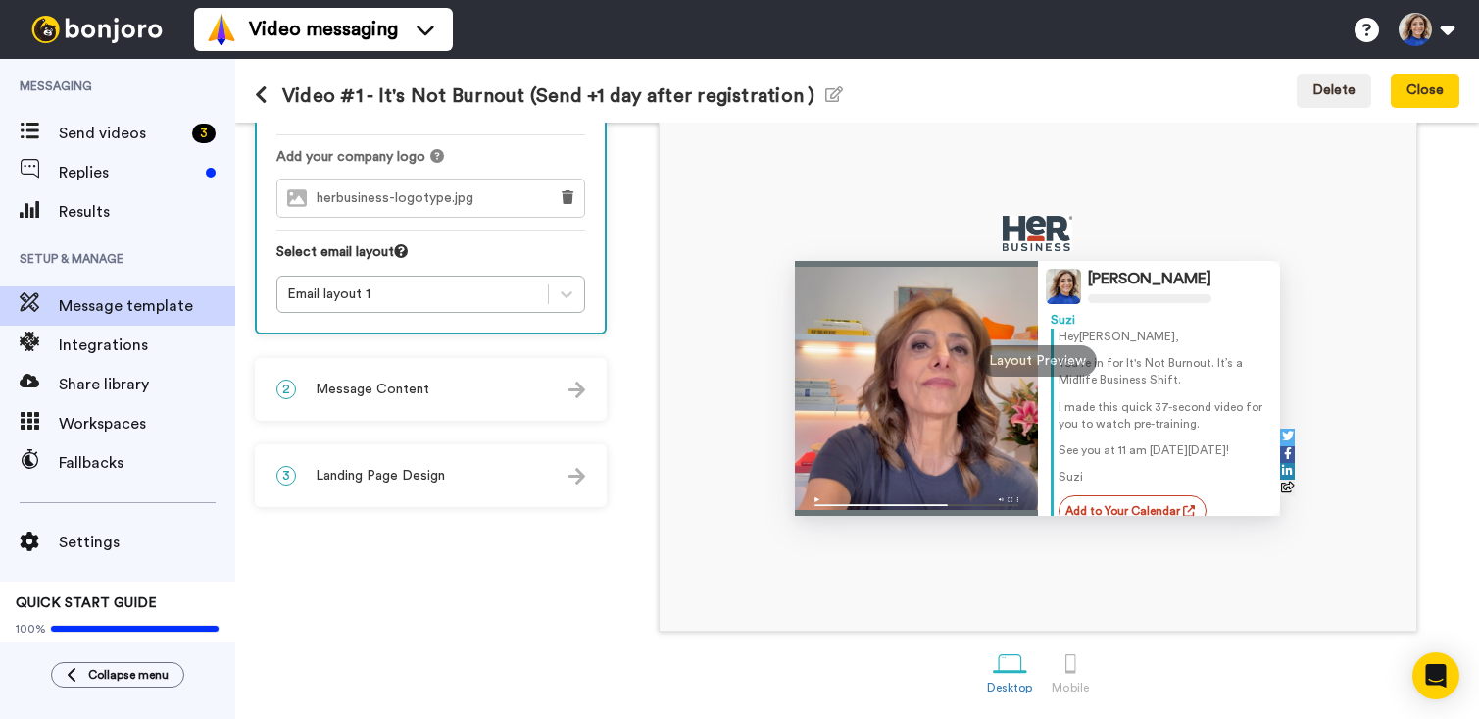
click at [470, 467] on div "3 Landing Page Design" at bounding box center [431, 475] width 348 height 59
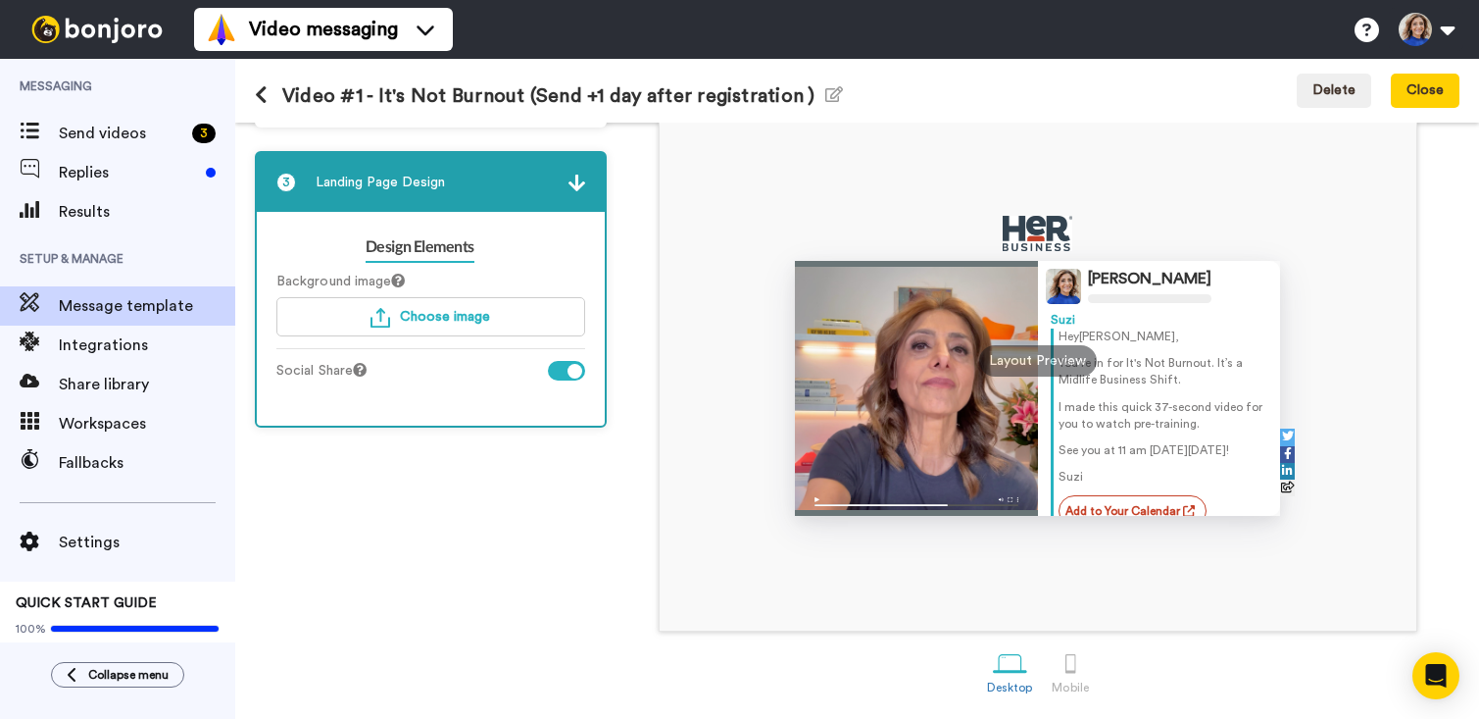
click at [571, 373] on div at bounding box center [575, 371] width 15 height 15
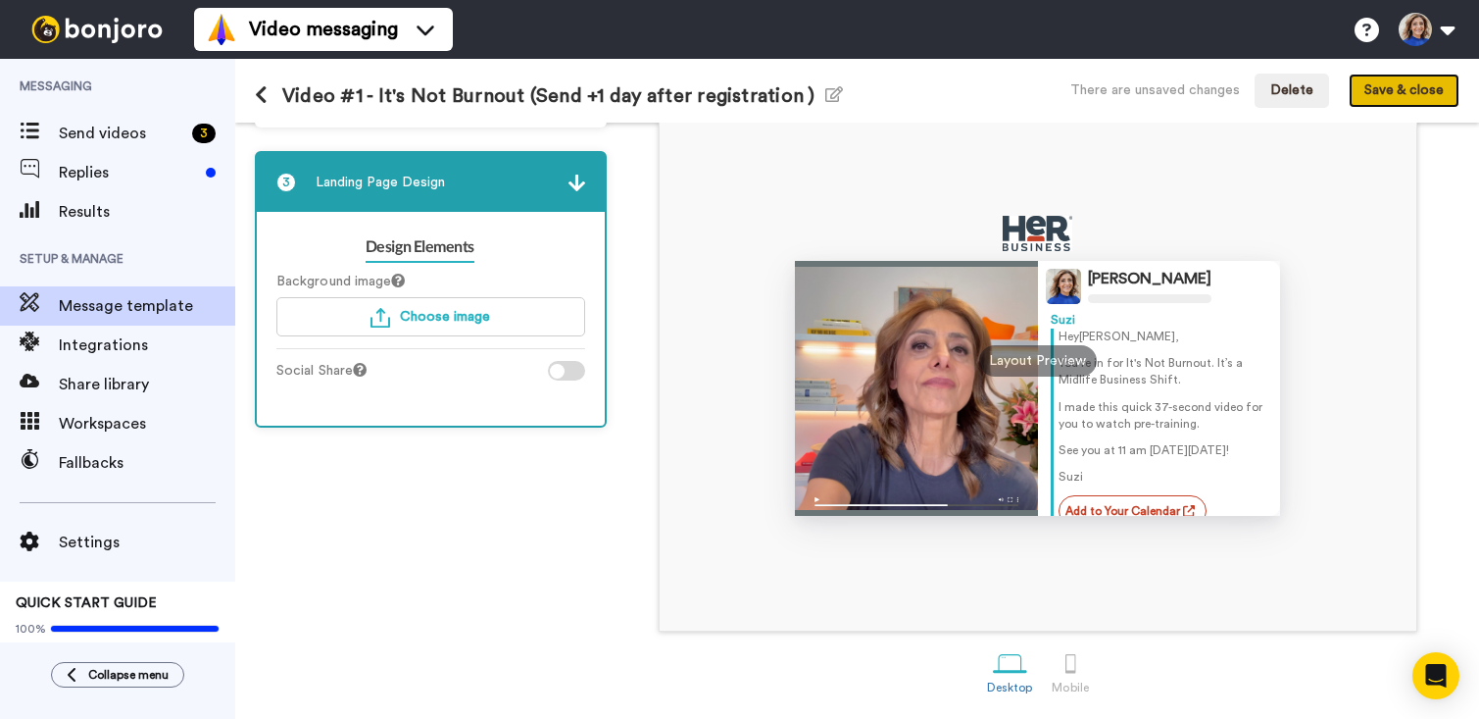
click at [1423, 95] on button "Save & close" at bounding box center [1404, 91] width 111 height 35
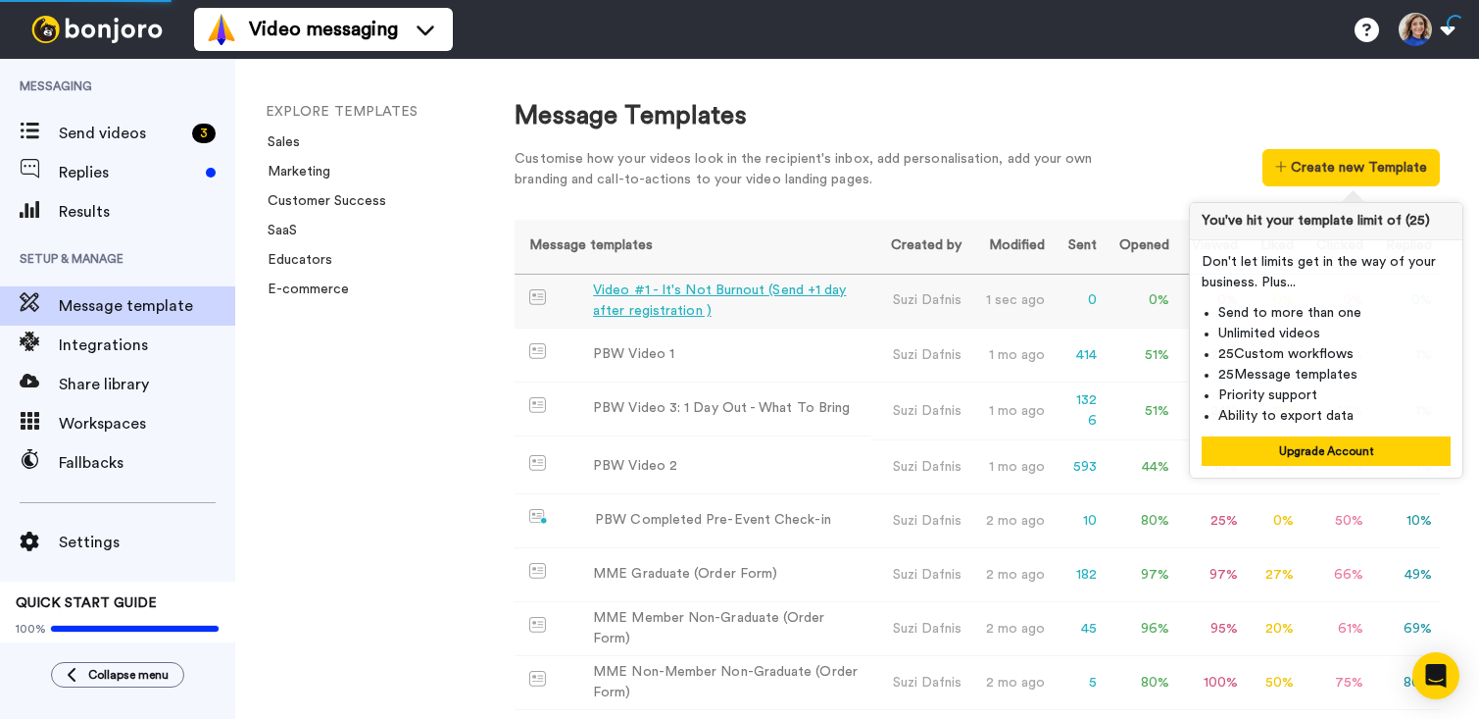
click at [669, 301] on div "Video #1 - It's Not Burnout (Send +1 day after registration )" at bounding box center [728, 300] width 271 height 41
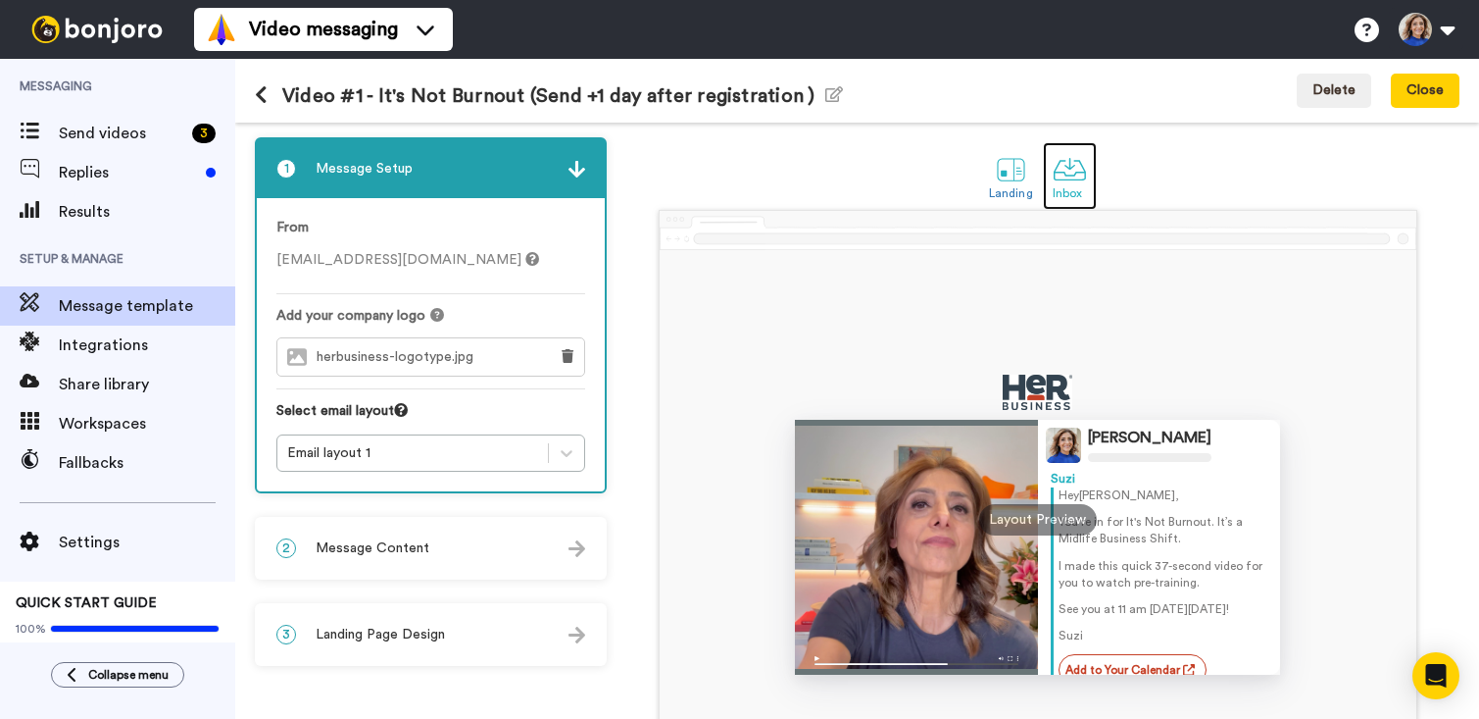
click at [1059, 172] on div at bounding box center [1070, 169] width 34 height 34
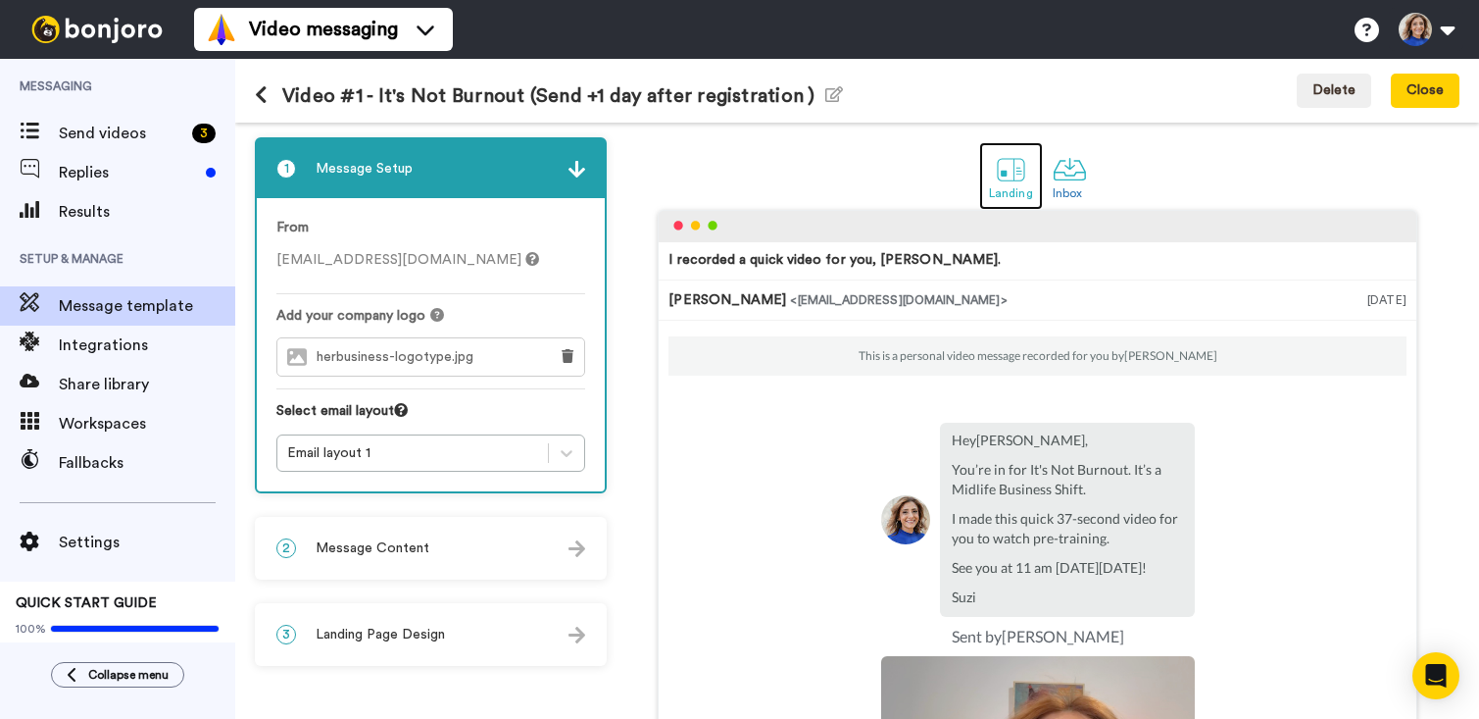
click at [1004, 173] on div at bounding box center [1011, 169] width 34 height 34
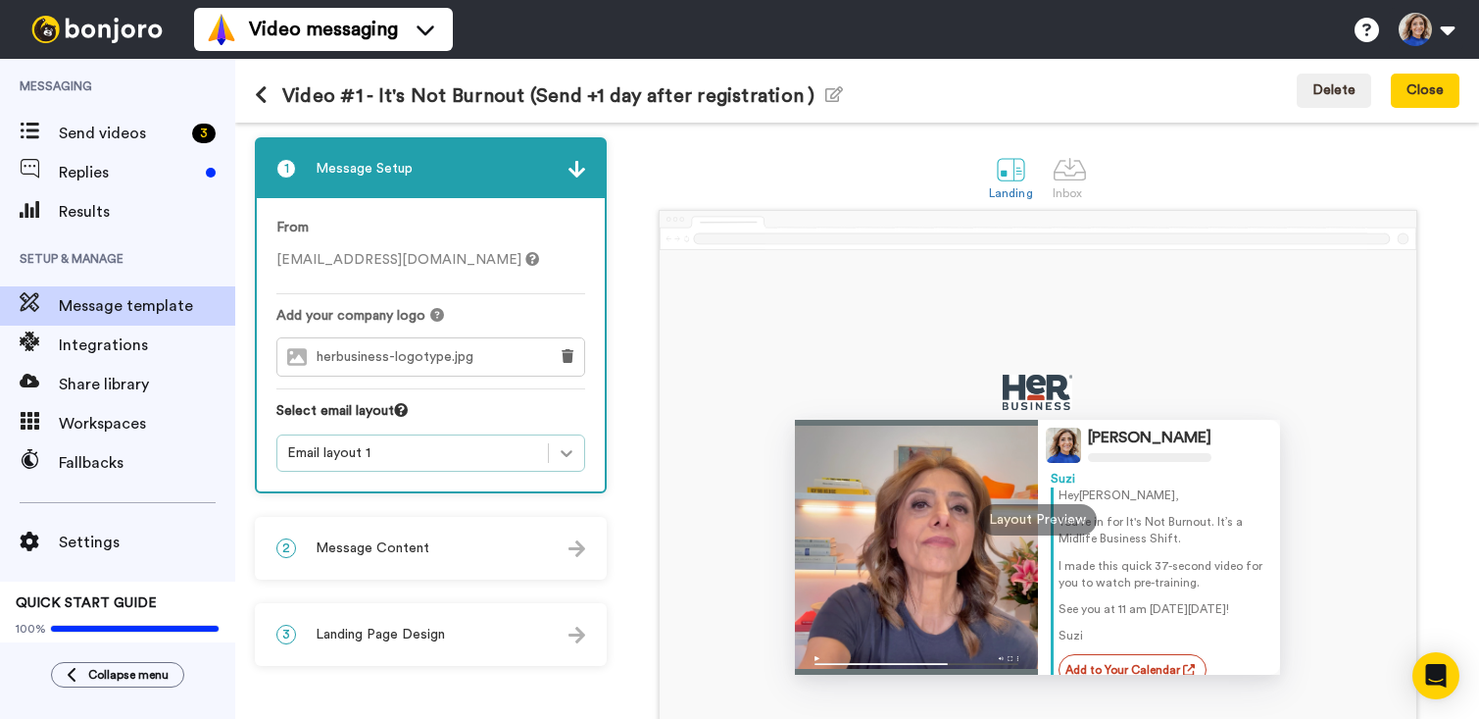
click at [575, 453] on icon at bounding box center [567, 453] width 20 height 20
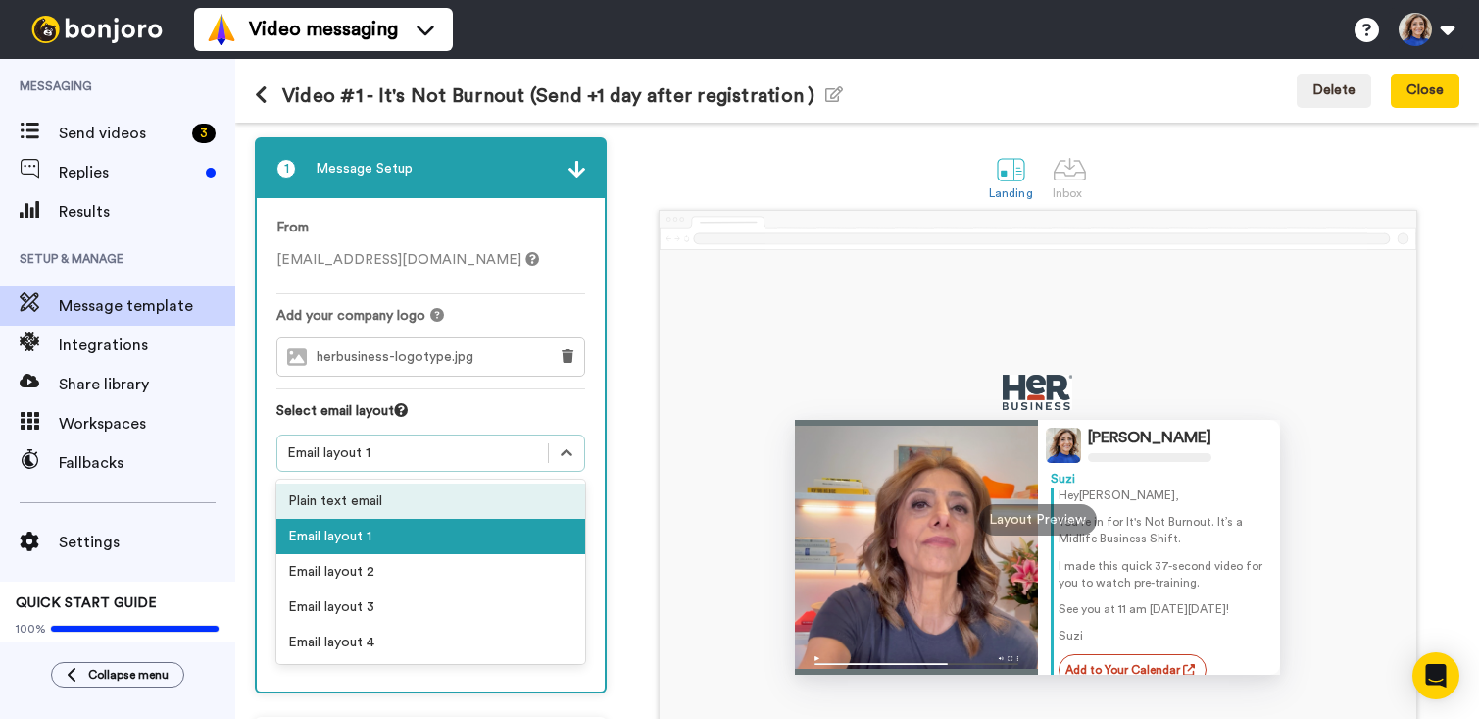
click at [379, 500] on div "Plain text email" at bounding box center [430, 500] width 309 height 35
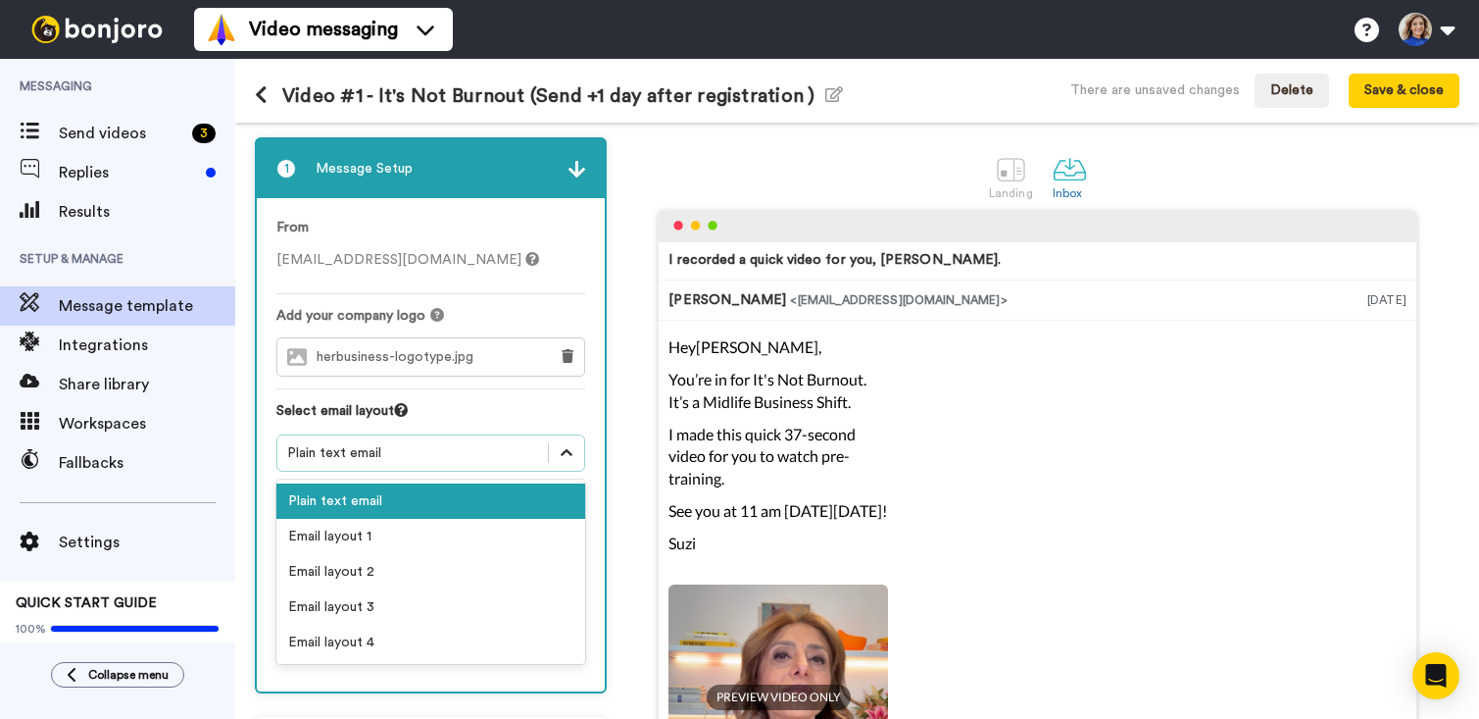
click at [567, 455] on icon at bounding box center [567, 453] width 20 height 20
click at [395, 532] on div "Email layout 1" at bounding box center [430, 536] width 309 height 35
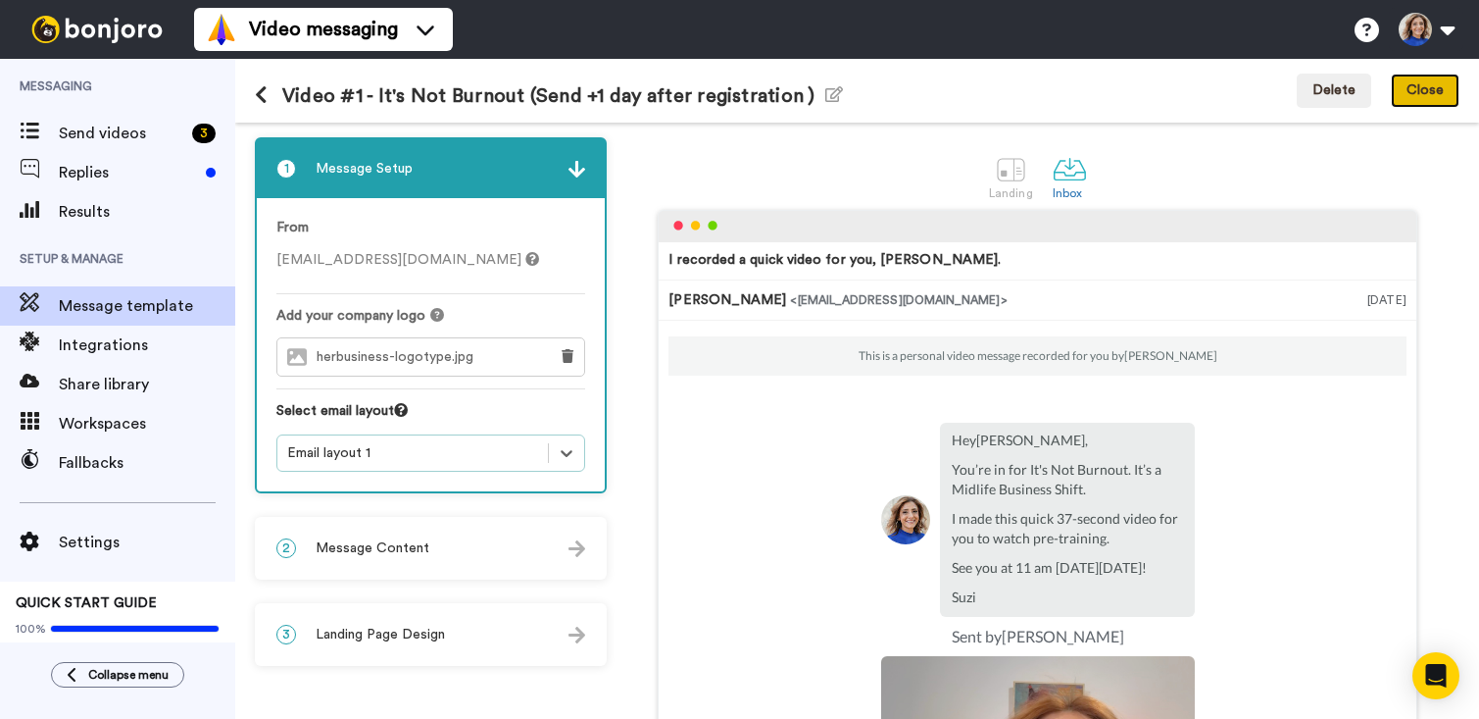
click at [1449, 95] on button "Close" at bounding box center [1425, 91] width 69 height 35
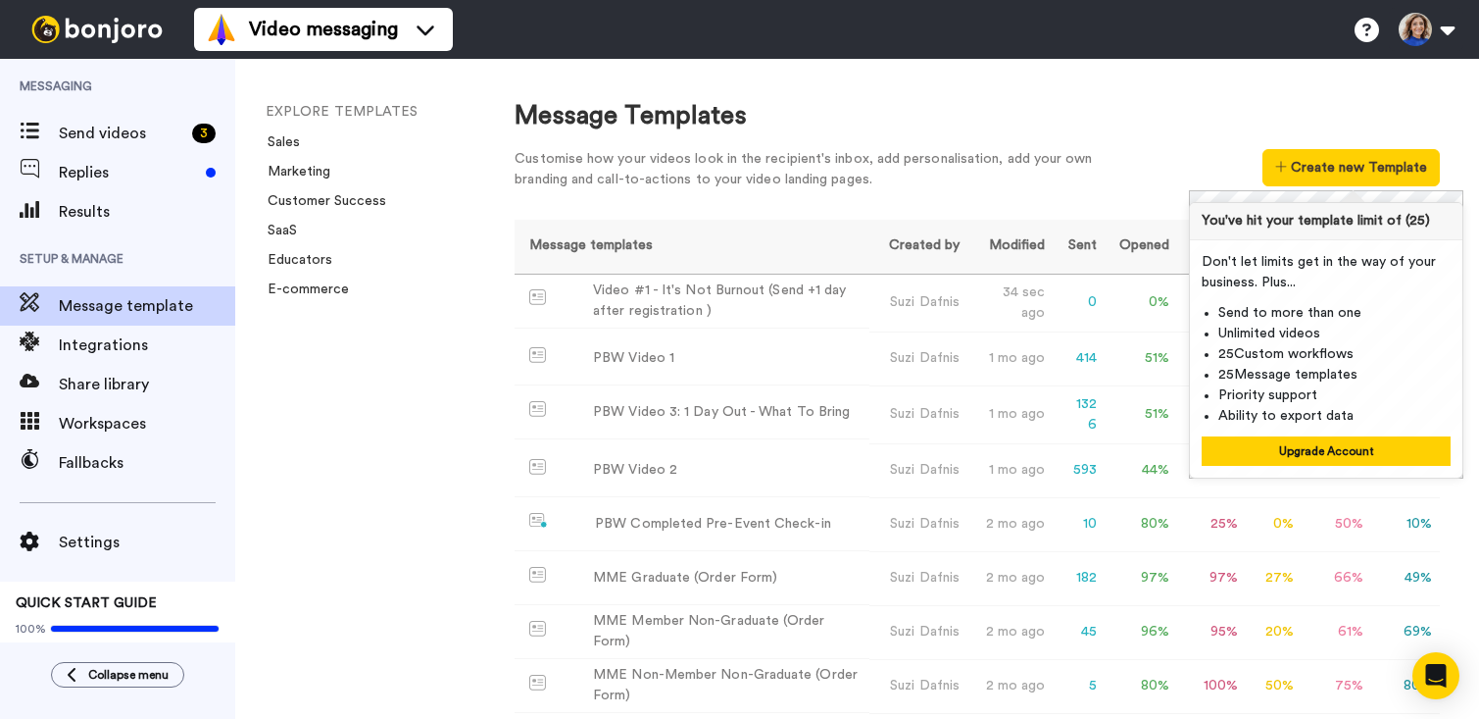
click at [1149, 121] on div "Message Templates" at bounding box center [977, 116] width 925 height 36
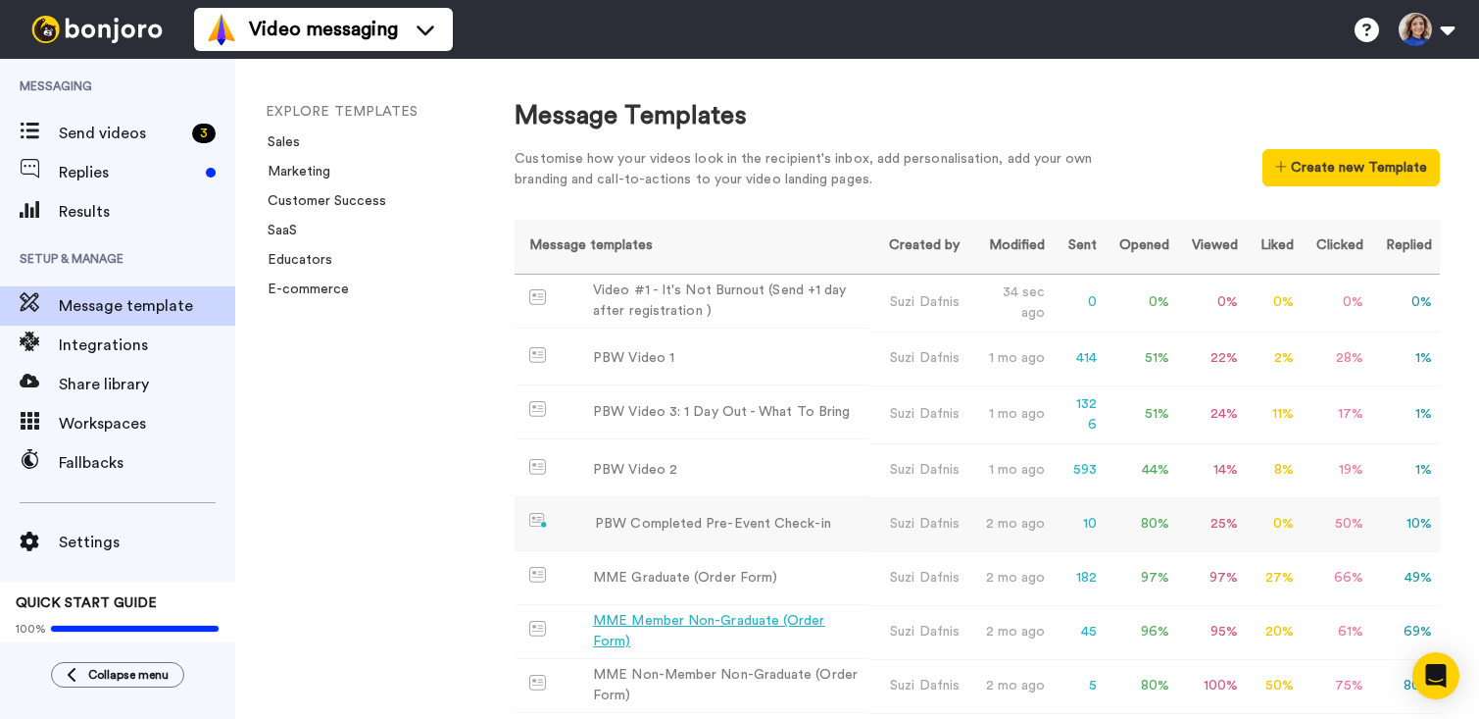
scroll to position [485, 0]
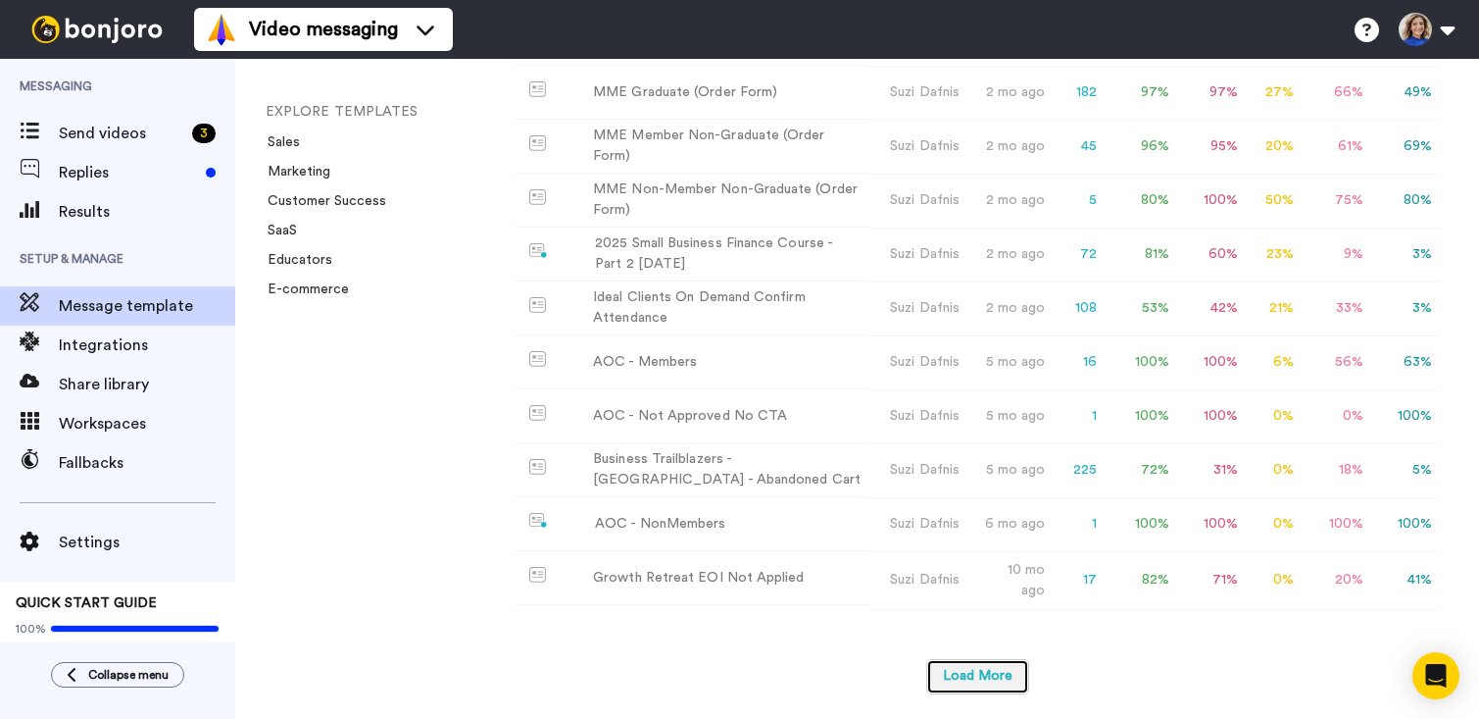
click at [993, 676] on button "Load More" at bounding box center [977, 676] width 103 height 35
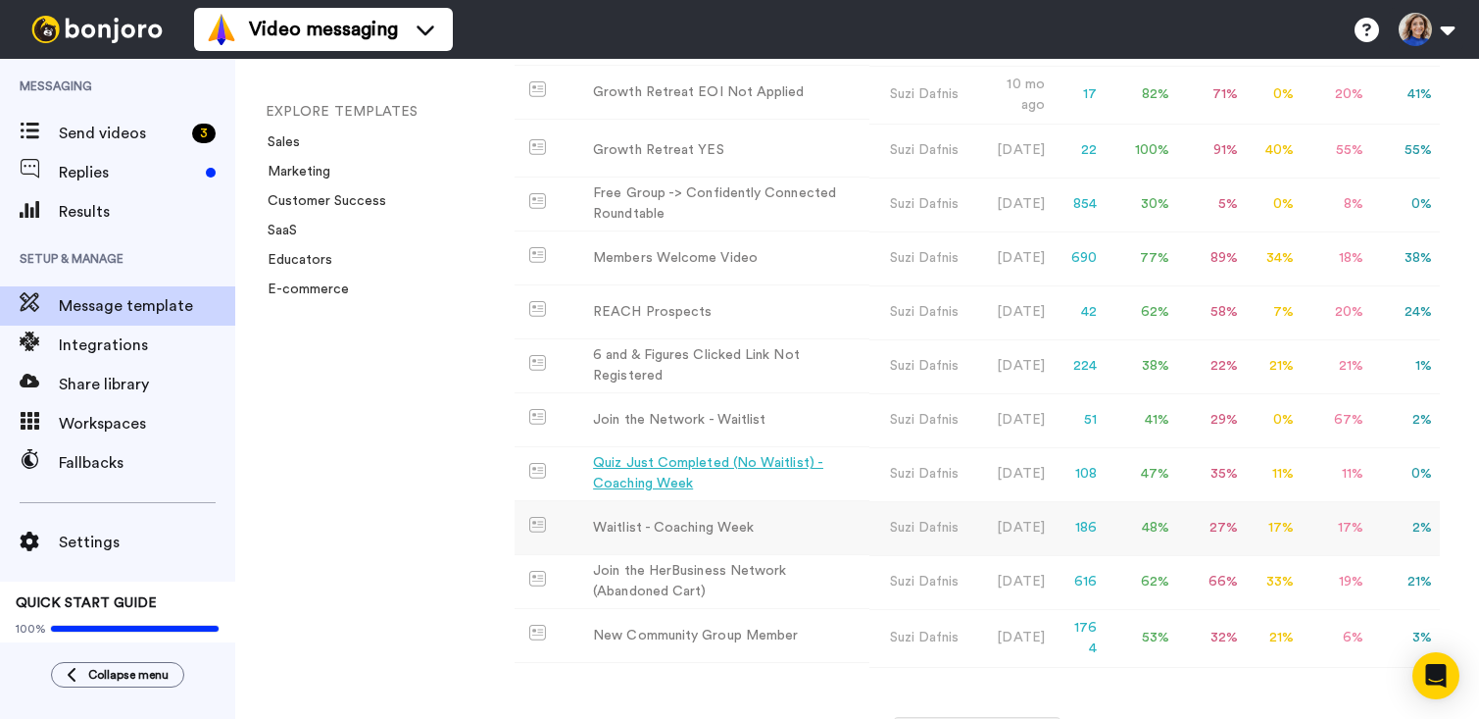
scroll to position [968, 0]
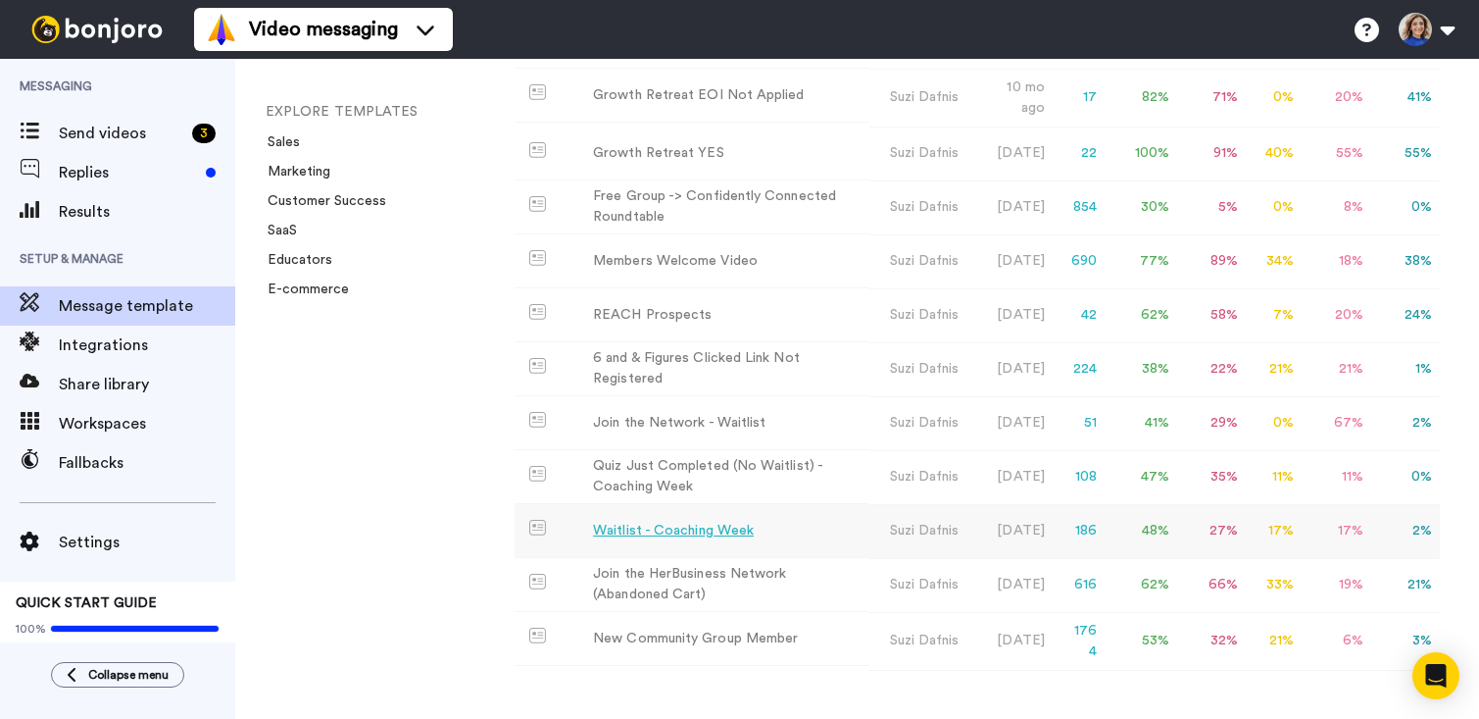
click at [673, 537] on td "Waitlist - Coaching Week" at bounding box center [692, 531] width 354 height 54
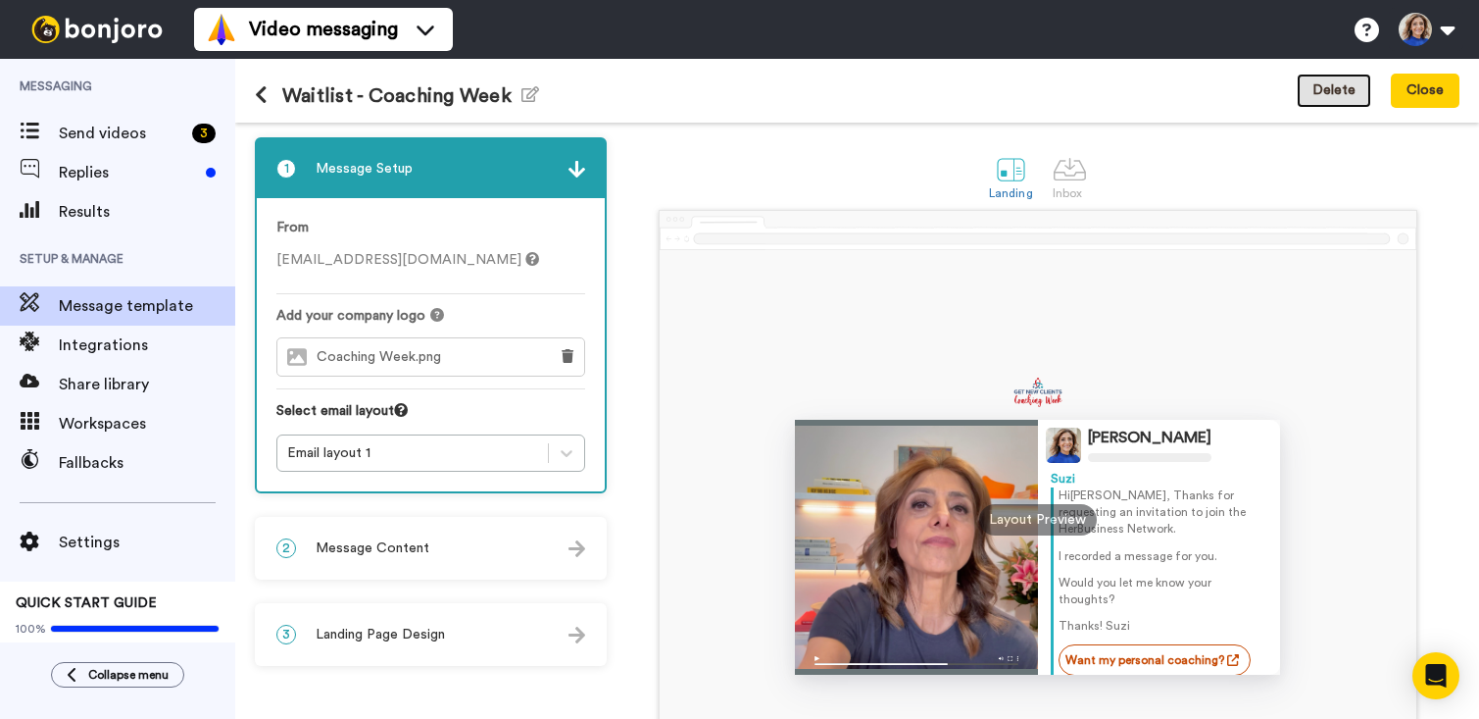
click at [1343, 98] on button "Delete" at bounding box center [1334, 91] width 75 height 35
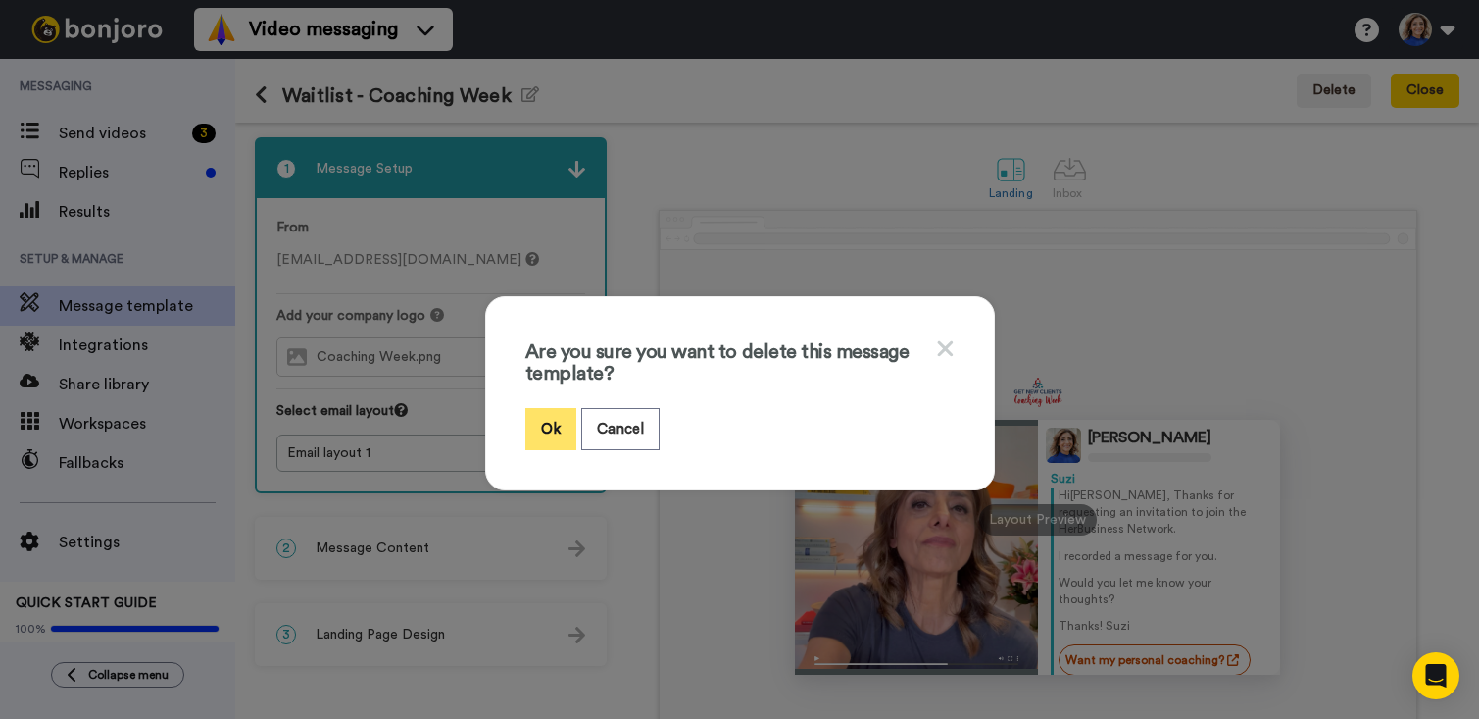
click at [550, 428] on button "Ok" at bounding box center [550, 429] width 51 height 42
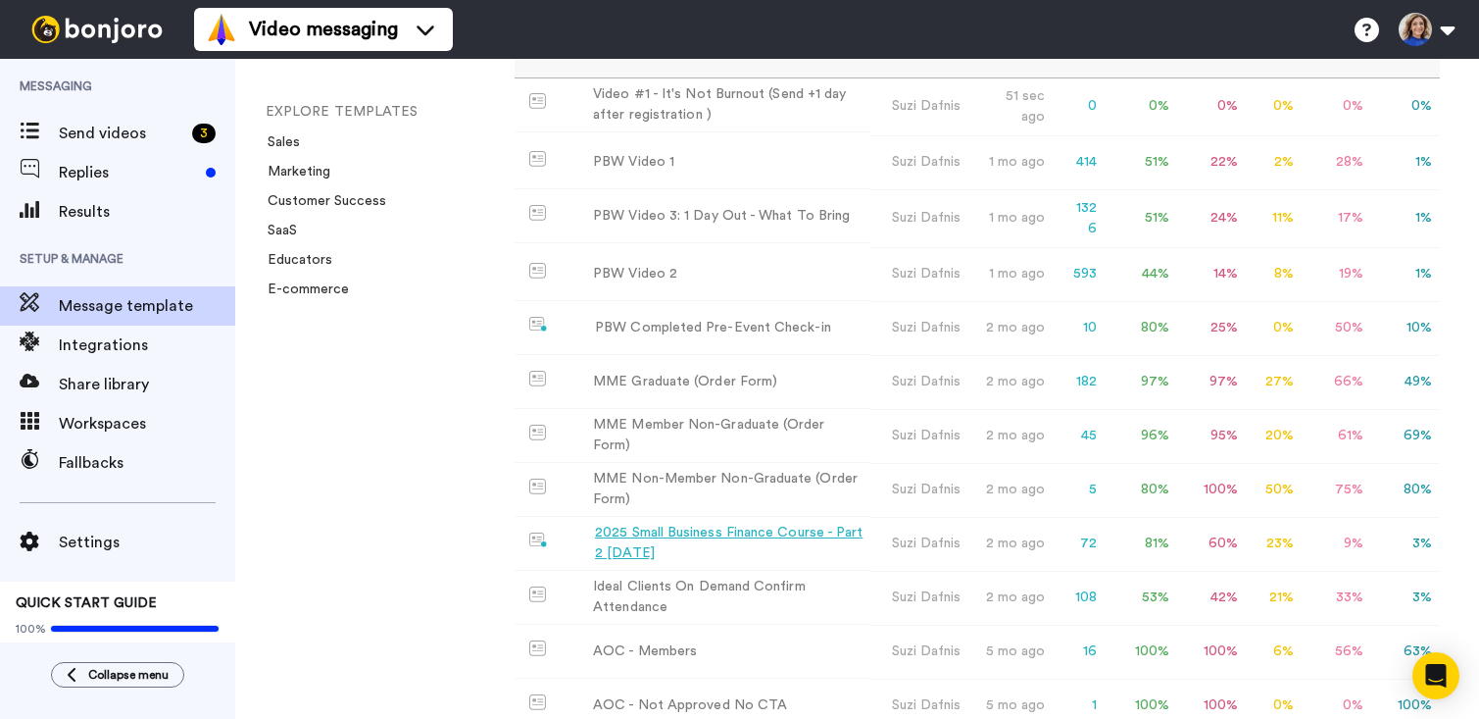
scroll to position [485, 0]
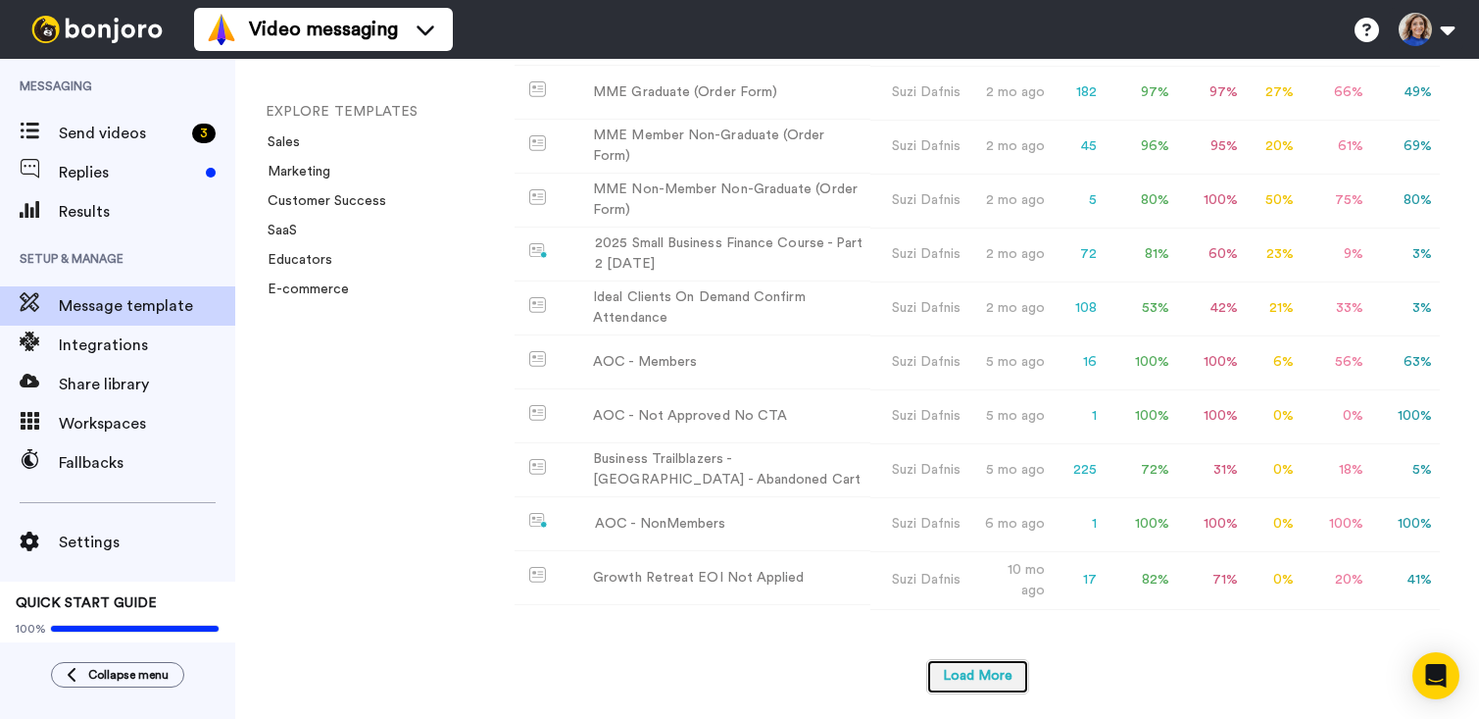
click at [964, 683] on button "Load More" at bounding box center [977, 676] width 103 height 35
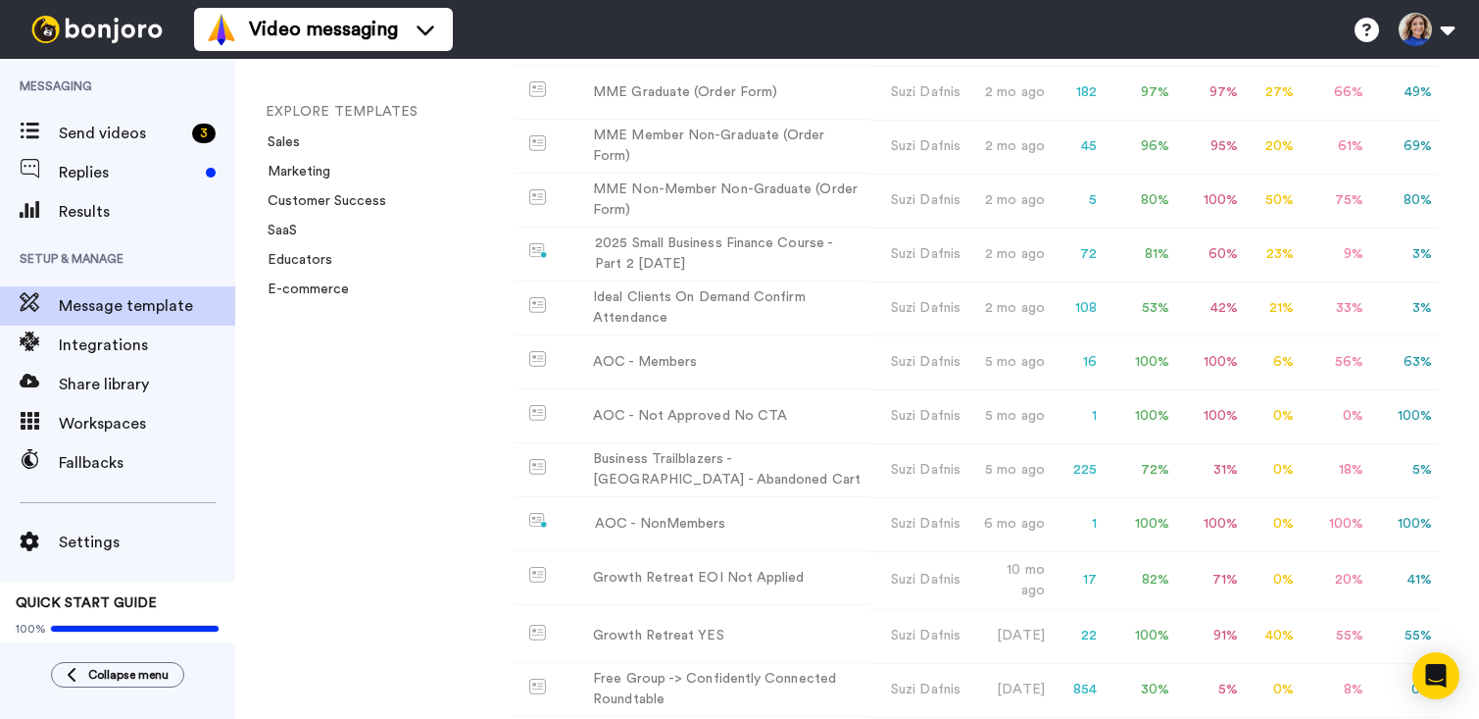
scroll to position [971, 0]
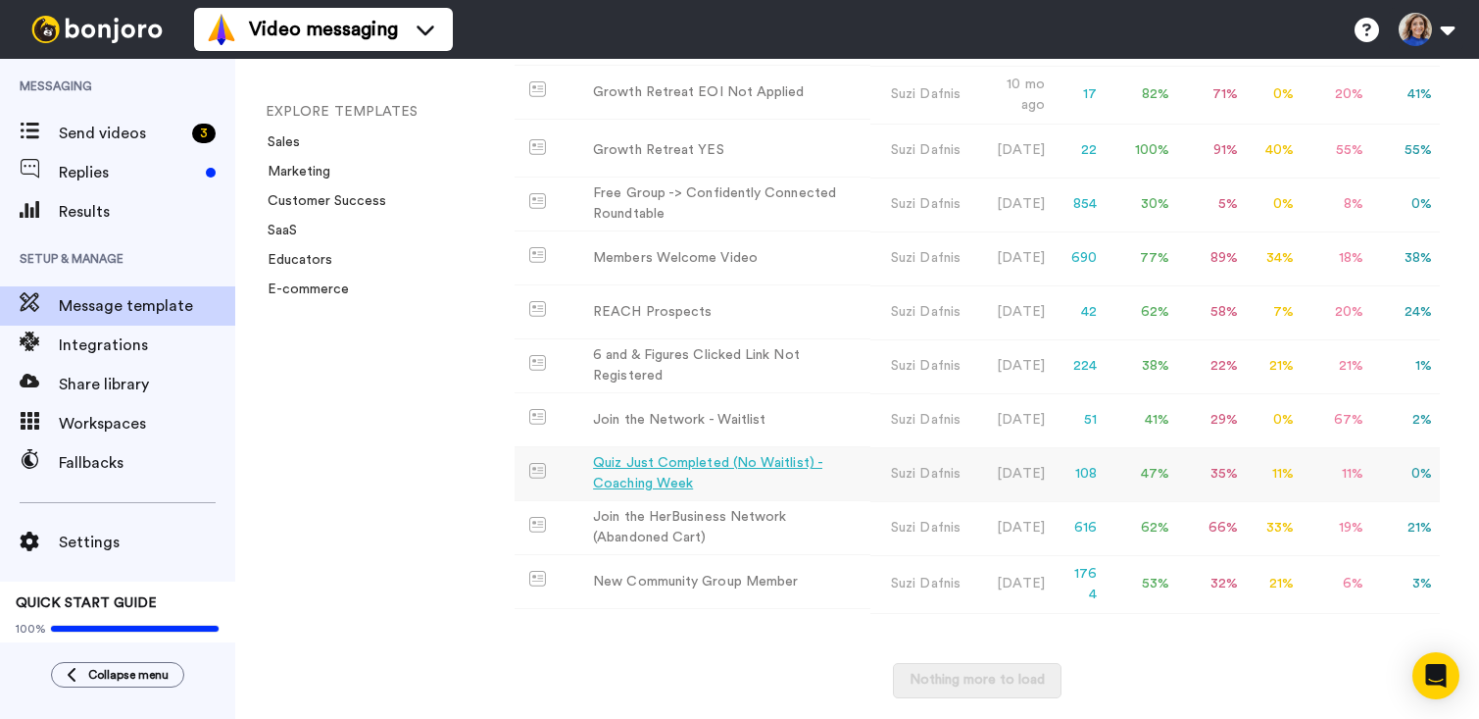
click at [731, 458] on div "Quiz Just Completed (No Waitlist) - Coaching Week" at bounding box center [728, 473] width 270 height 41
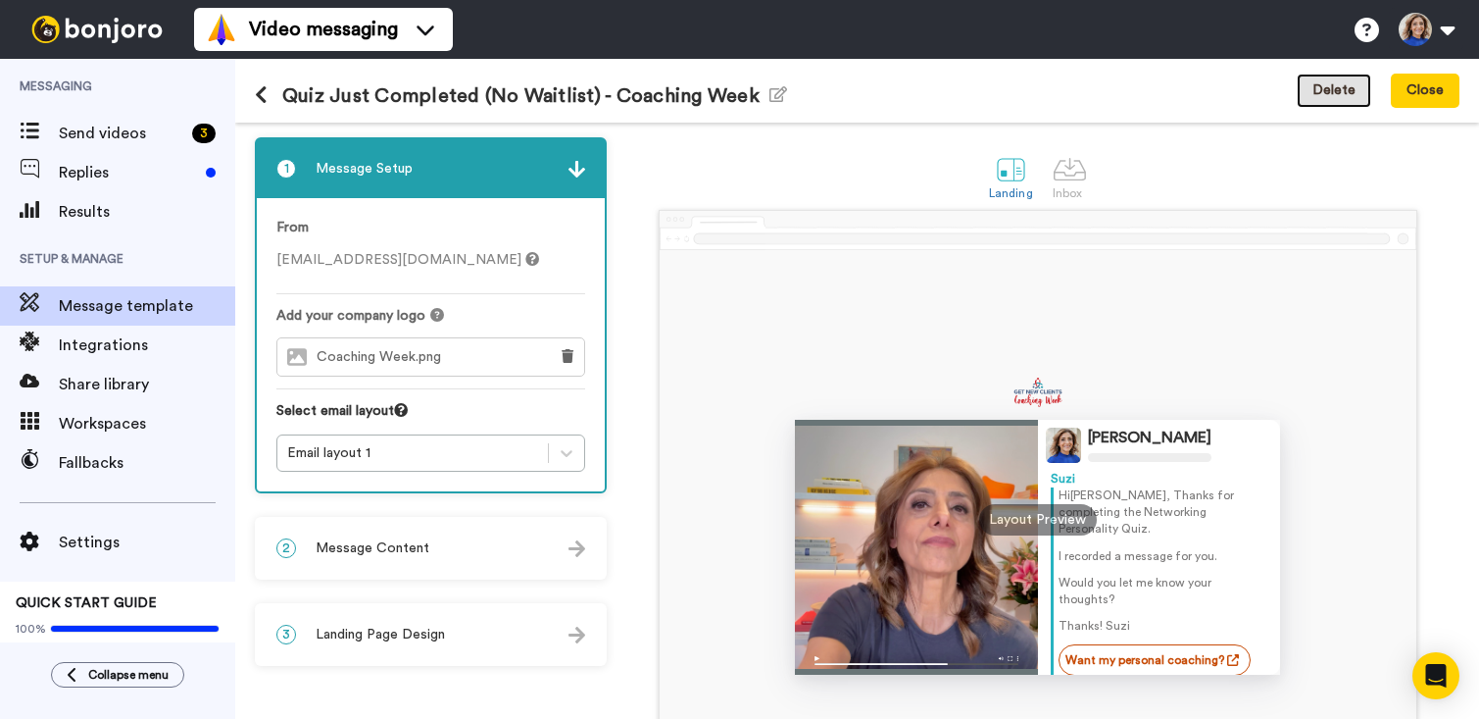
click at [1342, 95] on button "Delete" at bounding box center [1334, 91] width 75 height 35
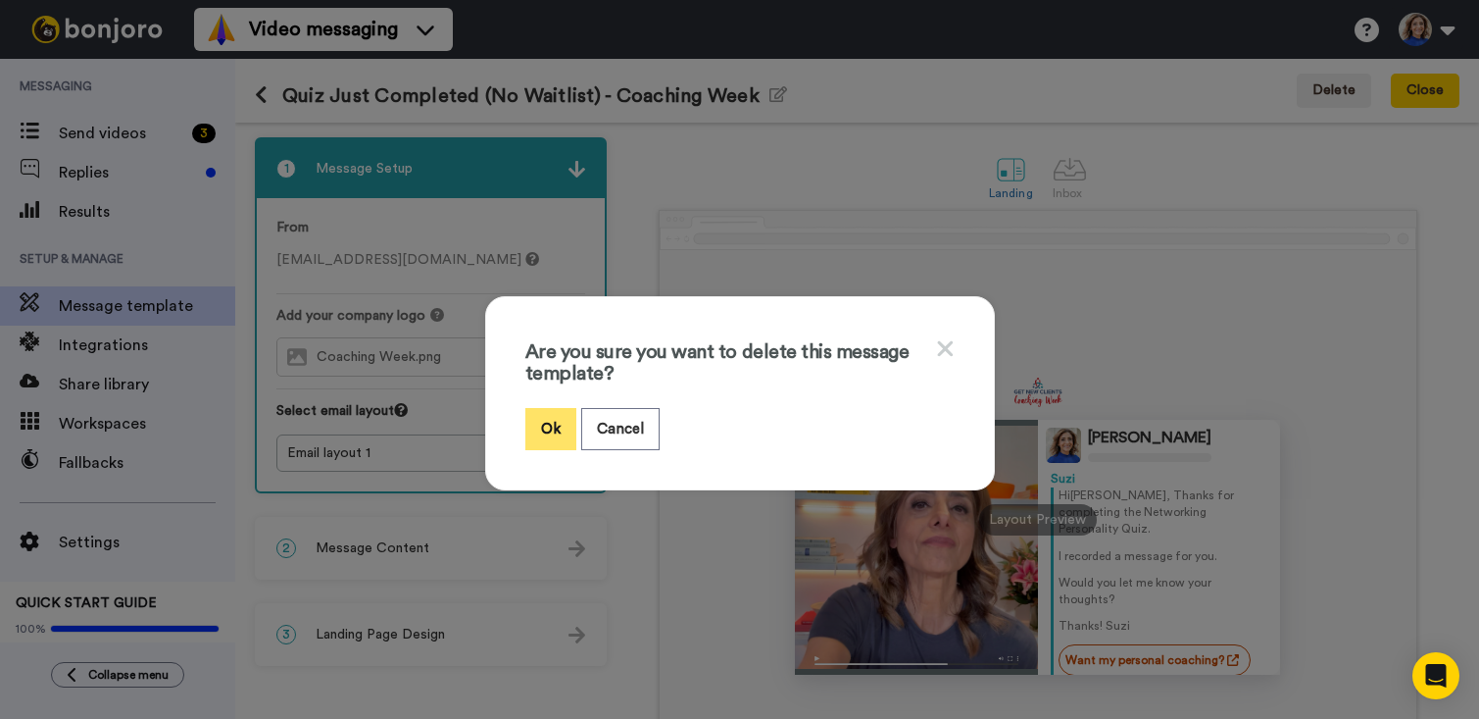
click at [544, 420] on button "Ok" at bounding box center [550, 429] width 51 height 42
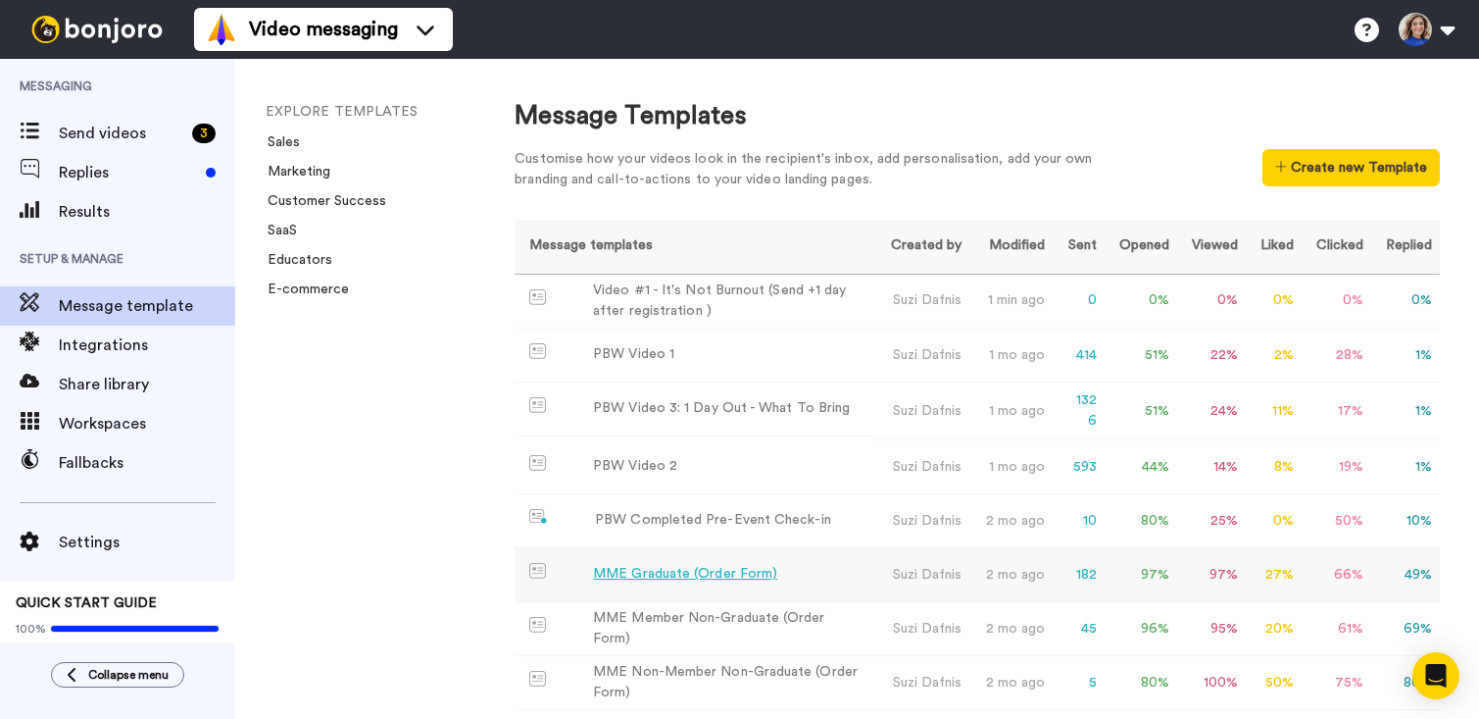
click at [1383, 554] on td "49 %" at bounding box center [1406, 575] width 69 height 54
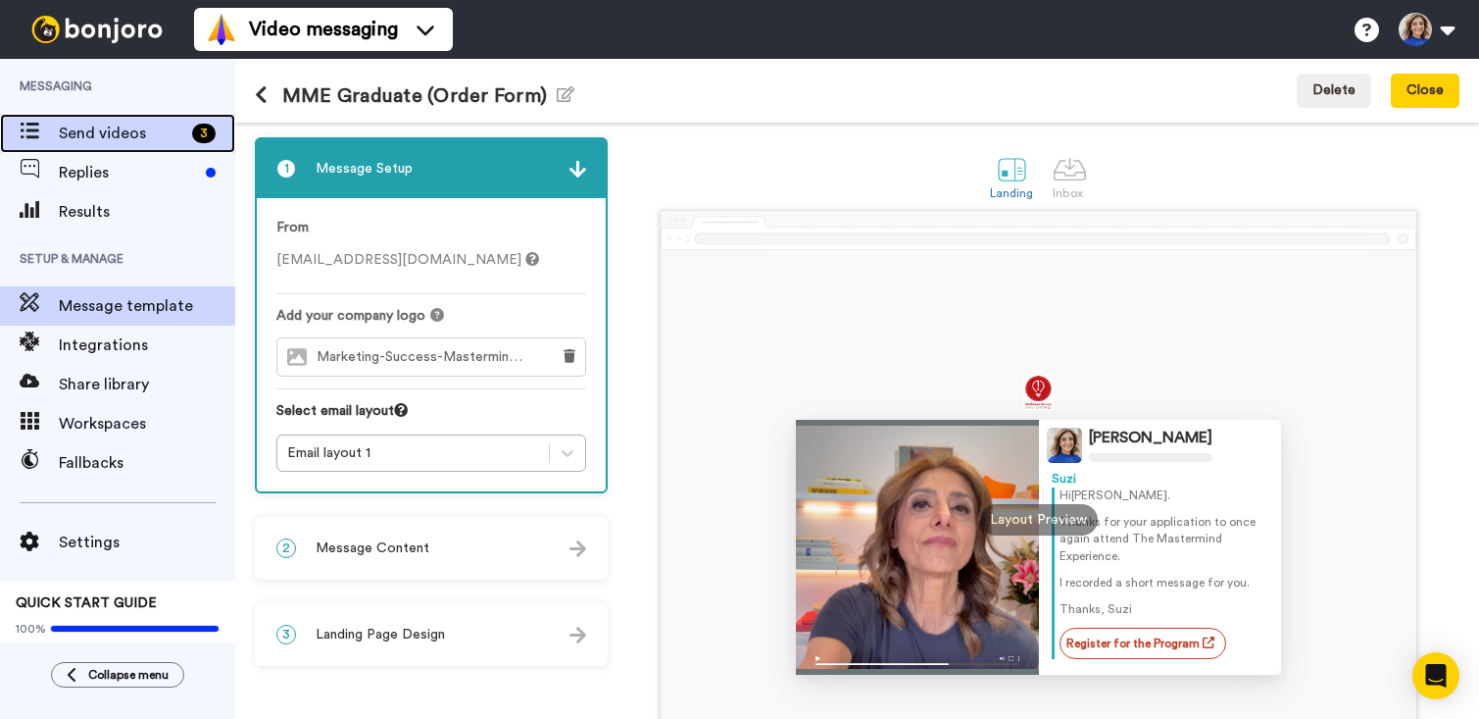
click at [84, 122] on span "Send videos" at bounding box center [121, 134] width 125 height 24
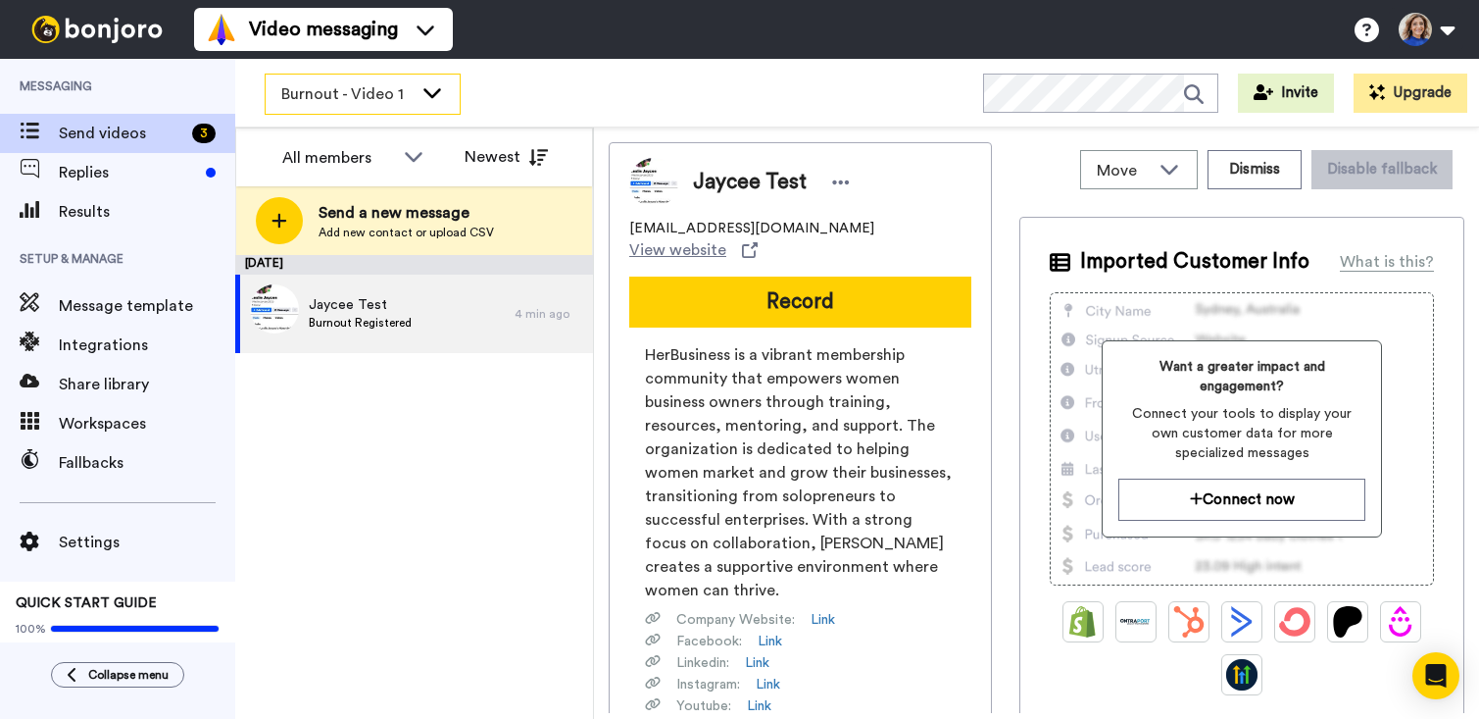
click at [419, 83] on div "Burnout - Video 1" at bounding box center [363, 94] width 194 height 39
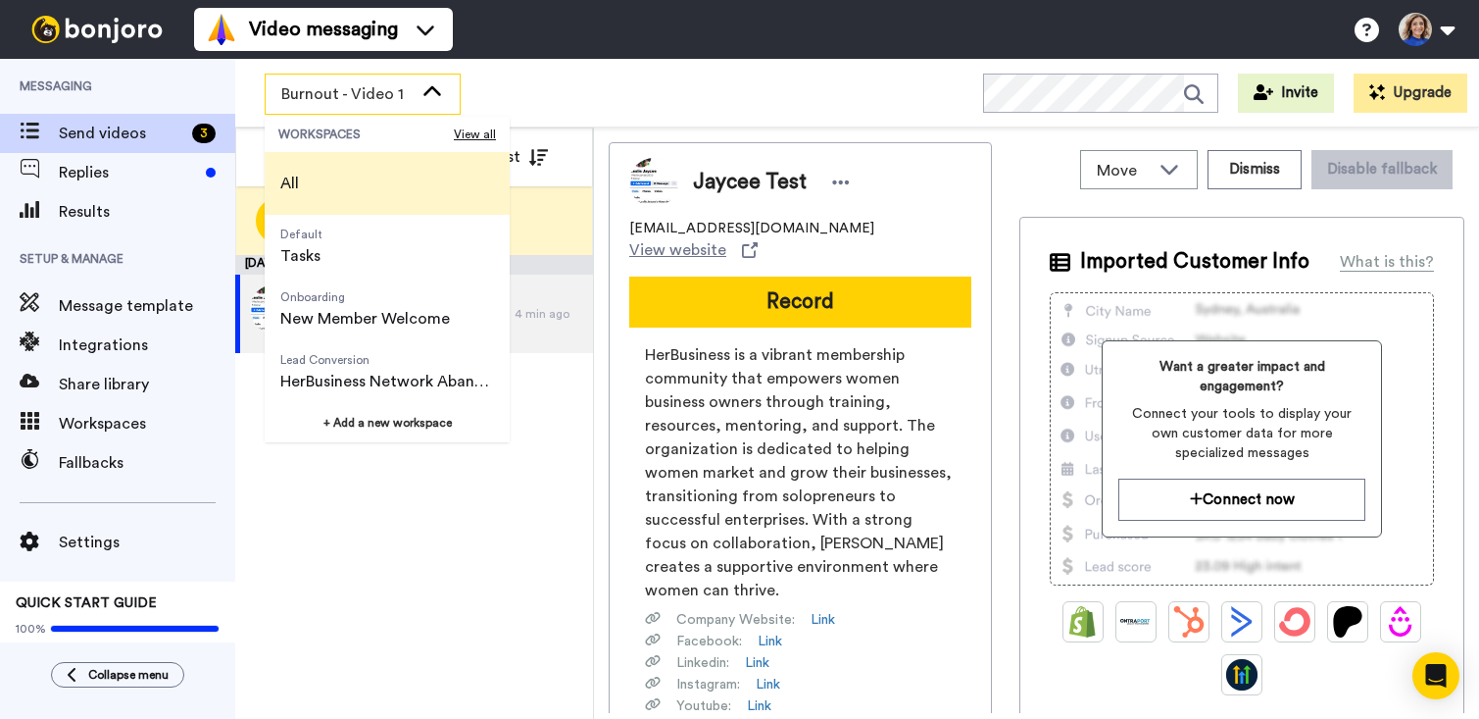
click at [292, 175] on span "All" at bounding box center [289, 184] width 19 height 24
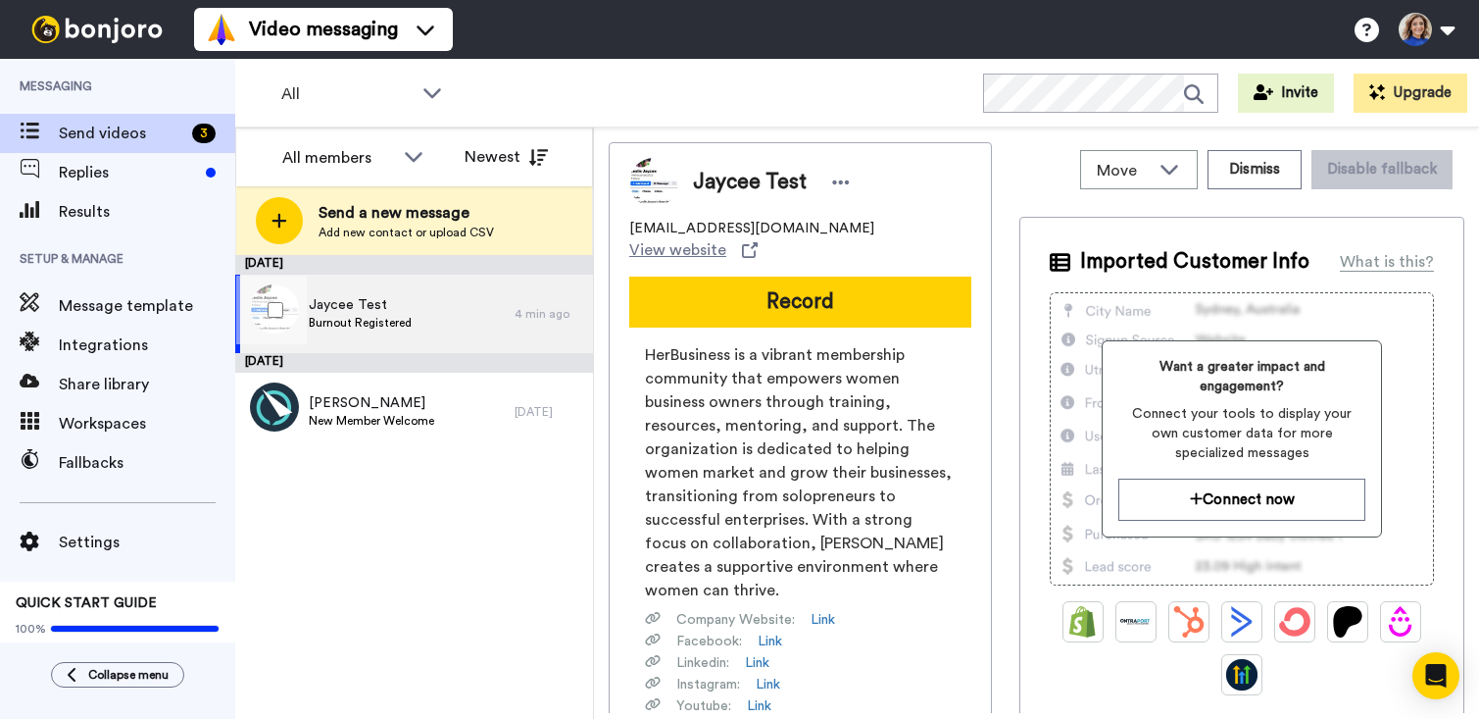
click at [425, 313] on div "Jaycee Test Burnout Registered" at bounding box center [374, 314] width 279 height 78
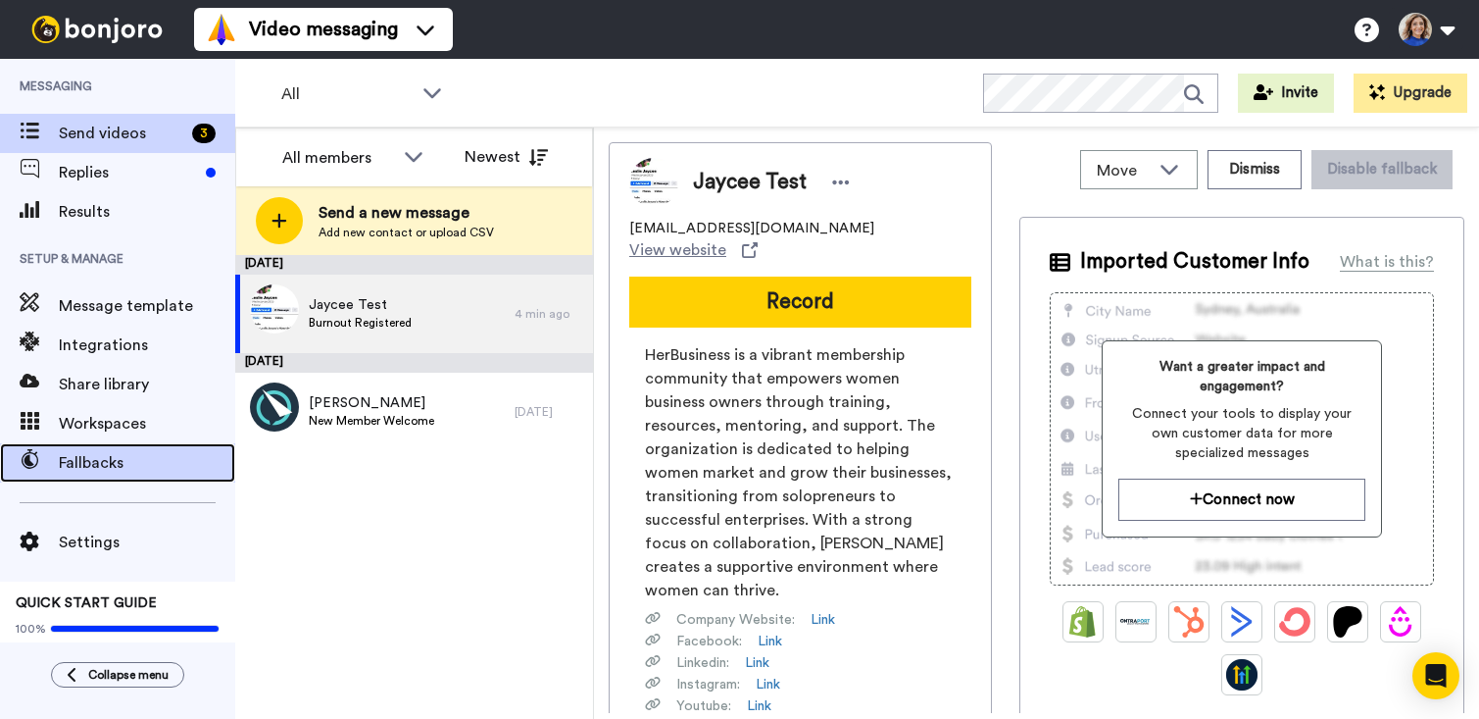
click at [87, 457] on span "Fallbacks" at bounding box center [147, 463] width 176 height 24
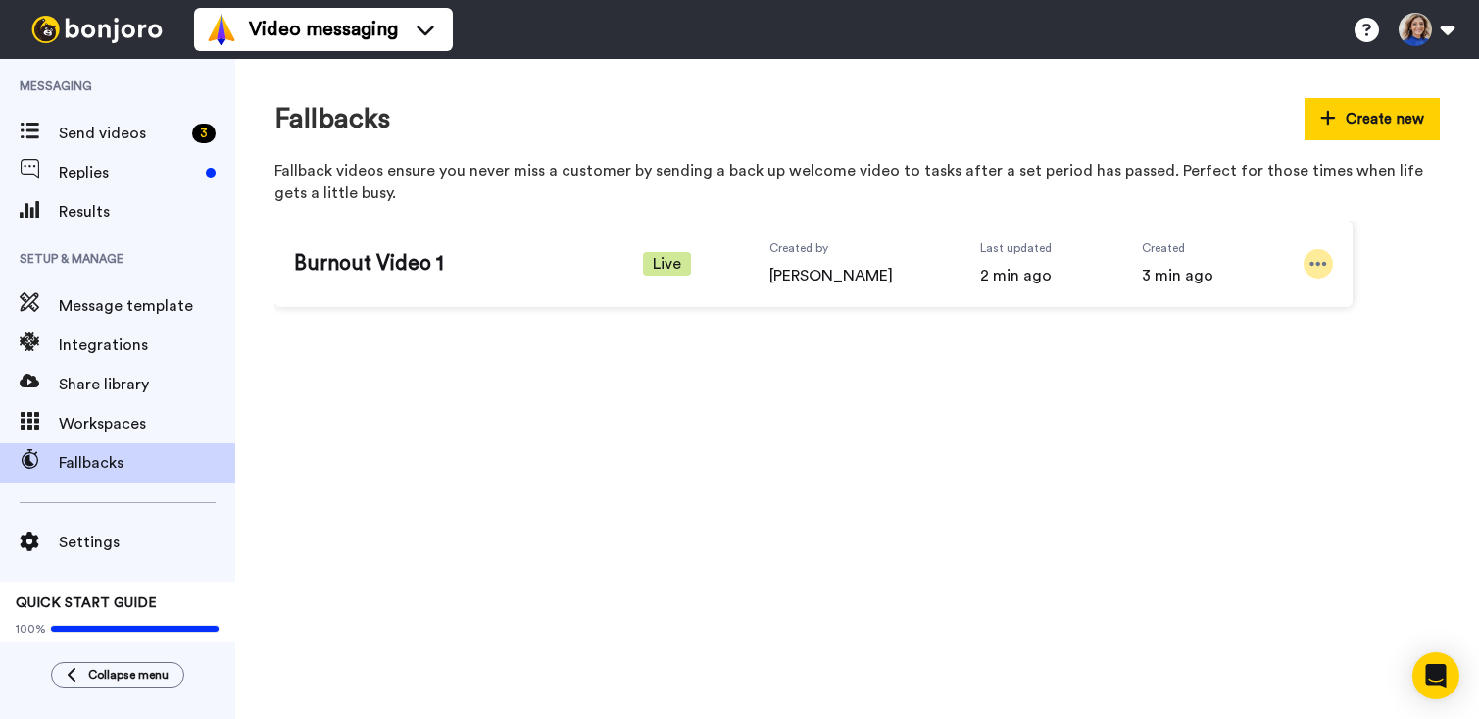
click at [1329, 265] on div at bounding box center [1318, 263] width 29 height 29
click at [1283, 301] on span "Edit" at bounding box center [1280, 297] width 25 height 20
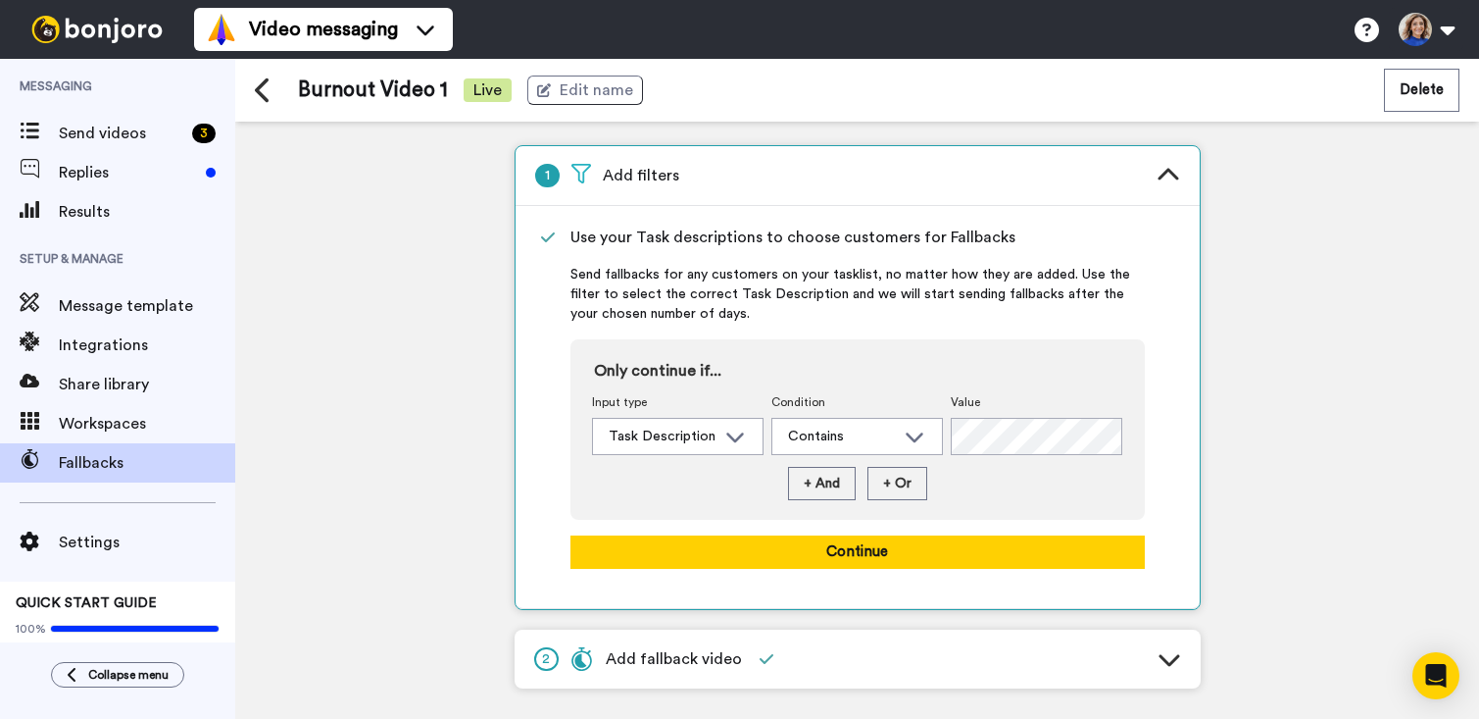
click at [1176, 663] on icon at bounding box center [1170, 659] width 24 height 24
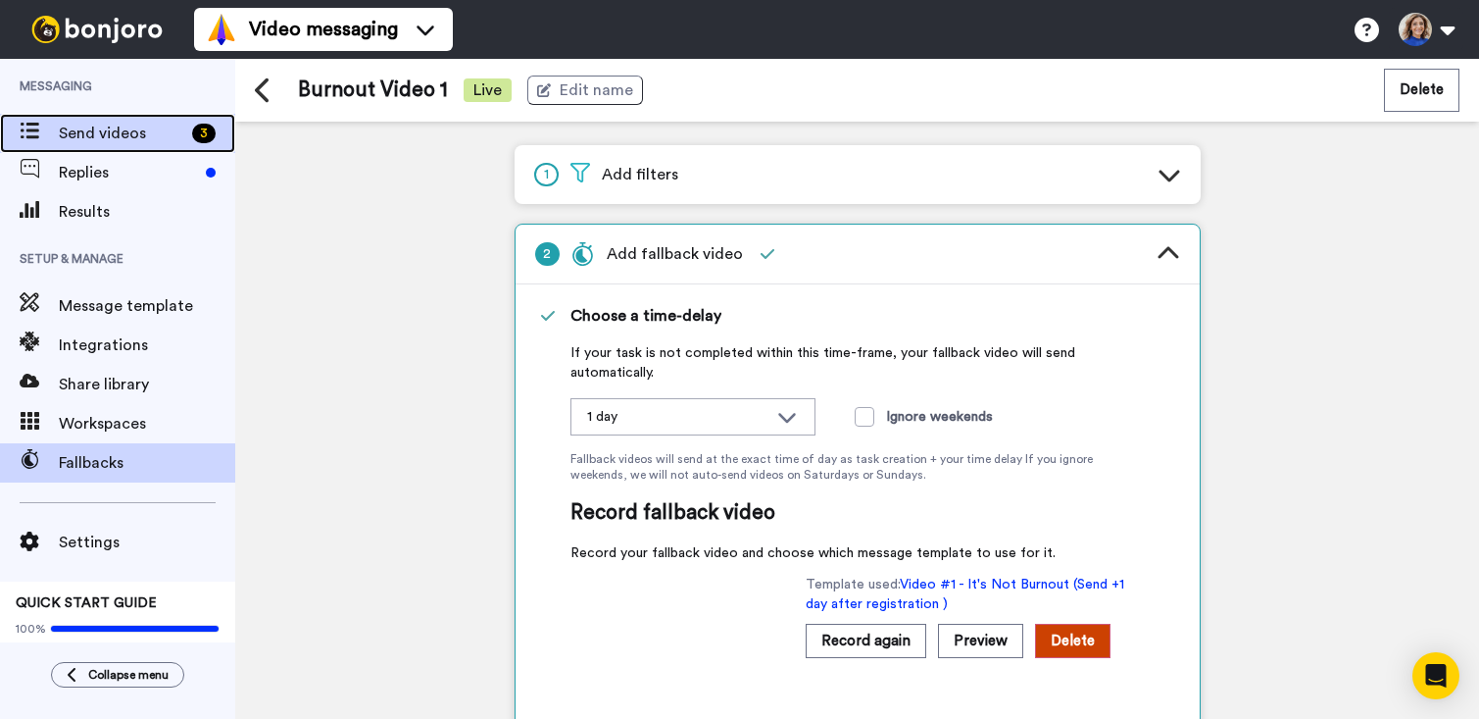
click at [82, 131] on span "Send videos" at bounding box center [121, 134] width 125 height 24
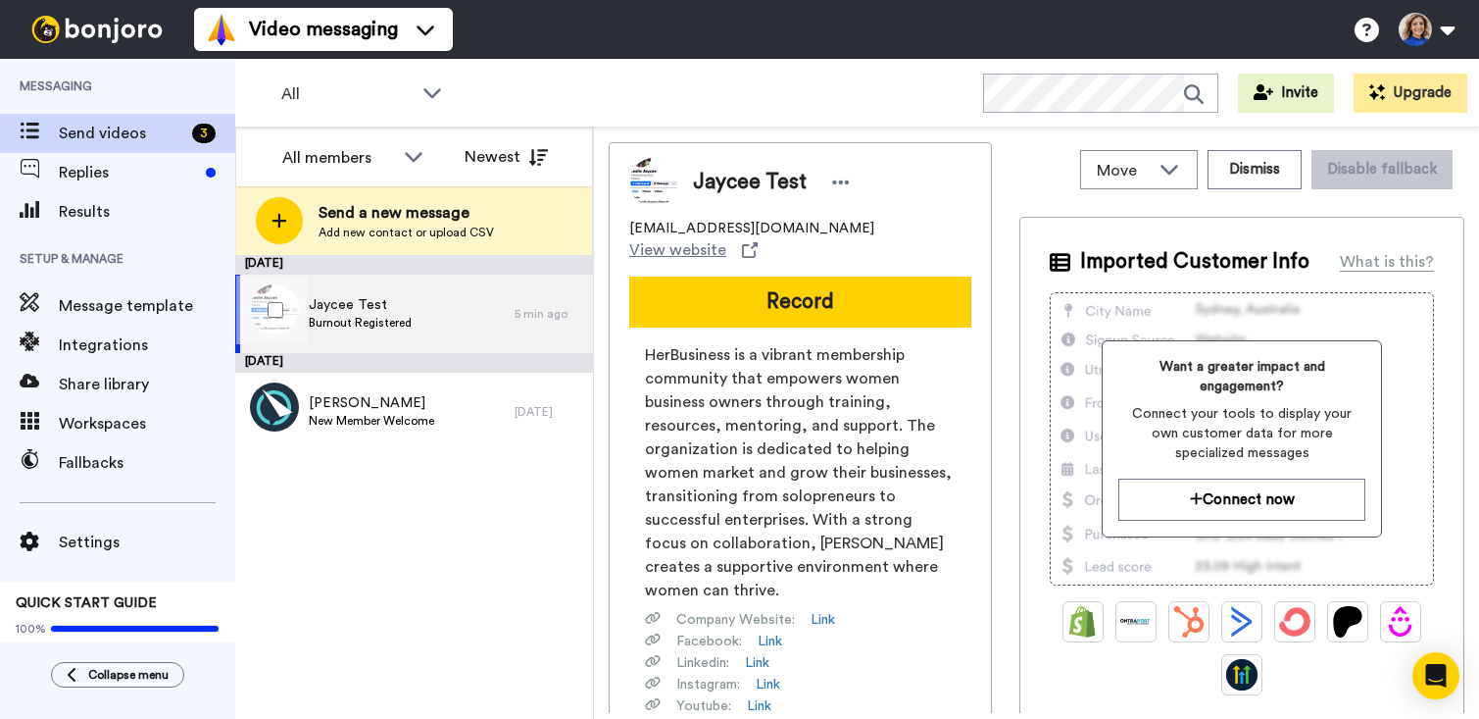
click at [435, 322] on div "Jaycee Test Burnout Registered" at bounding box center [374, 314] width 279 height 78
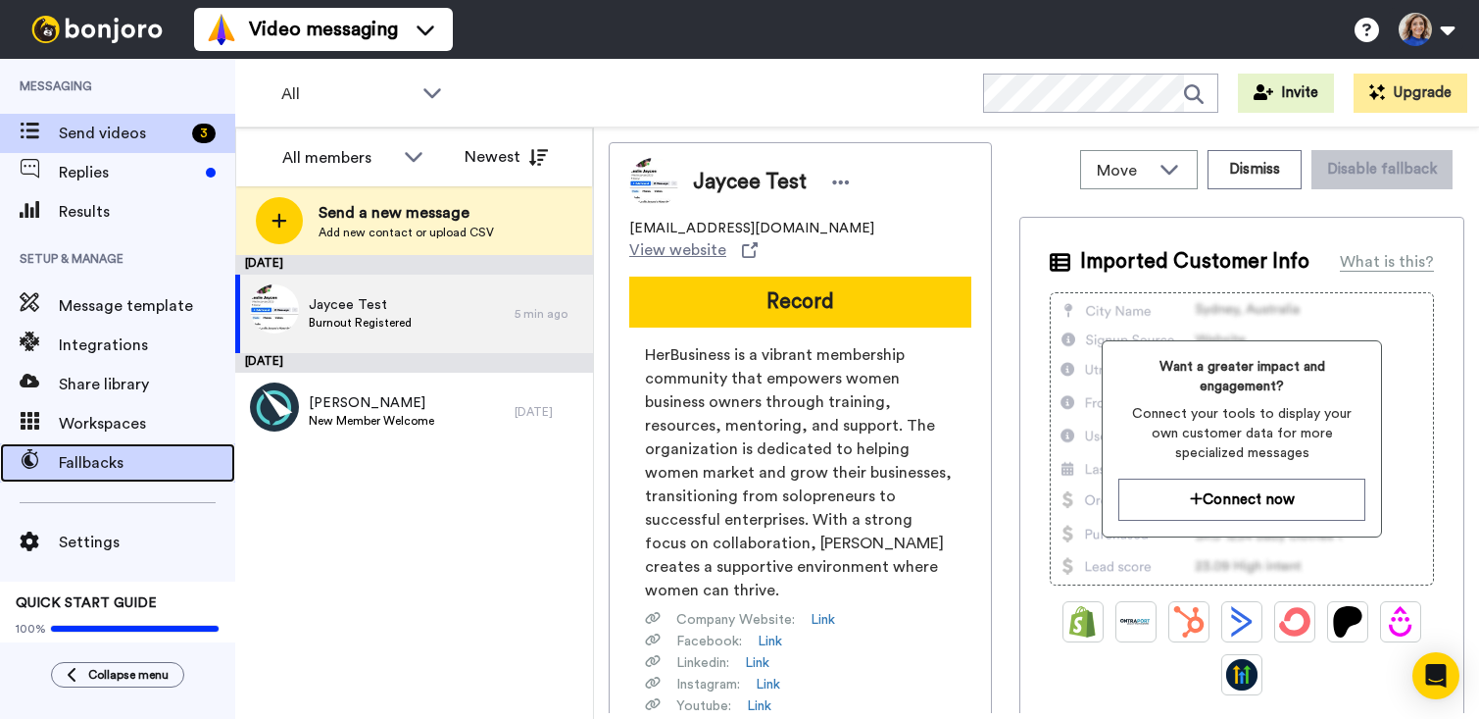
click at [106, 474] on span "Fallbacks" at bounding box center [147, 463] width 176 height 24
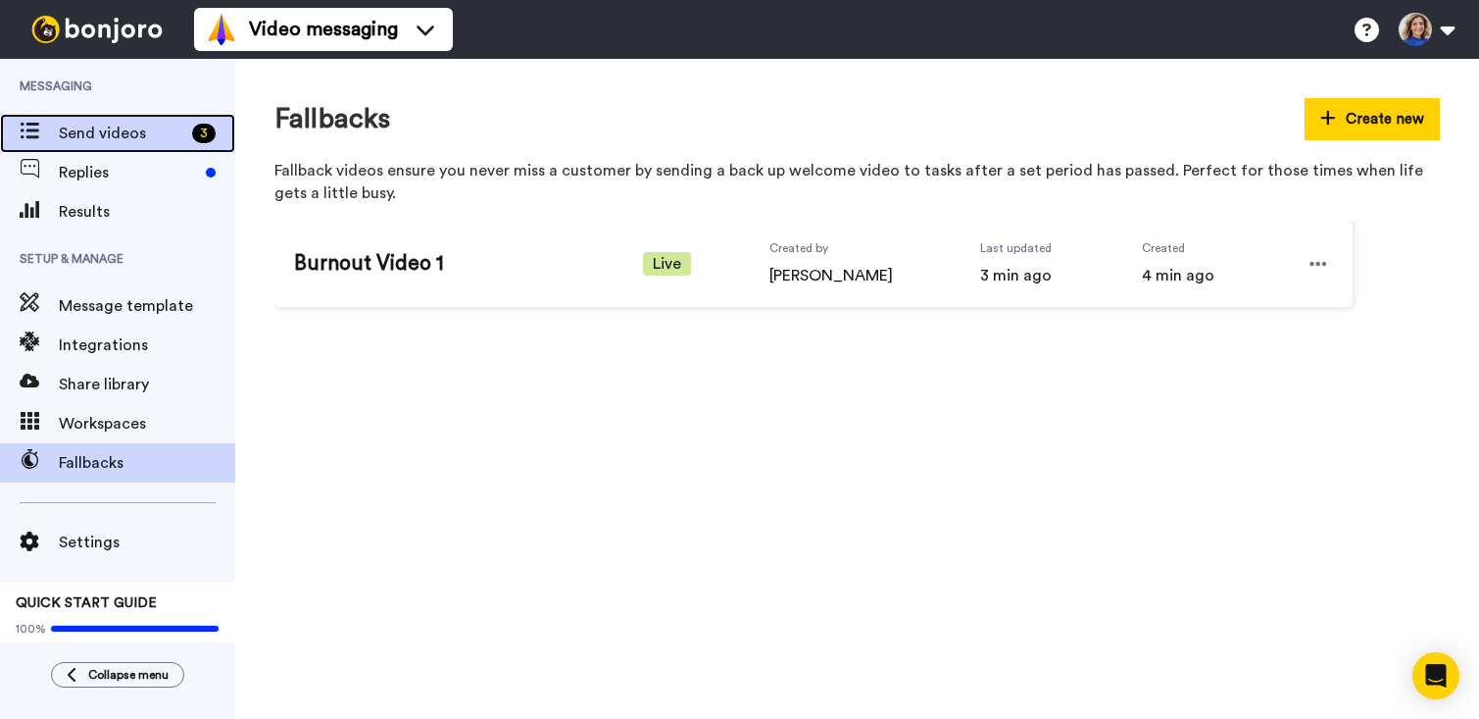
click at [116, 131] on span "Send videos" at bounding box center [121, 134] width 125 height 24
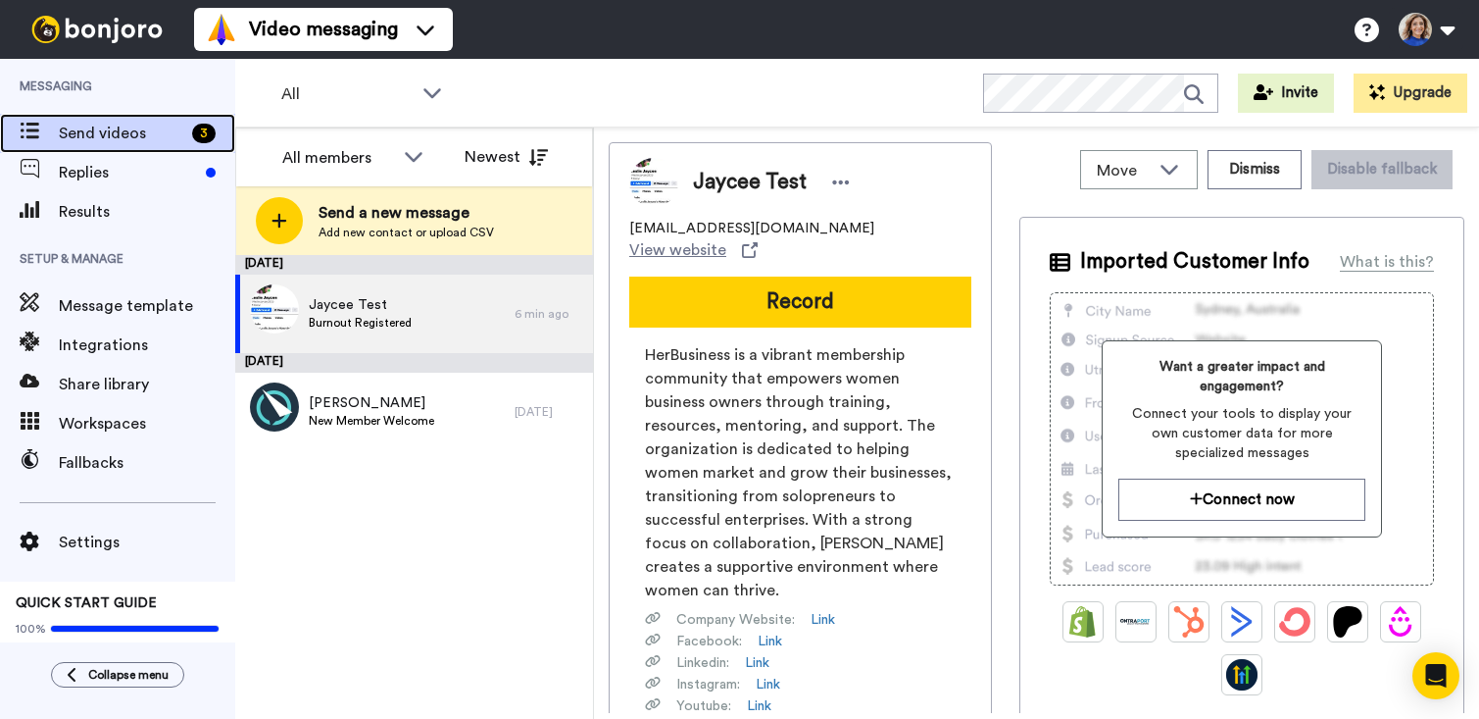
click at [65, 122] on span "Send videos" at bounding box center [121, 134] width 125 height 24
